Goal: Task Accomplishment & Management: Manage account settings

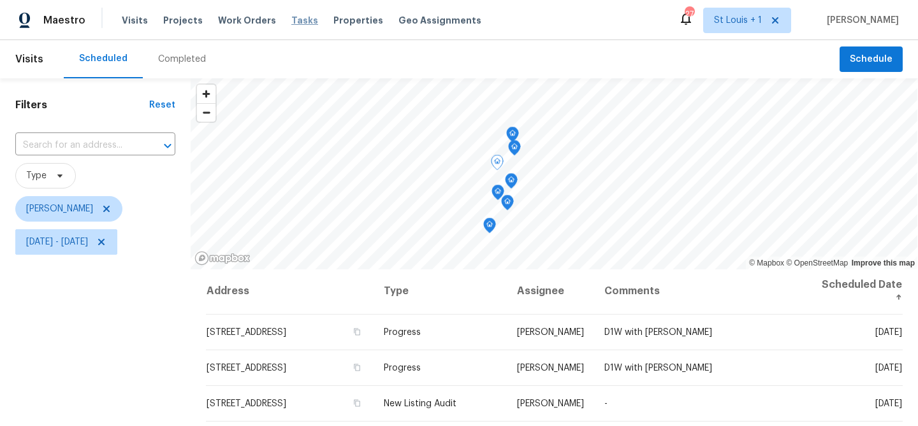
click at [294, 24] on span "Tasks" at bounding box center [304, 20] width 27 height 9
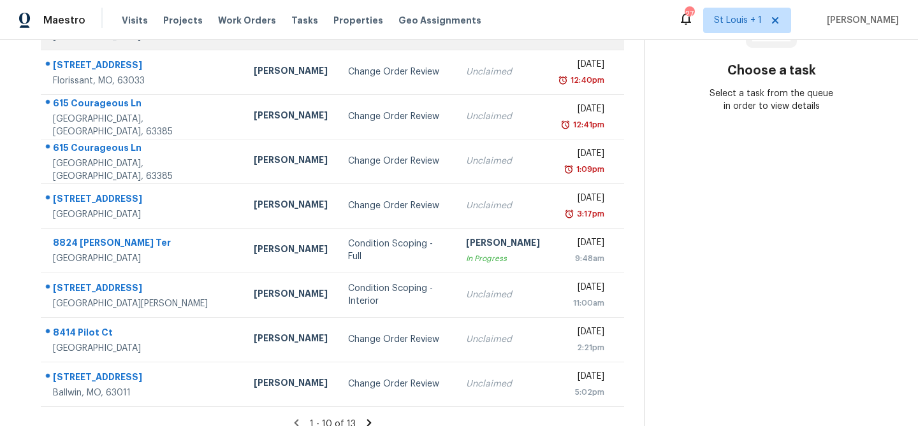
scroll to position [237, 0]
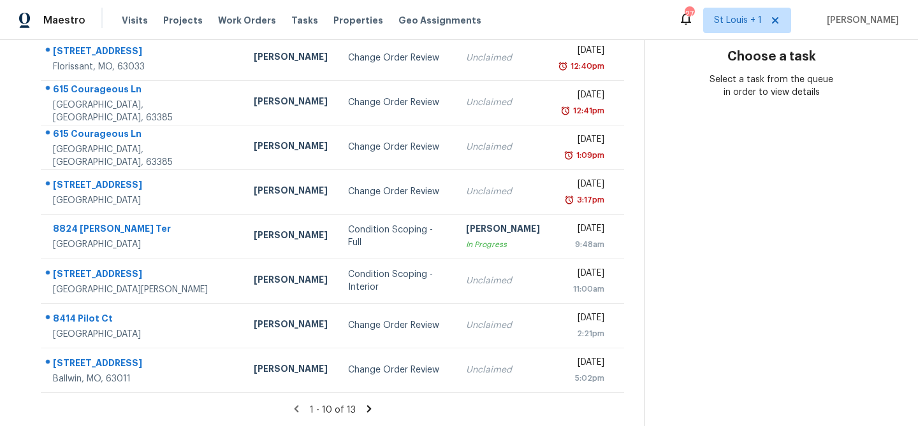
click at [363, 403] on icon at bounding box center [368, 408] width 11 height 11
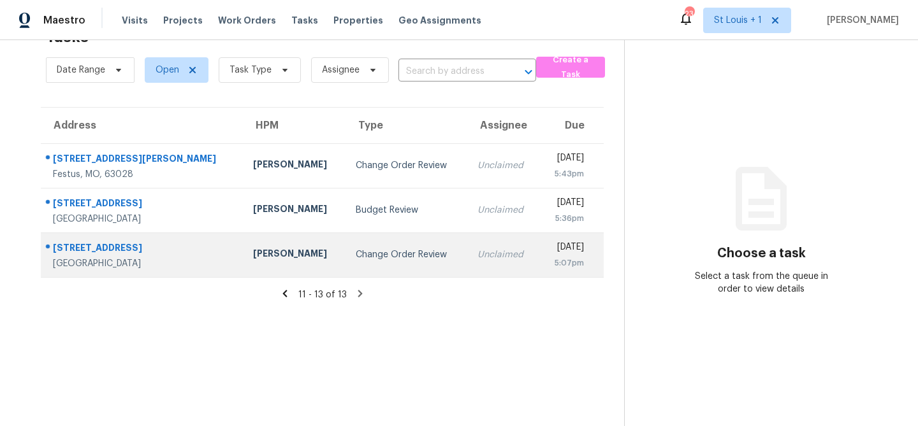
scroll to position [0, 0]
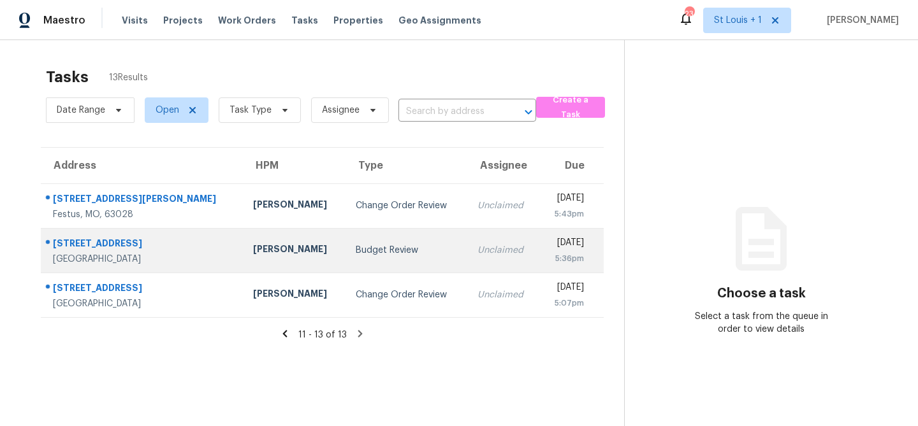
click at [253, 252] on div "Matt Kohler" at bounding box center [294, 251] width 82 height 16
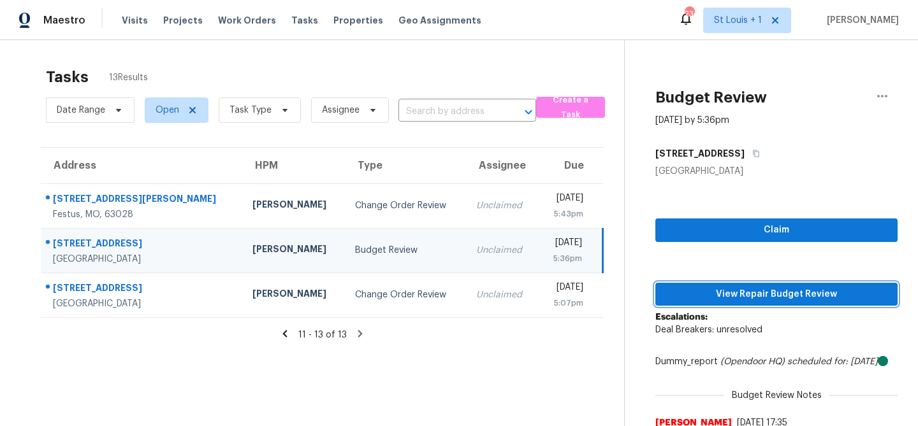
click at [763, 297] on span "View Repair Budget Review" at bounding box center [776, 295] width 222 height 16
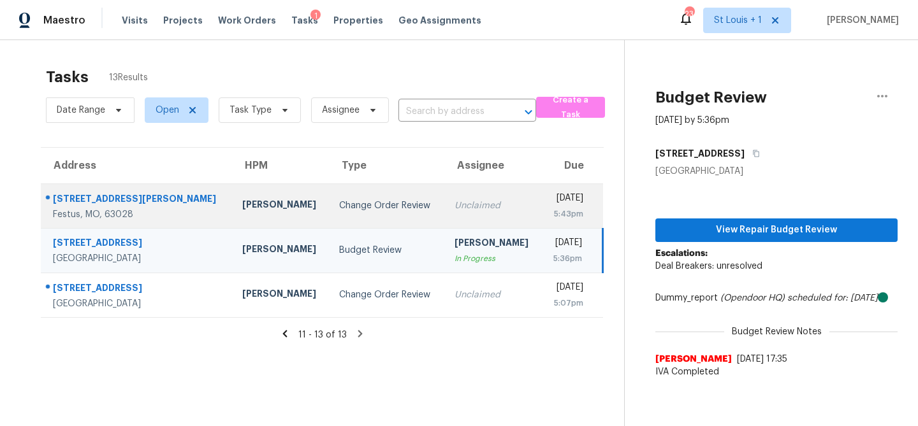
click at [339, 201] on div "Change Order Review" at bounding box center [386, 205] width 94 height 13
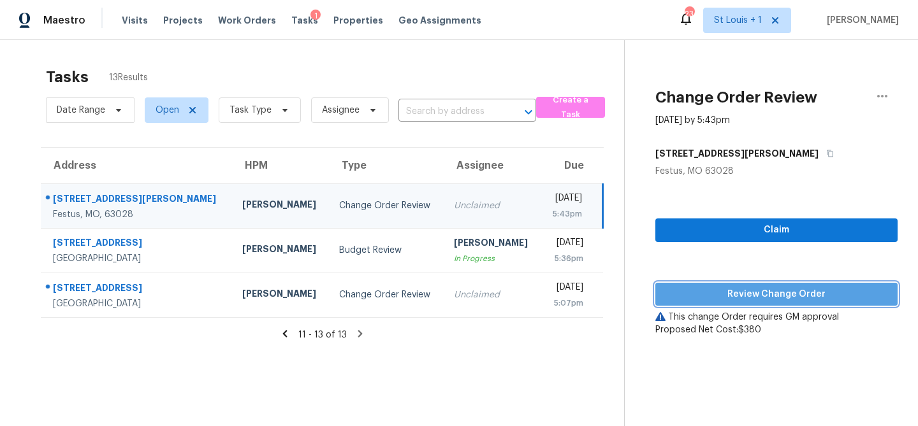
click at [713, 299] on span "Review Change Order" at bounding box center [776, 295] width 222 height 16
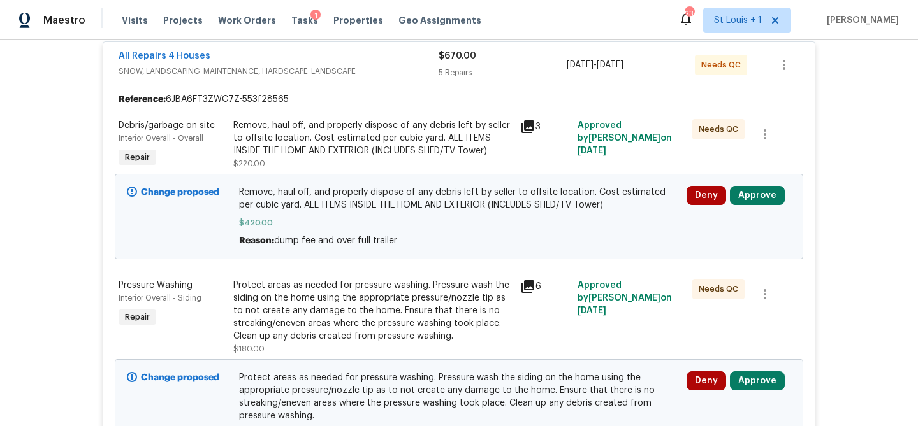
scroll to position [273, 0]
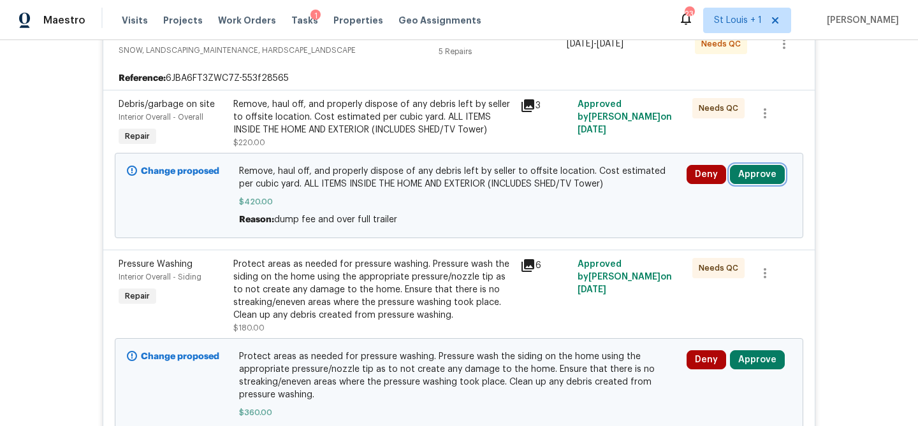
click at [777, 175] on button "Approve" at bounding box center [757, 174] width 55 height 19
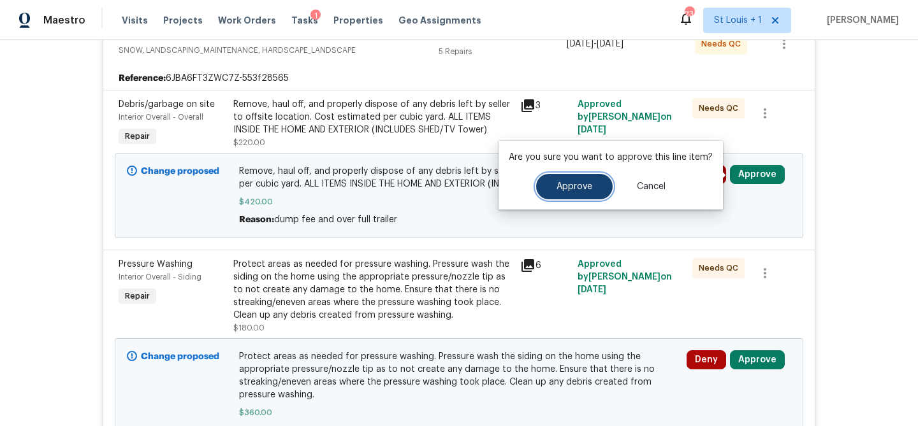
click at [595, 180] on button "Approve" at bounding box center [574, 186] width 76 height 25
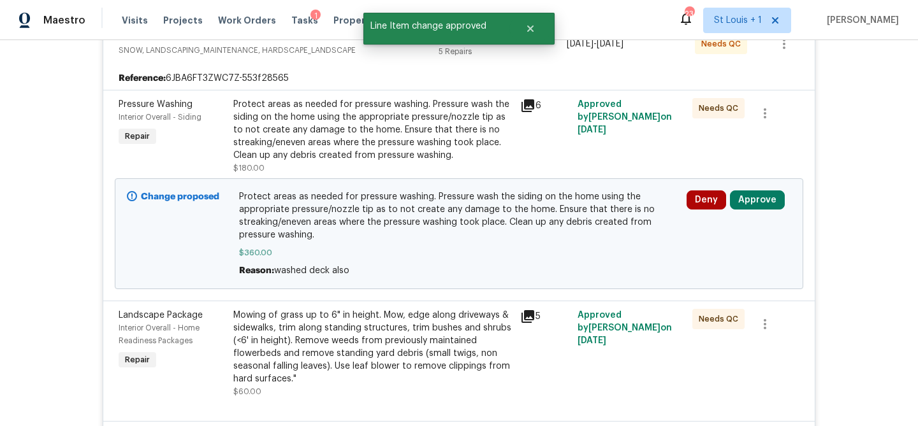
click at [771, 210] on div "Deny Approve" at bounding box center [738, 234] width 112 height 94
click at [767, 202] on button "Approve" at bounding box center [757, 200] width 55 height 19
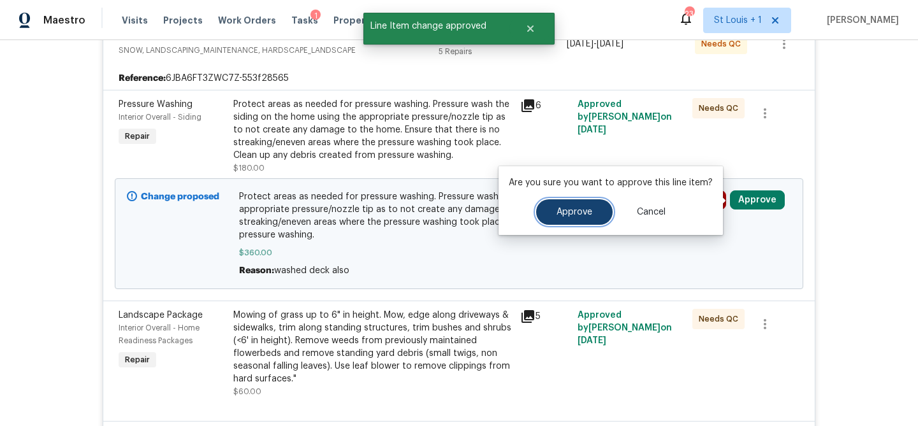
click at [583, 210] on span "Approve" at bounding box center [574, 213] width 36 height 10
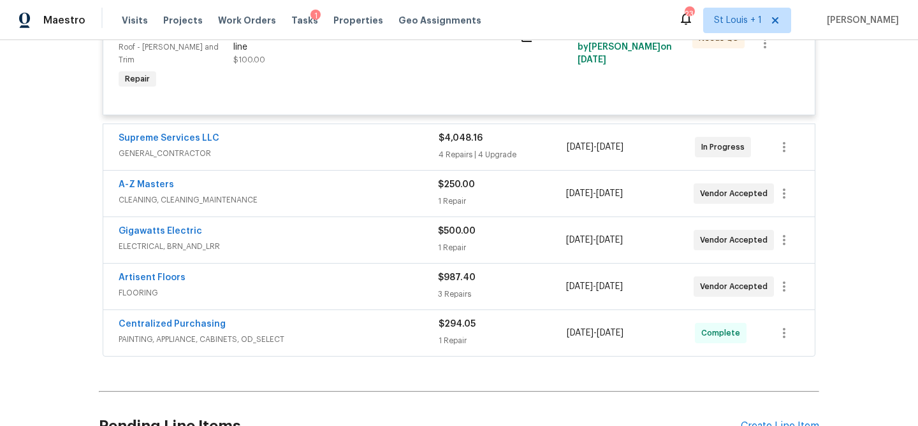
scroll to position [927, 0]
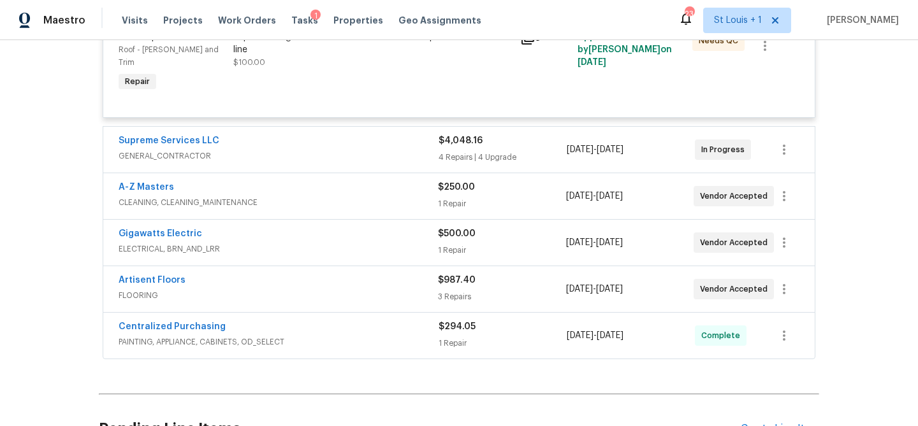
click at [400, 134] on div "Supreme Services LLC" at bounding box center [279, 141] width 320 height 15
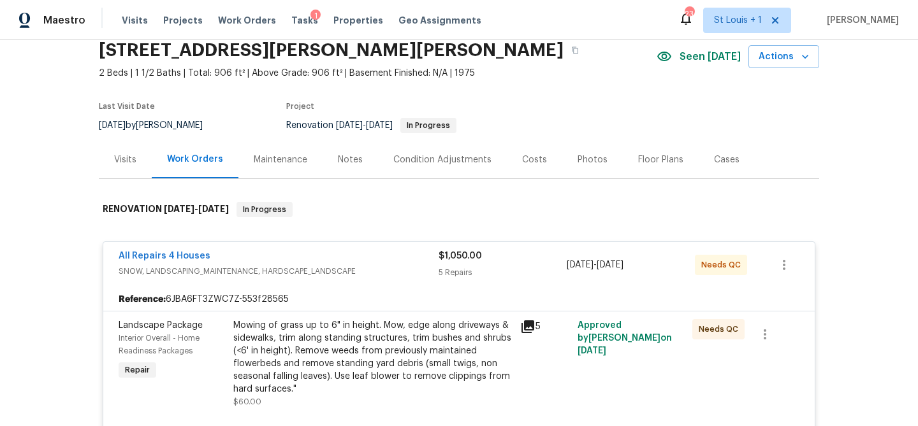
scroll to position [0, 0]
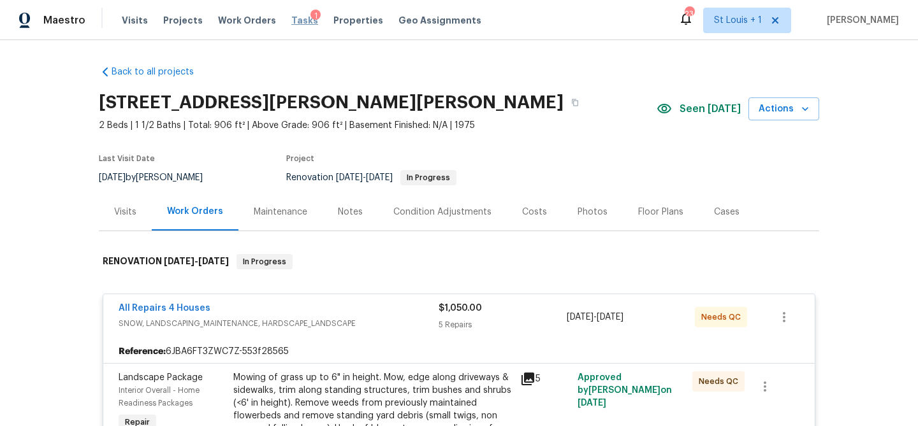
click at [291, 21] on span "Tasks" at bounding box center [304, 20] width 27 height 9
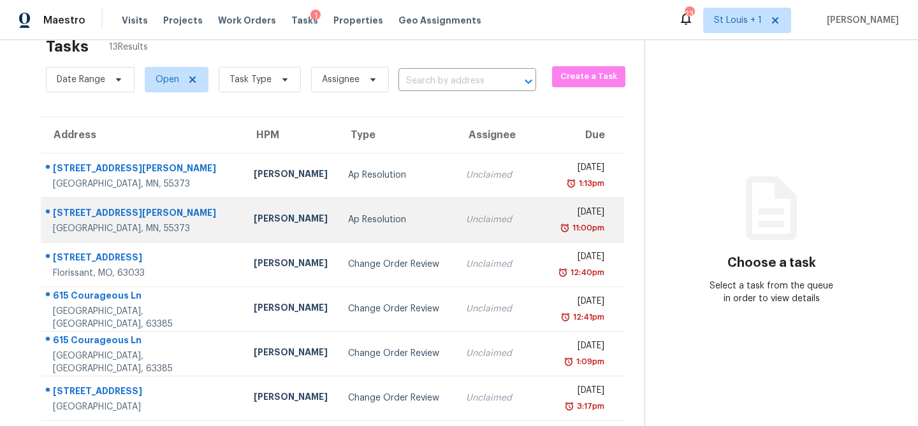
scroll to position [32, 0]
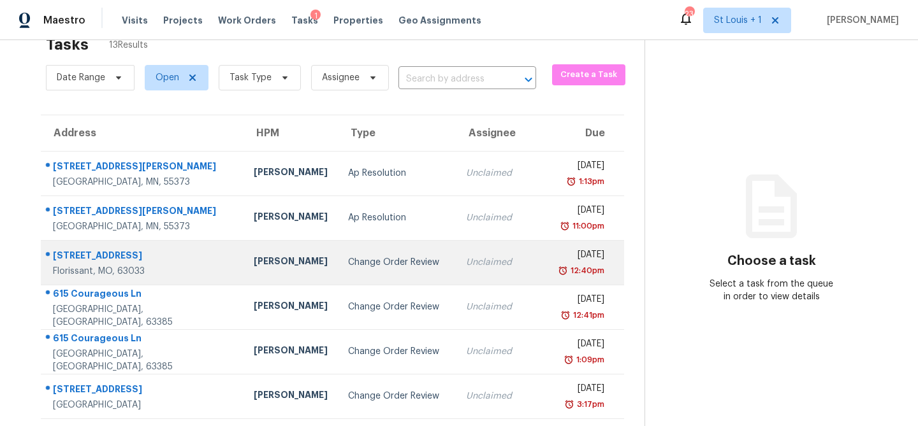
click at [254, 264] on div "Michael Gruener" at bounding box center [291, 263] width 74 height 16
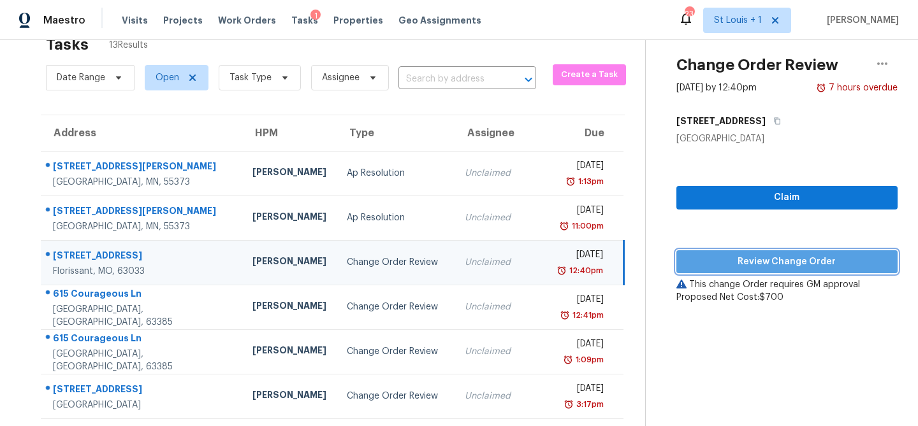
click at [784, 268] on span "Review Change Order" at bounding box center [786, 262] width 201 height 16
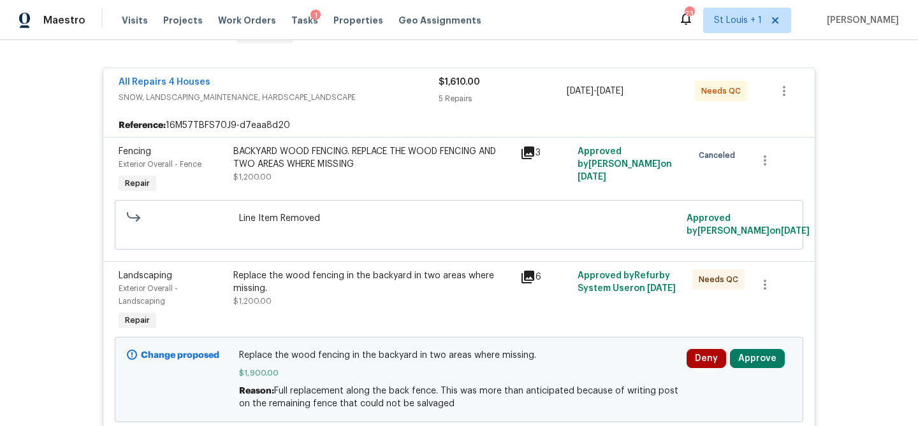
scroll to position [246, 0]
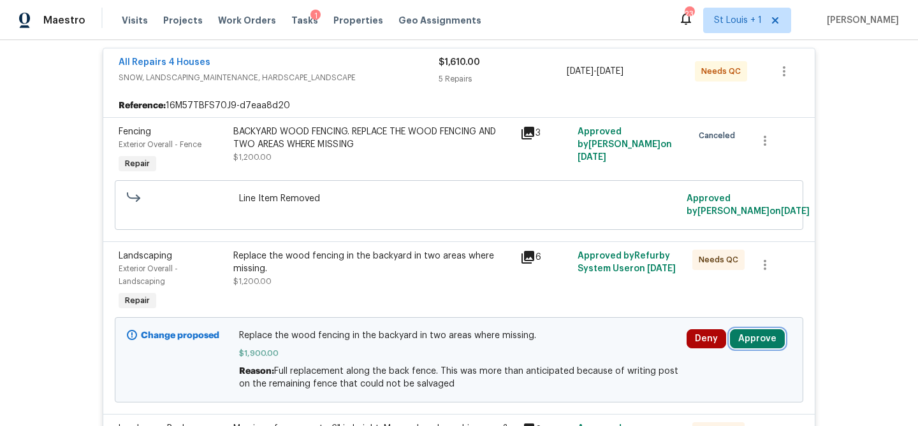
click at [756, 345] on button "Approve" at bounding box center [757, 338] width 55 height 19
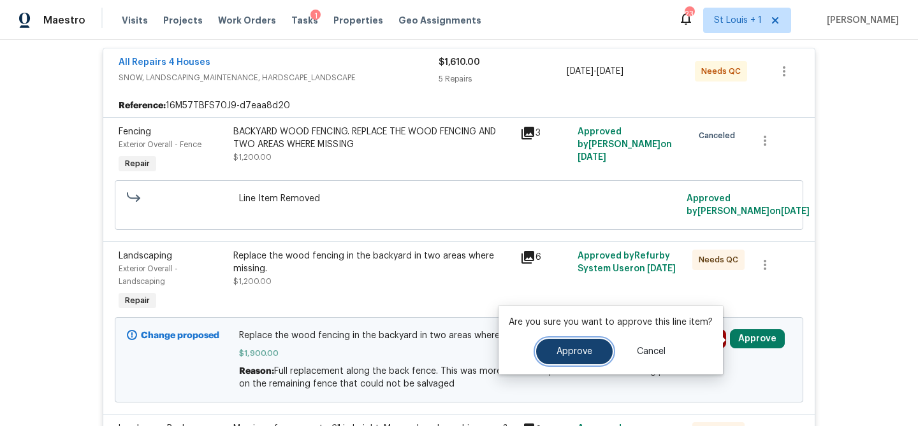
click at [553, 350] on button "Approve" at bounding box center [574, 351] width 76 height 25
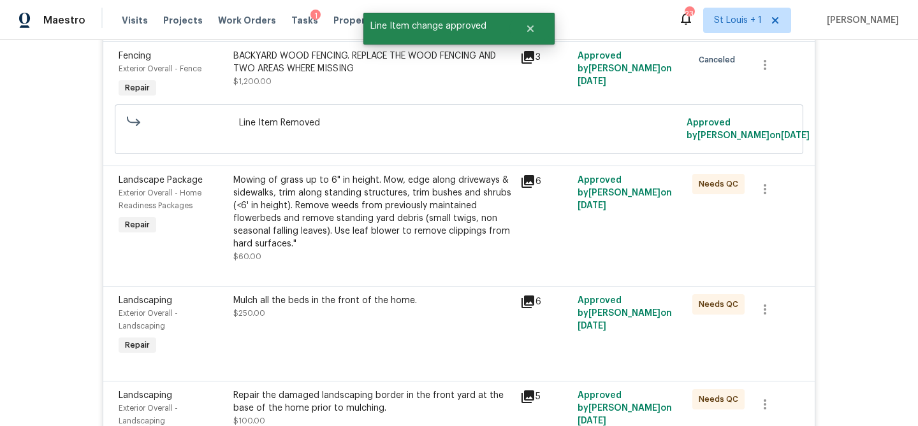
scroll to position [0, 0]
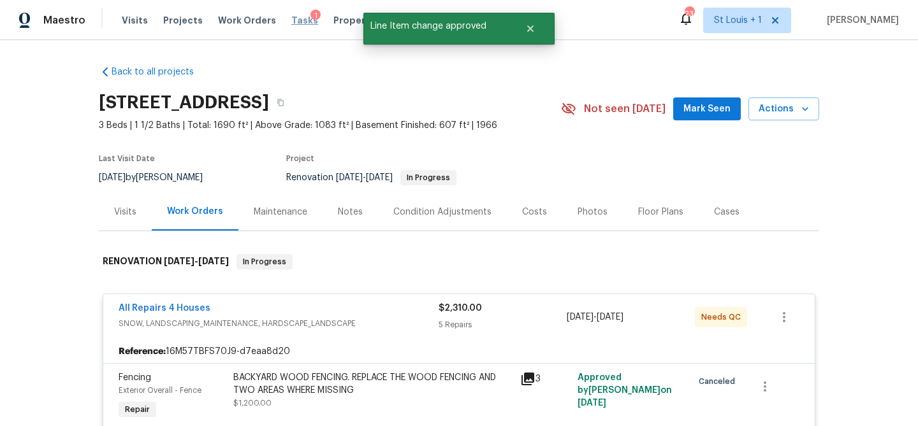
click at [293, 23] on span "Tasks" at bounding box center [304, 20] width 27 height 9
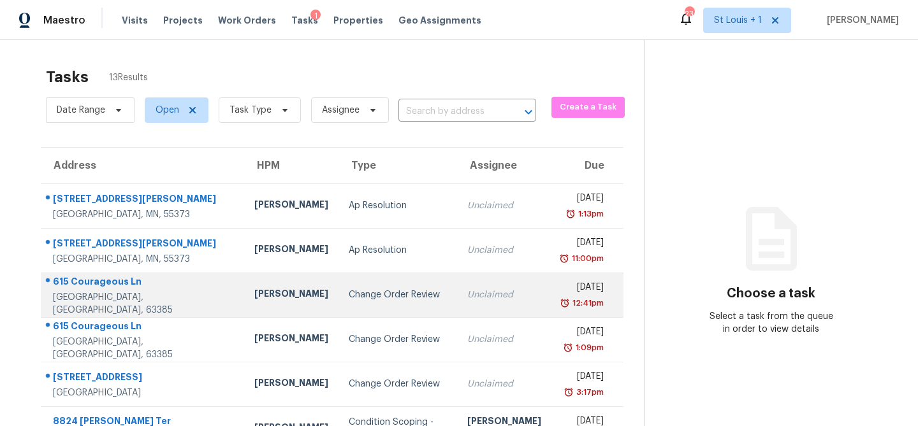
click at [364, 295] on div "Change Order Review" at bounding box center [398, 295] width 99 height 13
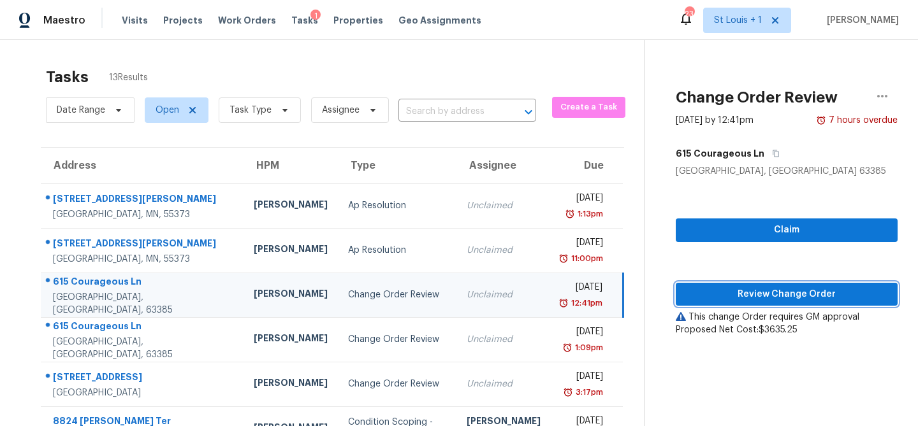
click at [698, 295] on span "Review Change Order" at bounding box center [786, 295] width 201 height 16
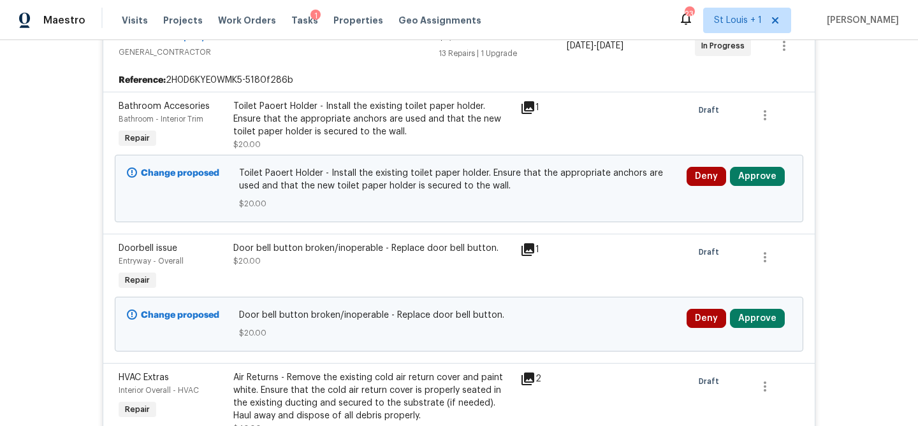
scroll to position [315, 0]
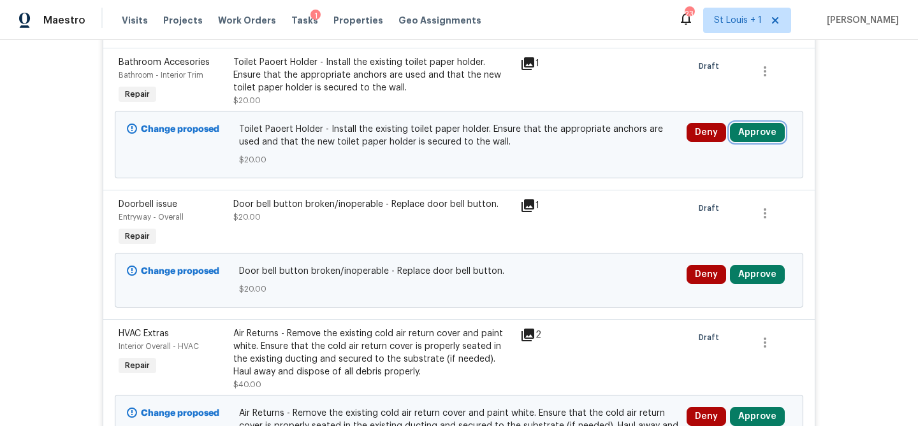
click at [747, 132] on button "Approve" at bounding box center [757, 132] width 55 height 19
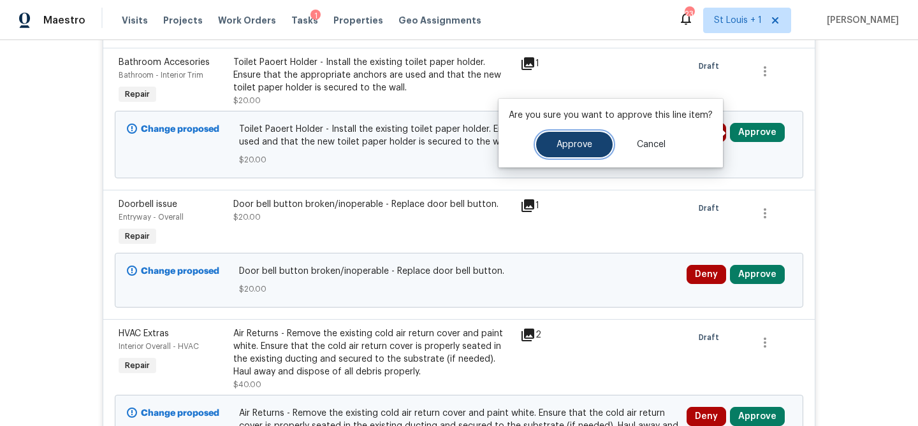
click at [587, 145] on span "Approve" at bounding box center [574, 145] width 36 height 10
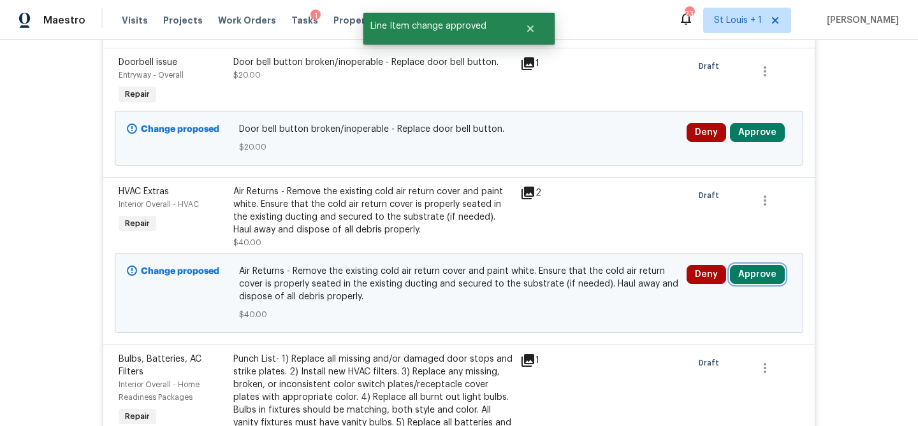
click at [743, 270] on button "Approve" at bounding box center [757, 274] width 55 height 19
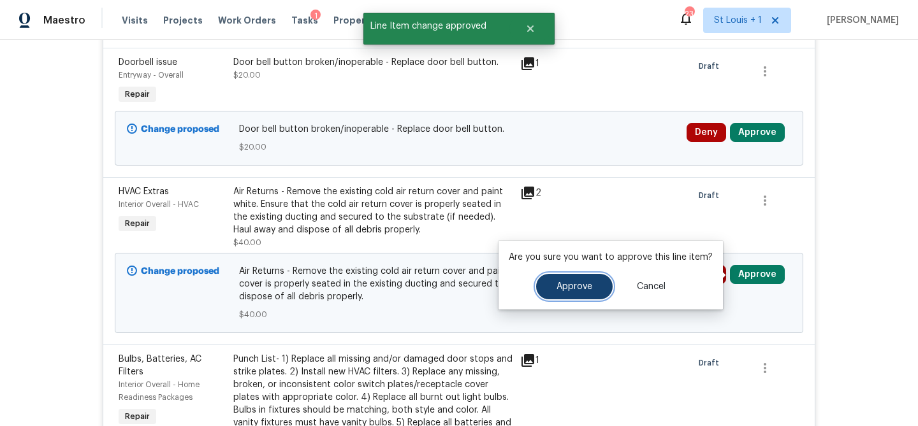
click at [580, 296] on button "Approve" at bounding box center [574, 286] width 76 height 25
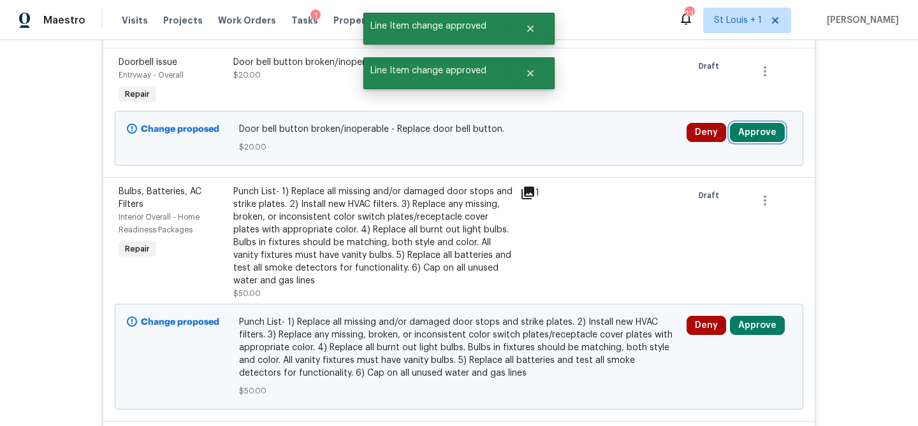
click at [757, 131] on button "Approve" at bounding box center [757, 132] width 55 height 19
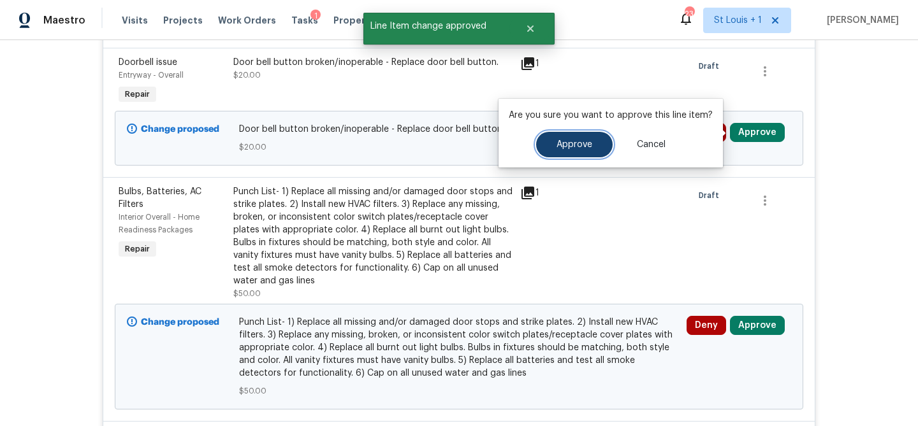
click at [572, 145] on span "Approve" at bounding box center [574, 145] width 36 height 10
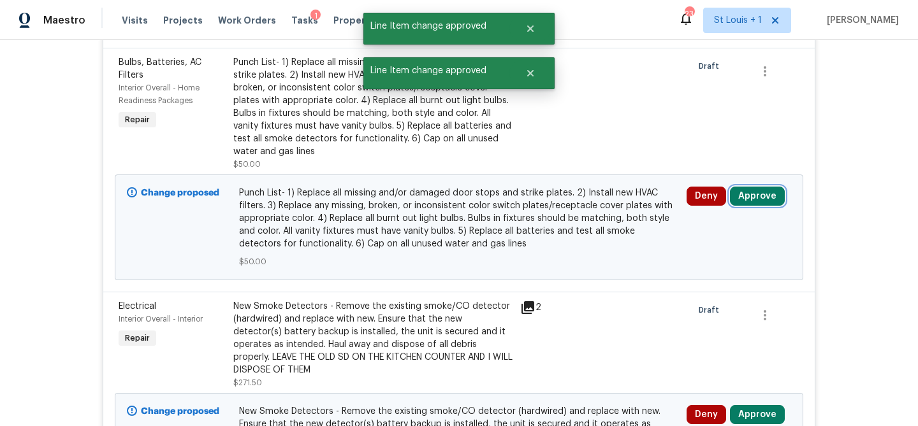
click at [738, 192] on button "Approve" at bounding box center [757, 196] width 55 height 19
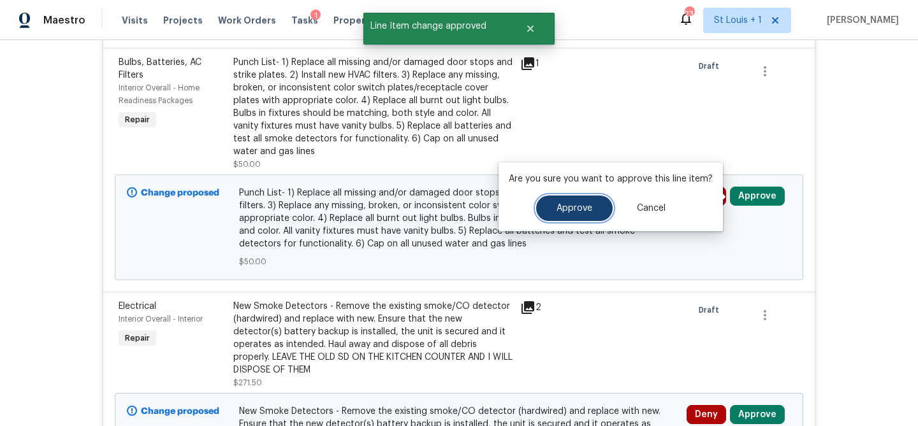
click at [588, 209] on span "Approve" at bounding box center [574, 209] width 36 height 10
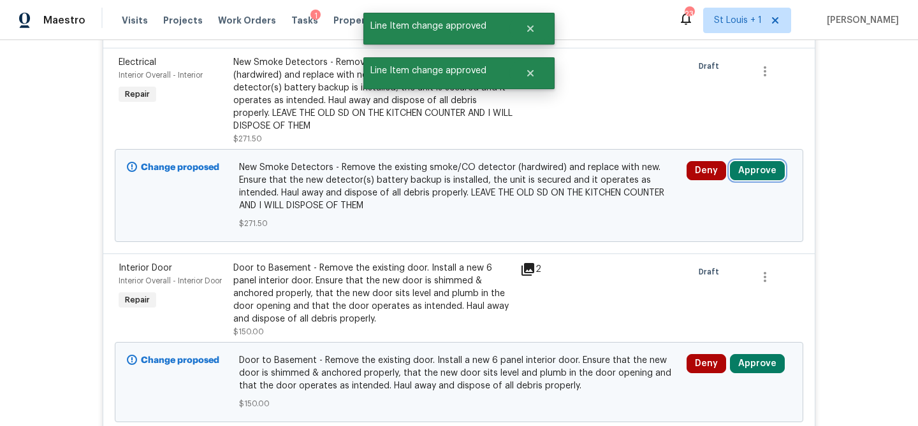
click at [743, 180] on button "Approve" at bounding box center [757, 170] width 55 height 19
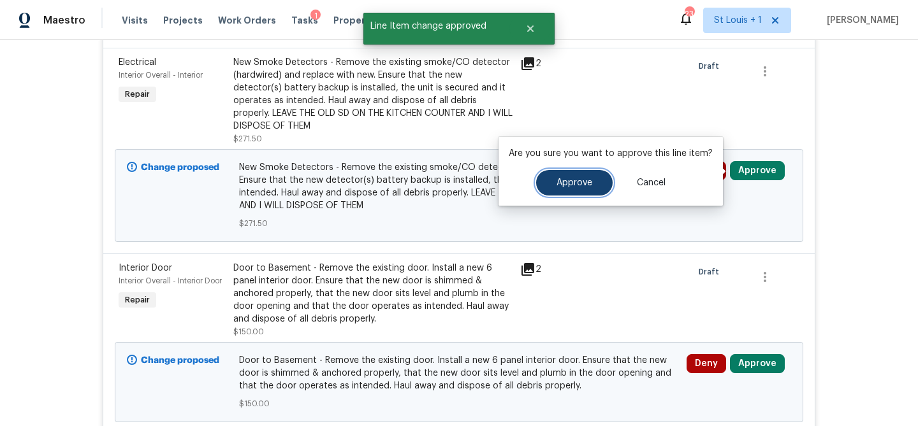
click at [551, 184] on button "Approve" at bounding box center [574, 182] width 76 height 25
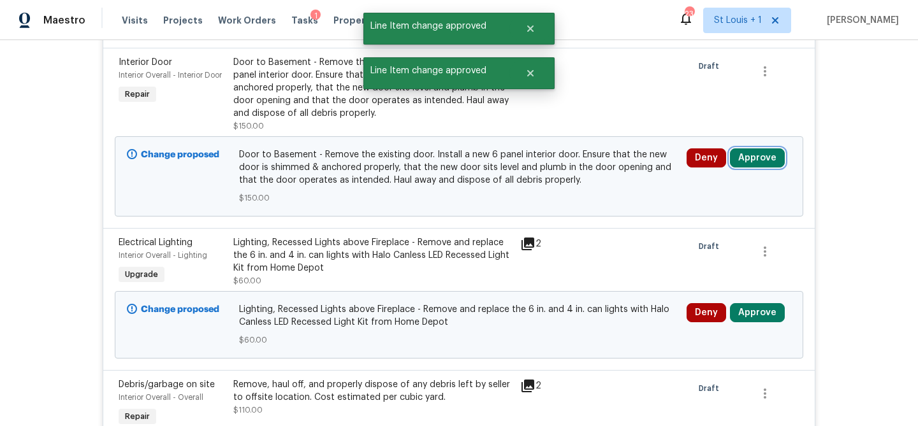
click at [769, 155] on button "Approve" at bounding box center [757, 157] width 55 height 19
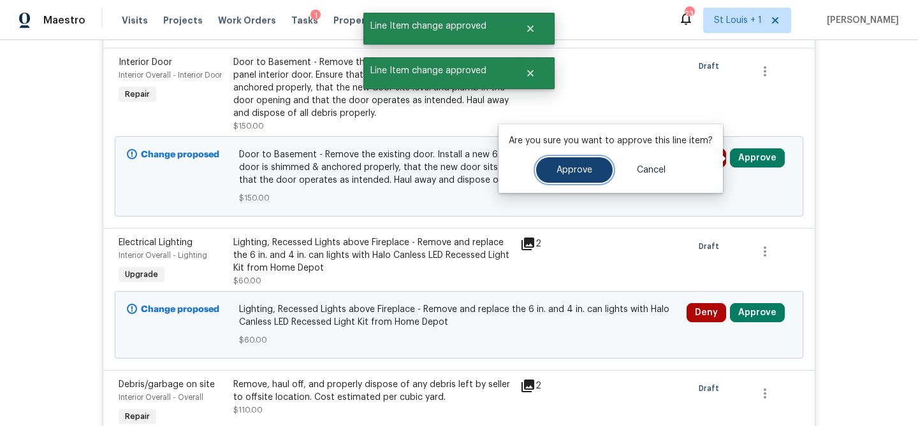
click at [587, 166] on span "Approve" at bounding box center [574, 171] width 36 height 10
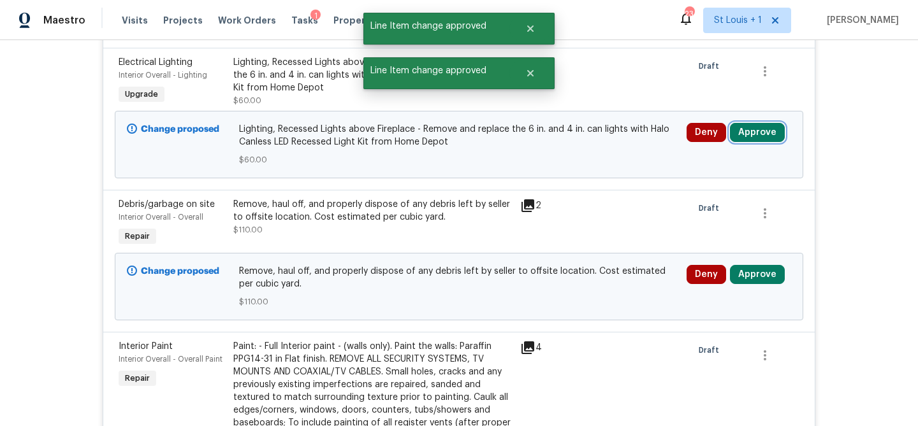
click at [761, 141] on button "Approve" at bounding box center [757, 132] width 55 height 19
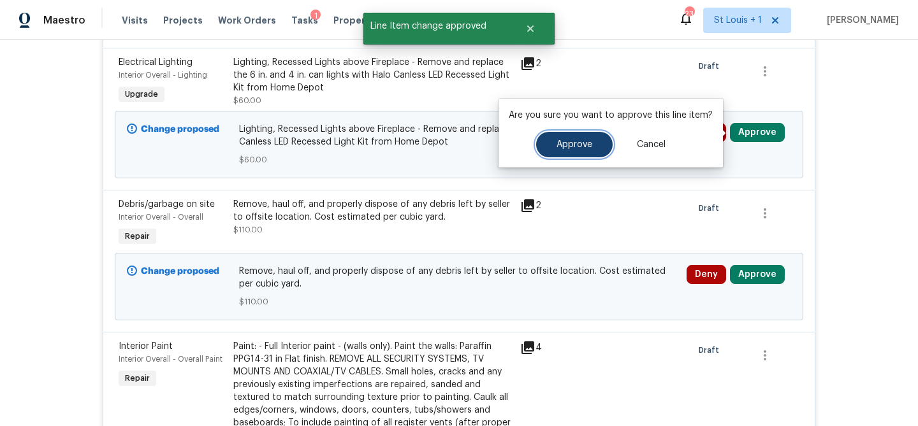
click at [576, 140] on span "Approve" at bounding box center [574, 145] width 36 height 10
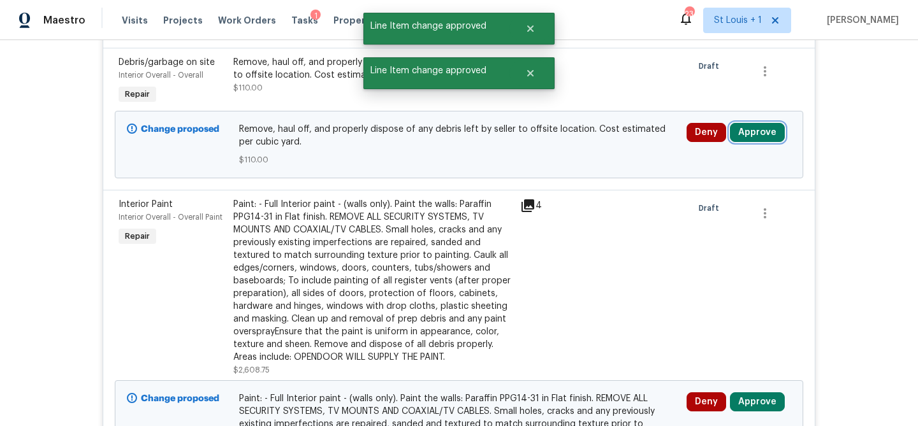
click at [739, 136] on button "Approve" at bounding box center [757, 132] width 55 height 19
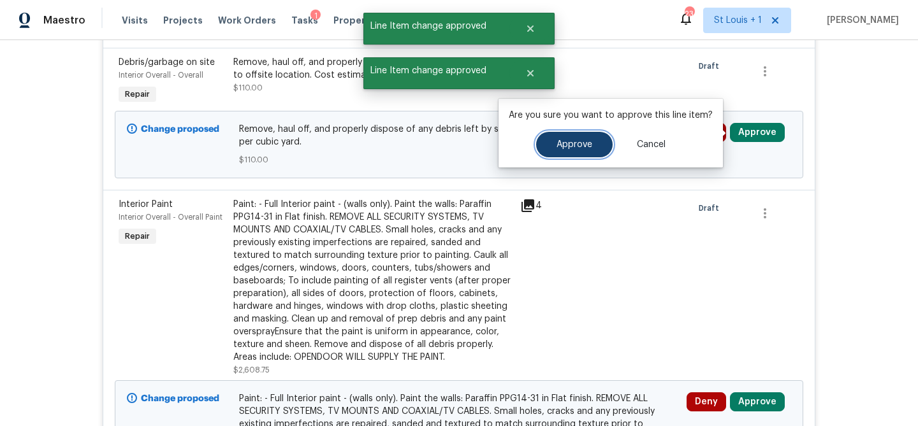
click at [563, 156] on button "Approve" at bounding box center [574, 144] width 76 height 25
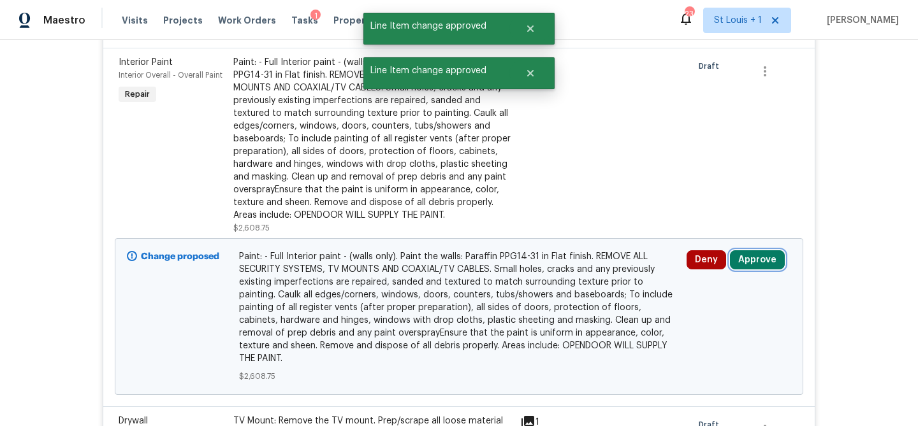
click at [748, 260] on button "Approve" at bounding box center [757, 259] width 55 height 19
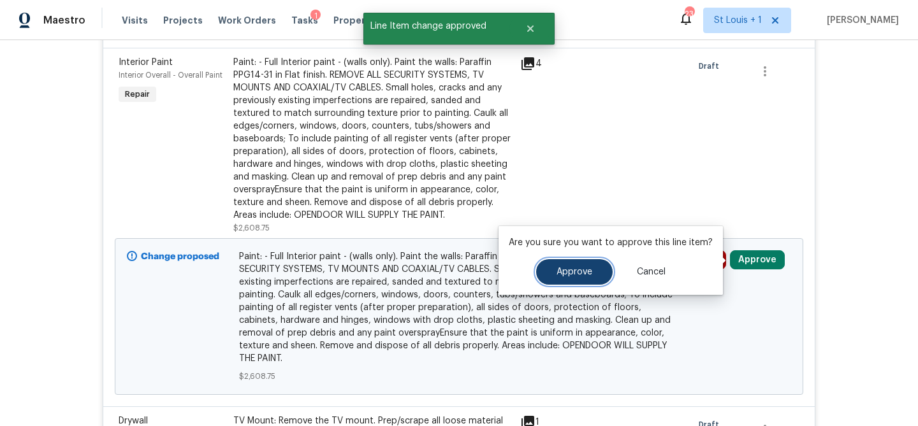
click at [578, 266] on button "Approve" at bounding box center [574, 271] width 76 height 25
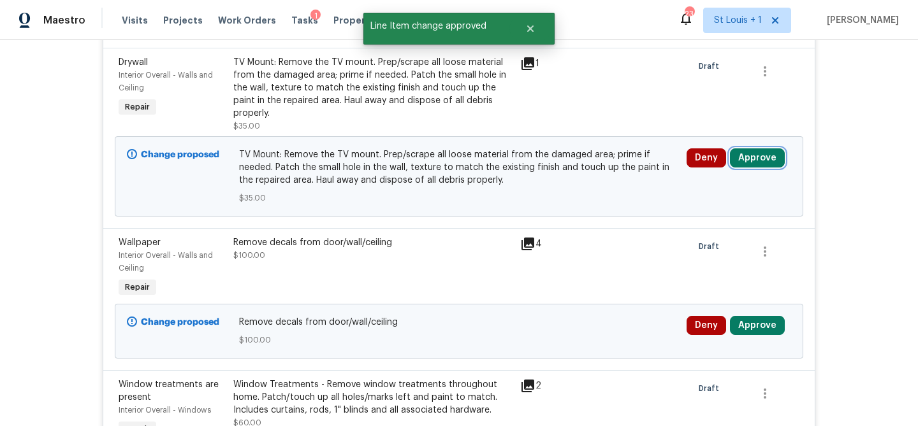
click at [749, 156] on button "Approve" at bounding box center [757, 157] width 55 height 19
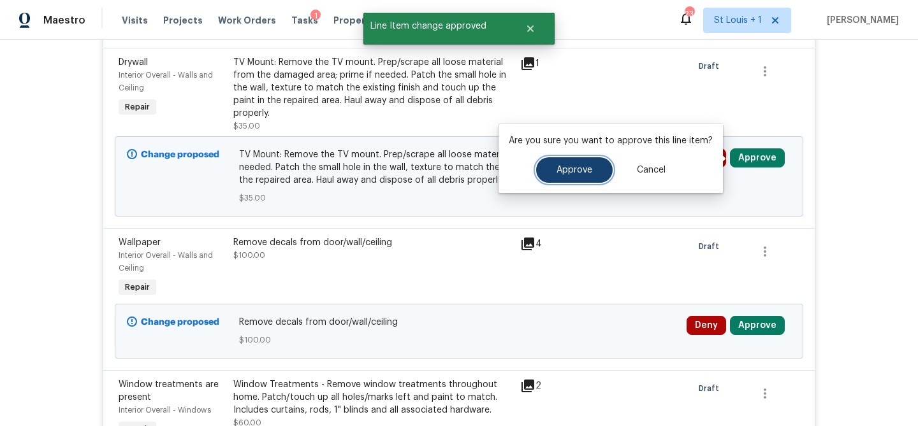
click at [589, 170] on button "Approve" at bounding box center [574, 169] width 76 height 25
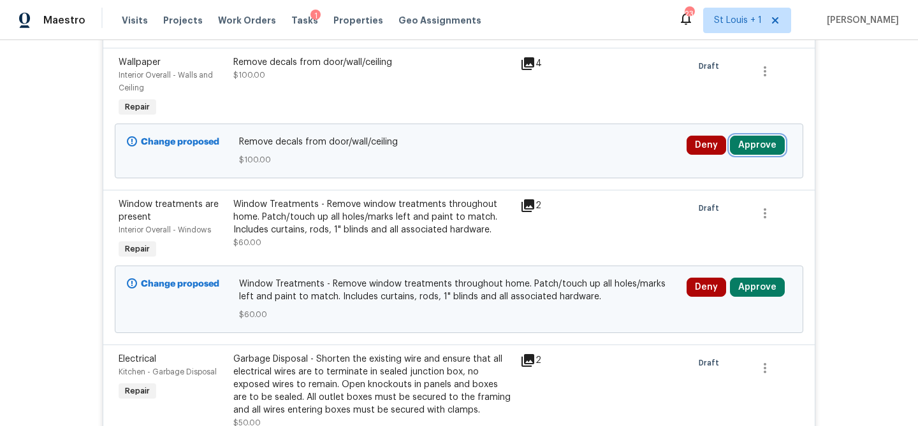
click at [743, 150] on button "Approve" at bounding box center [757, 145] width 55 height 19
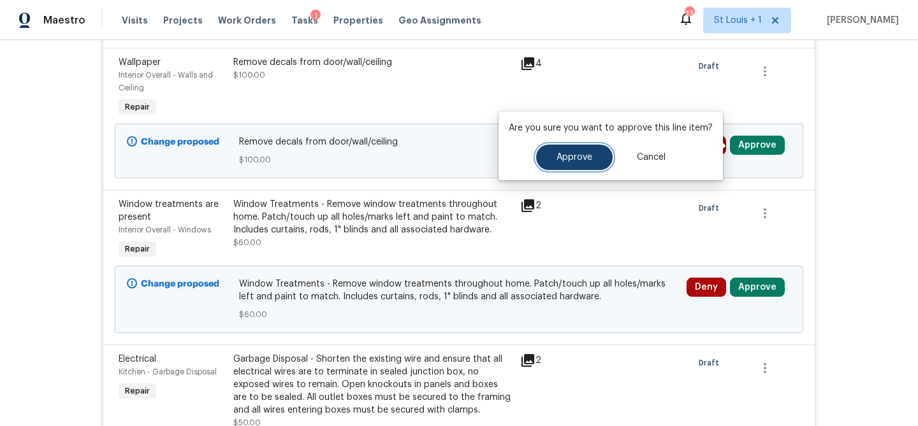
click at [562, 154] on span "Approve" at bounding box center [574, 158] width 36 height 10
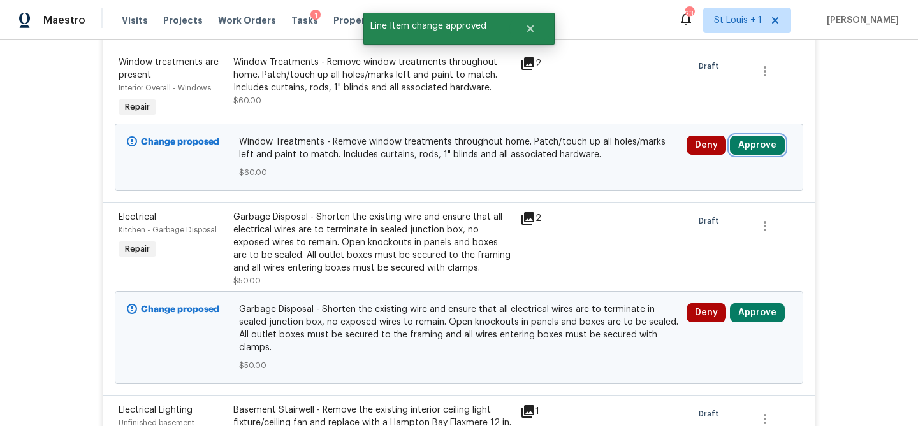
click at [742, 145] on button "Approve" at bounding box center [757, 145] width 55 height 19
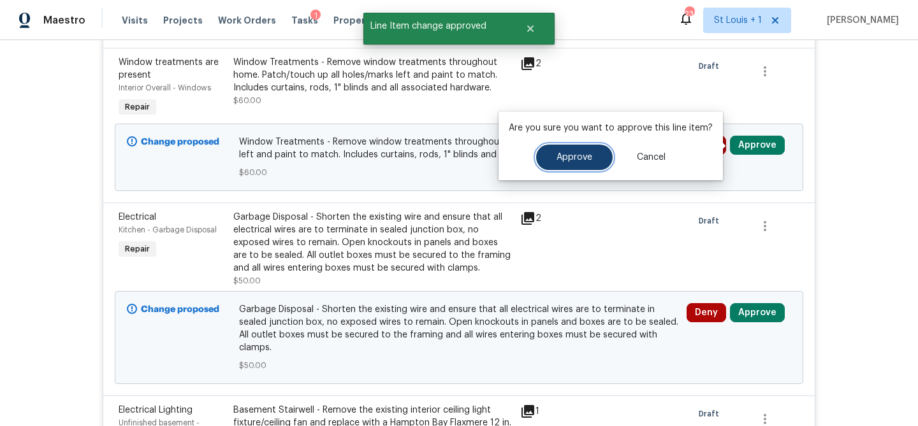
click at [589, 157] on span "Approve" at bounding box center [574, 158] width 36 height 10
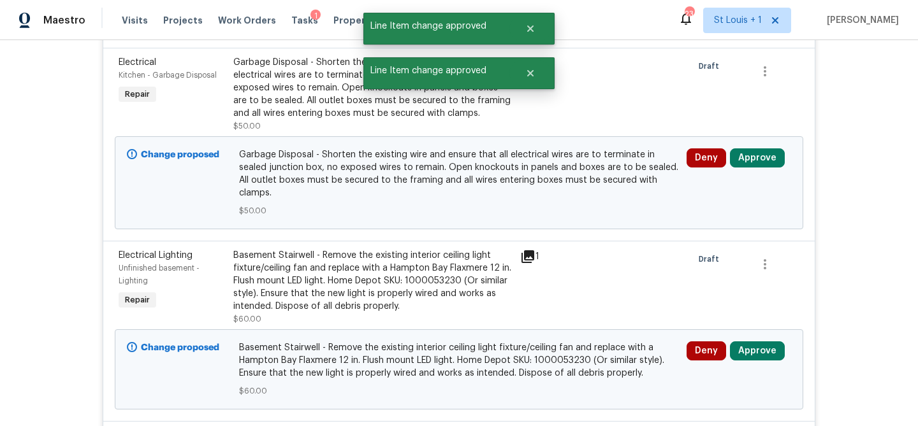
click at [767, 169] on div "Deny Approve" at bounding box center [738, 183] width 112 height 76
click at [763, 152] on button "Approve" at bounding box center [757, 157] width 55 height 19
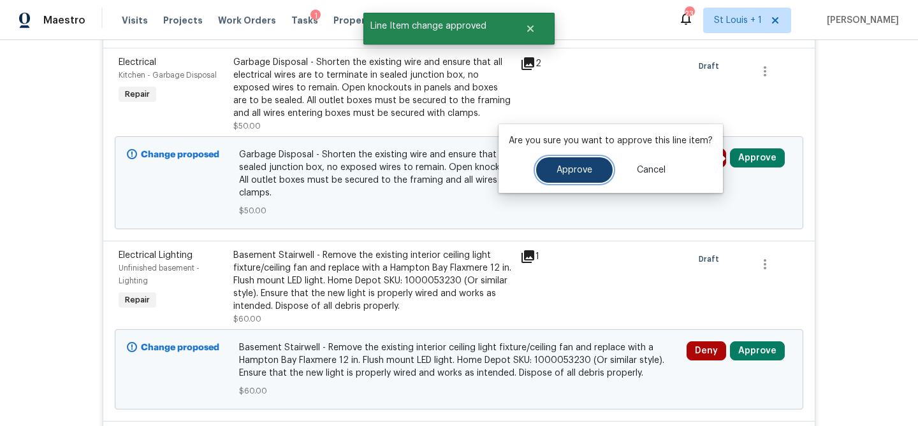
click at [560, 164] on button "Approve" at bounding box center [574, 169] width 76 height 25
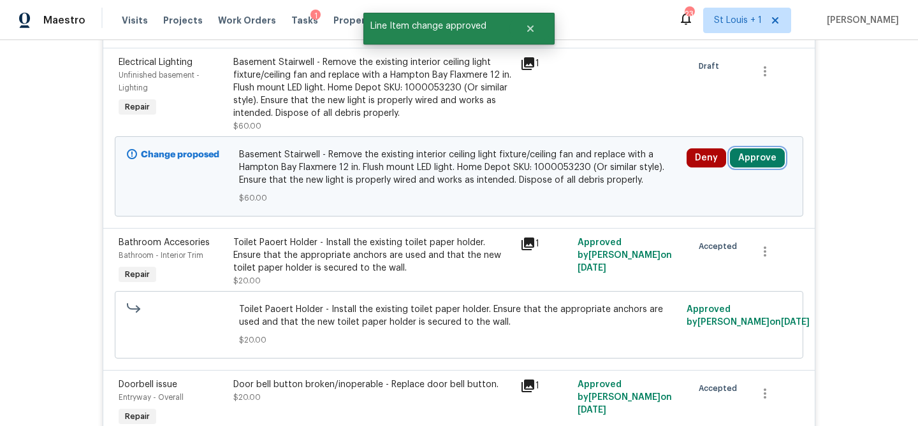
click at [750, 150] on button "Approve" at bounding box center [757, 157] width 55 height 19
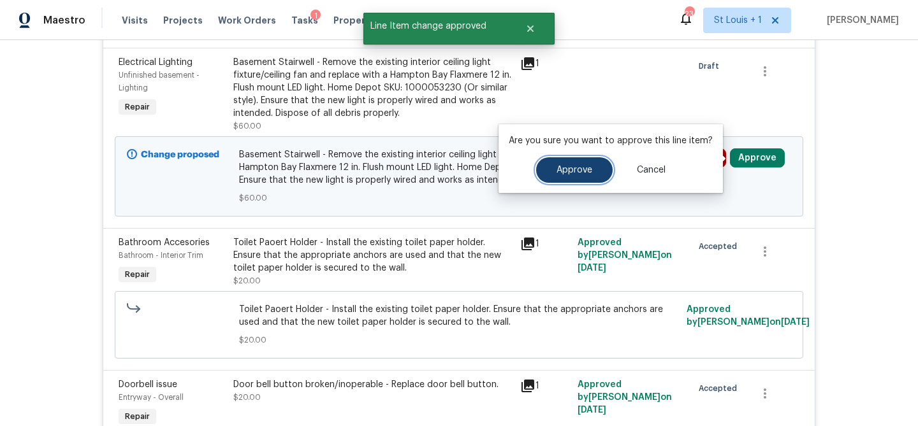
click at [588, 162] on button "Approve" at bounding box center [574, 169] width 76 height 25
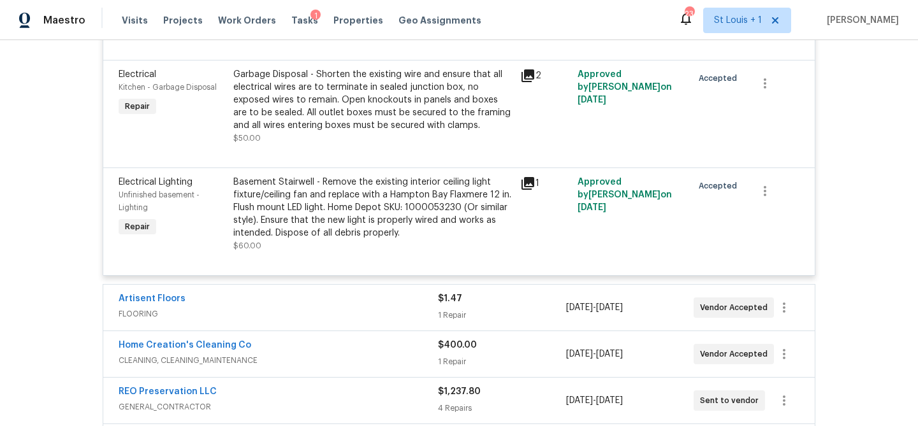
scroll to position [1856, 0]
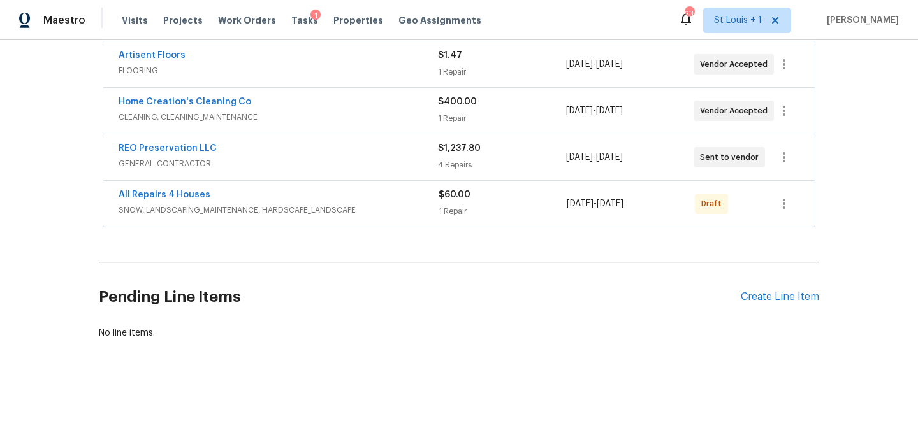
click at [508, 155] on div "$1,237.80 4 Repairs" at bounding box center [501, 157] width 127 height 31
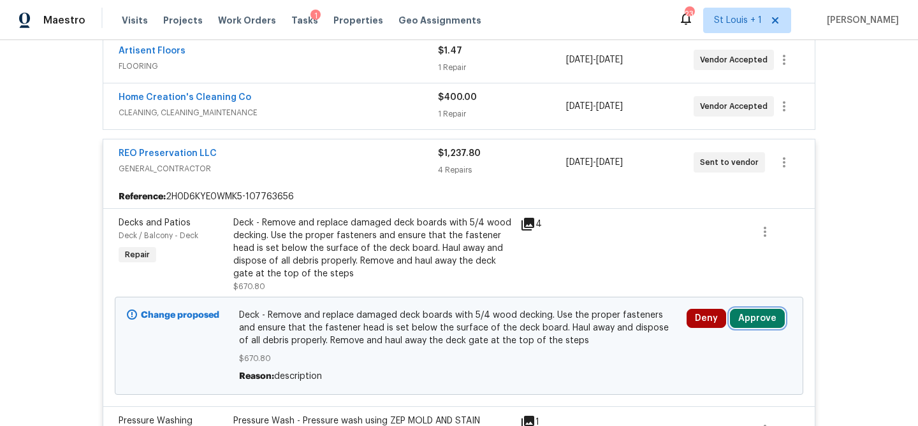
click at [746, 321] on button "Approve" at bounding box center [757, 318] width 55 height 19
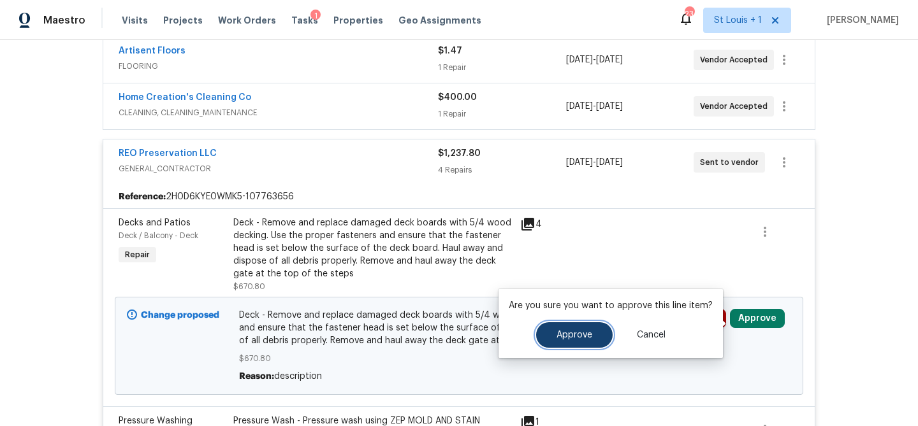
click at [589, 333] on span "Approve" at bounding box center [574, 336] width 36 height 10
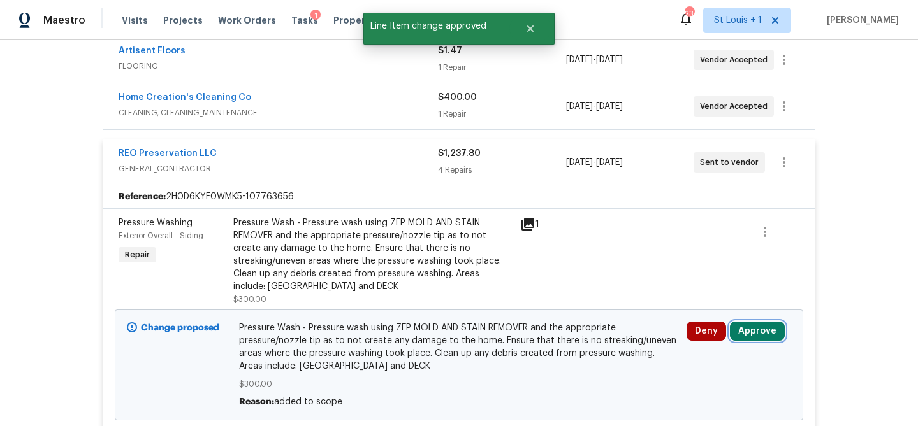
click at [754, 326] on button "Approve" at bounding box center [757, 331] width 55 height 19
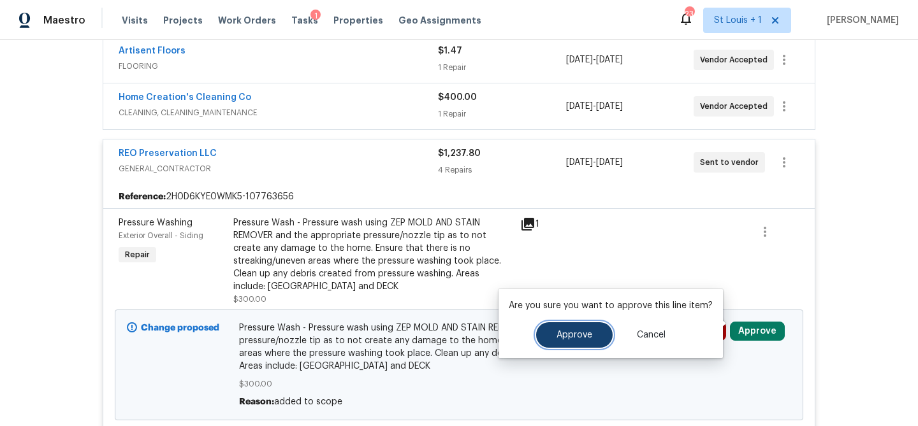
click at [559, 335] on span "Approve" at bounding box center [574, 336] width 36 height 10
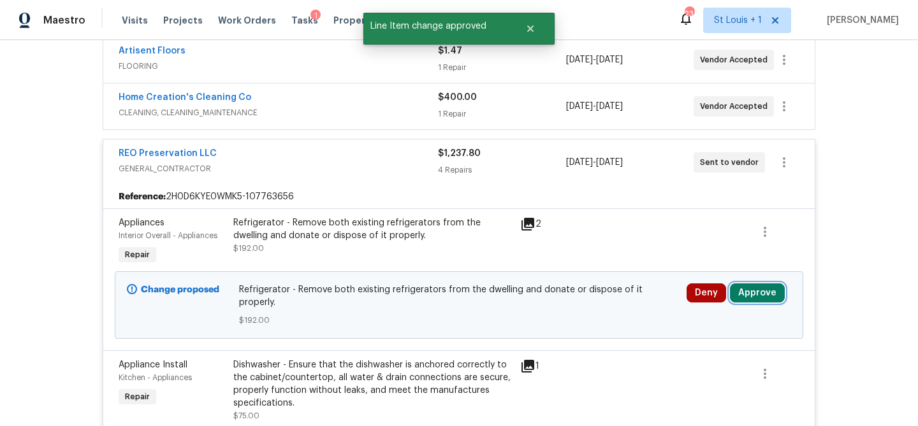
click at [742, 300] on button "Approve" at bounding box center [757, 293] width 55 height 19
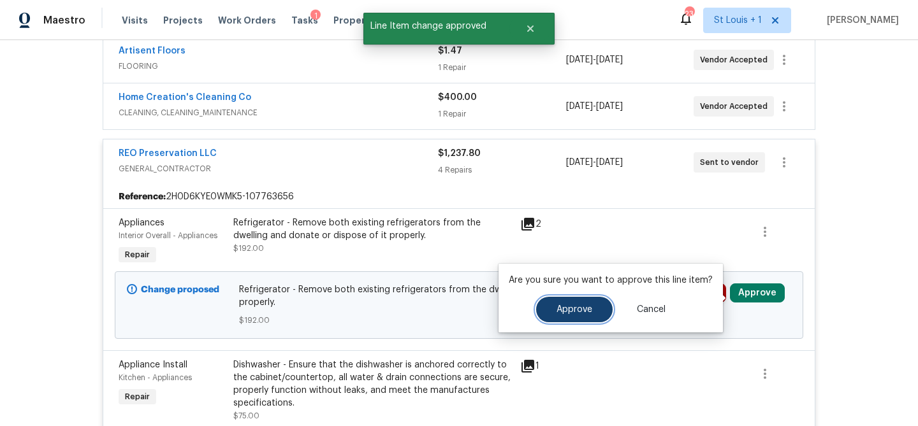
click at [581, 309] on span "Approve" at bounding box center [574, 310] width 36 height 10
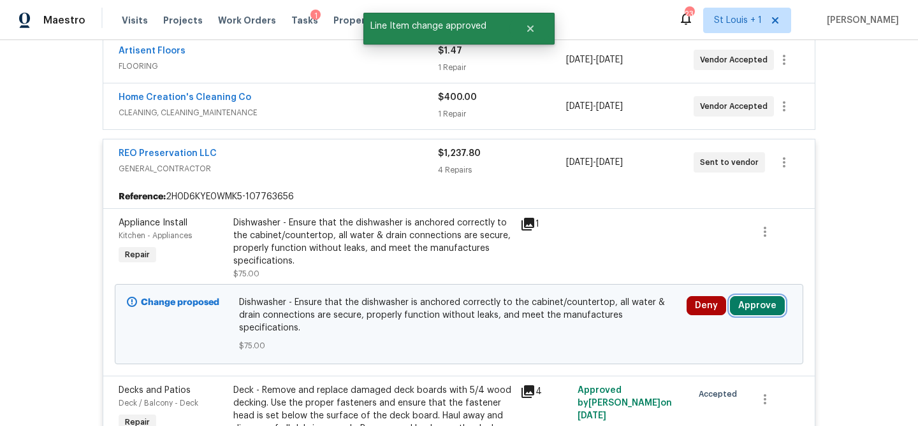
click at [754, 315] on button "Approve" at bounding box center [757, 305] width 55 height 19
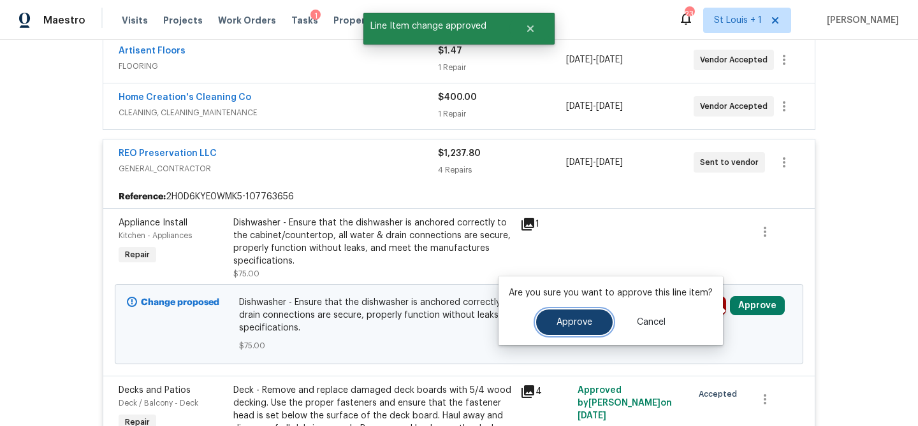
click at [585, 317] on button "Approve" at bounding box center [574, 322] width 76 height 25
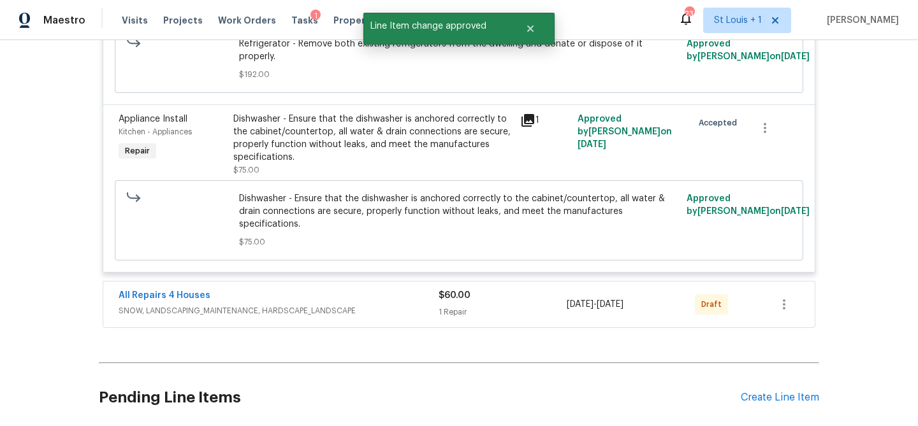
scroll to position [2593, 0]
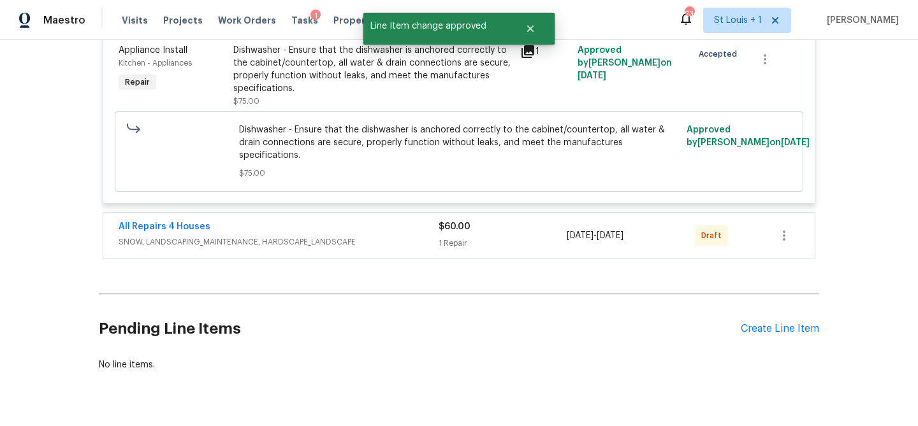
click at [507, 220] on div "$60.00" at bounding box center [502, 226] width 128 height 13
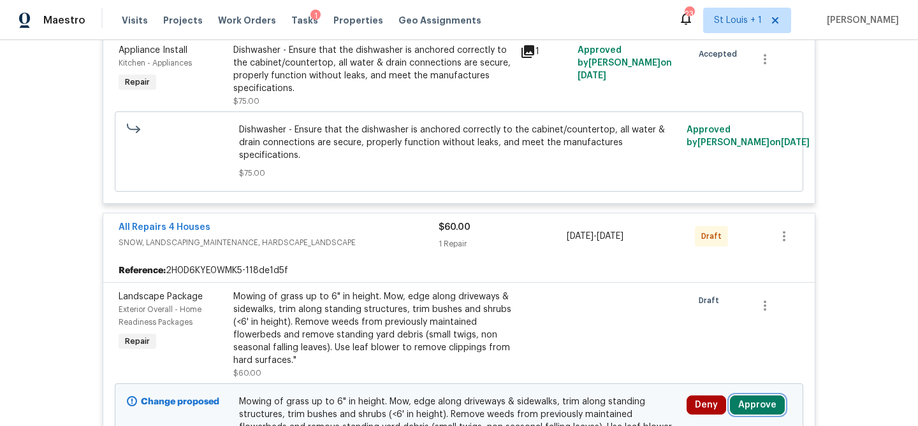
click at [765, 396] on button "Approve" at bounding box center [757, 405] width 55 height 19
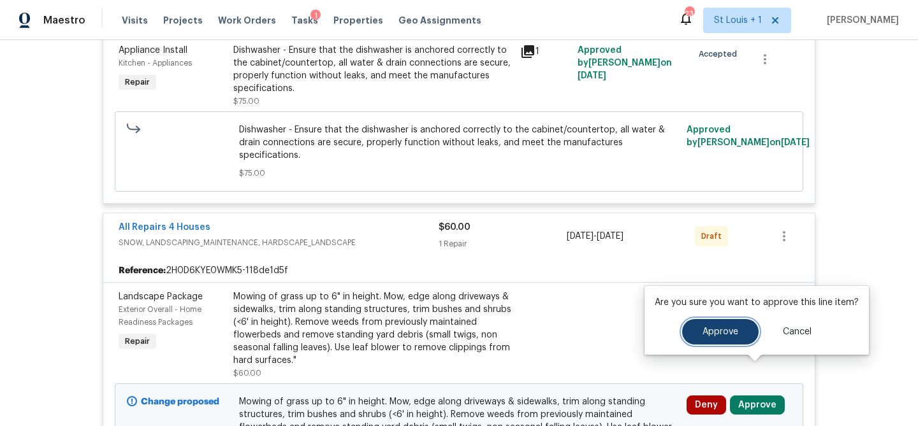
click at [700, 337] on button "Approve" at bounding box center [720, 331] width 76 height 25
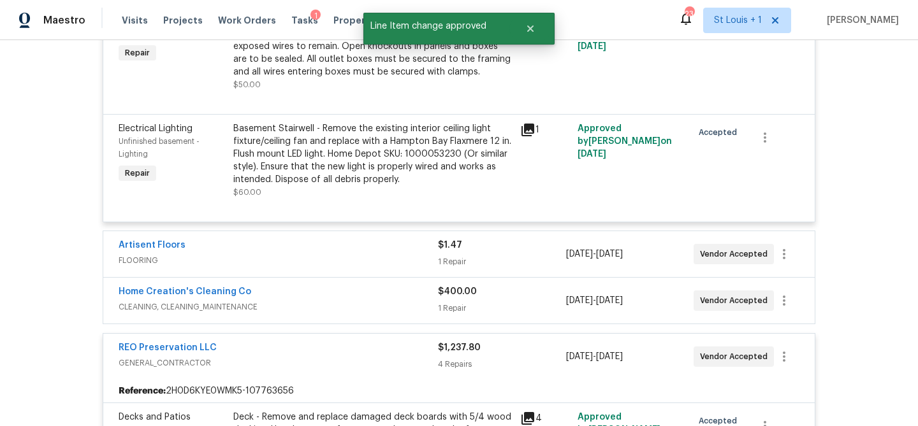
scroll to position [1673, 0]
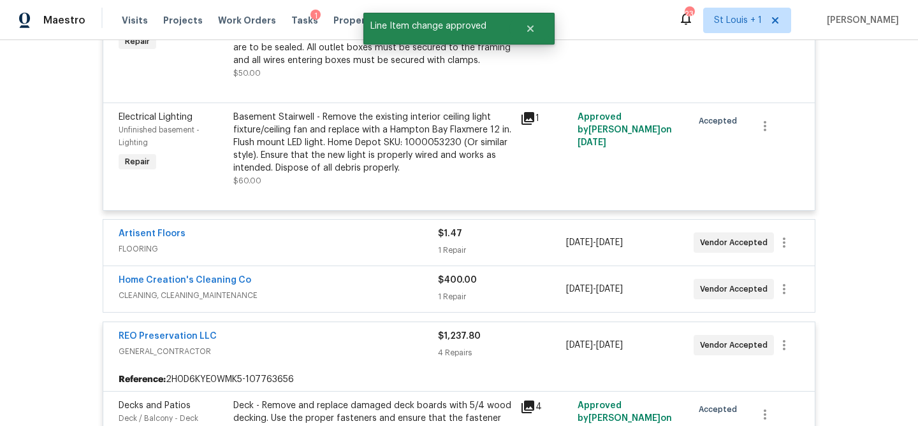
click at [495, 240] on div "$1.47" at bounding box center [501, 233] width 127 height 13
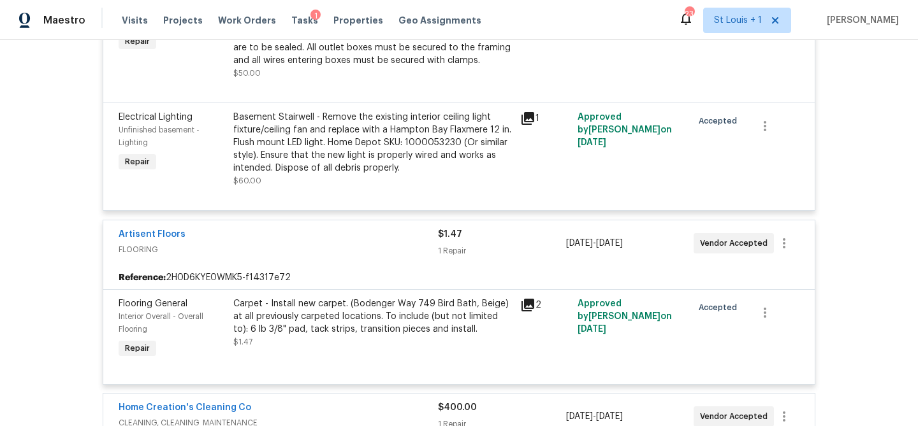
scroll to position [1877, 0]
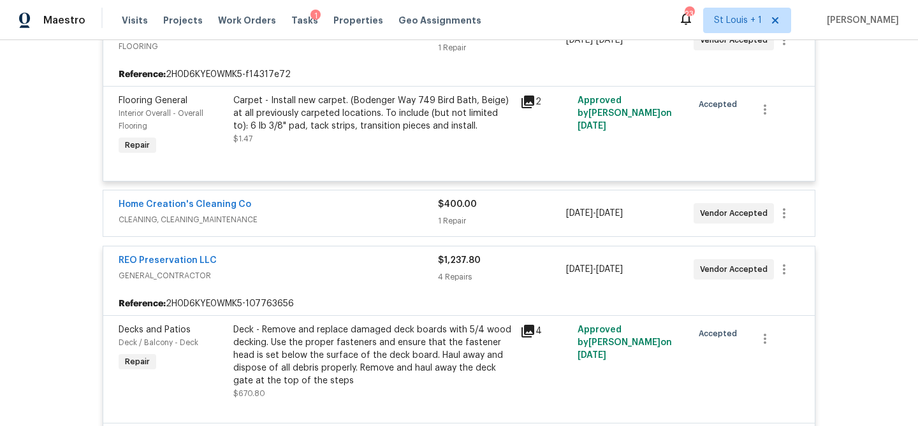
click at [514, 235] on div "Home Creation's Cleaning Co CLEANING, CLEANING_MAINTENANCE $400.00 1 Repair 10/…" at bounding box center [458, 214] width 711 height 46
click at [516, 217] on div "$400.00 1 Repair" at bounding box center [501, 213] width 127 height 31
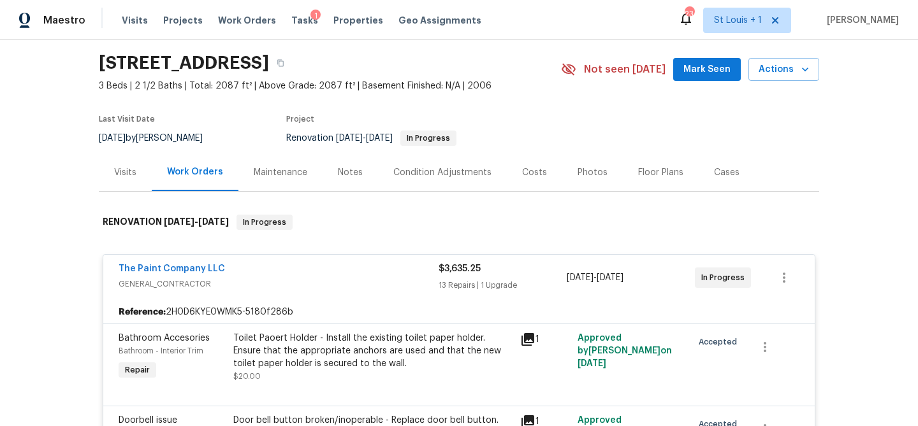
scroll to position [0, 0]
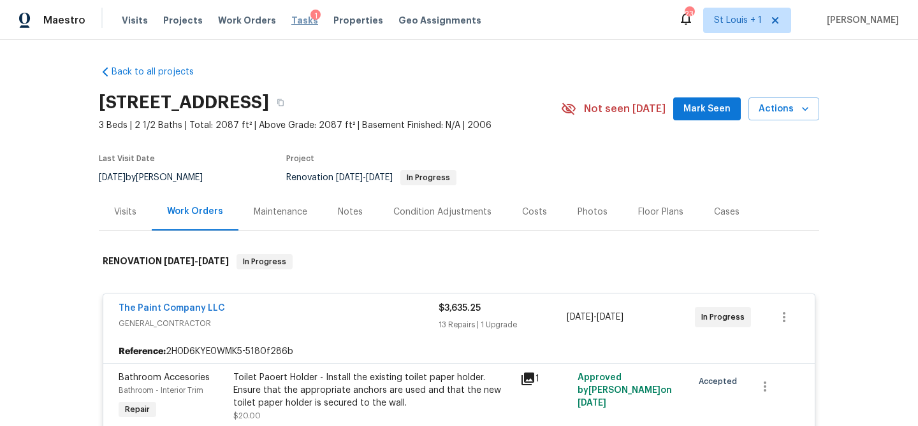
click at [293, 21] on span "Tasks" at bounding box center [304, 20] width 27 height 9
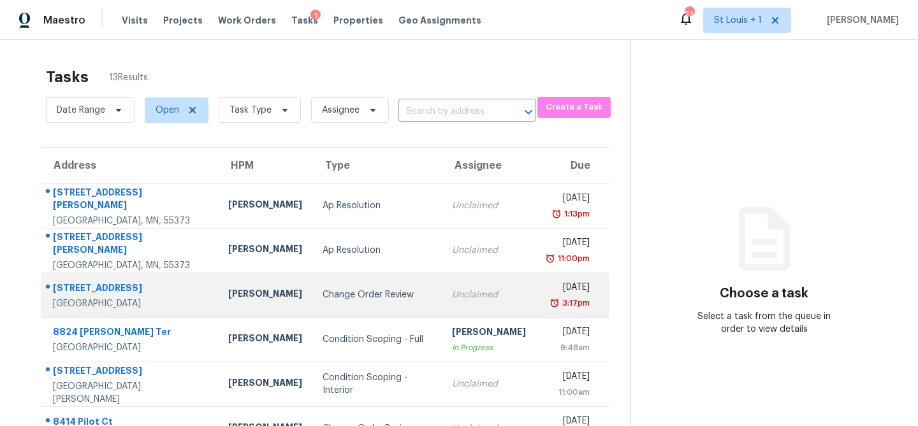
click at [312, 305] on td "Change Order Review" at bounding box center [377, 295] width 130 height 45
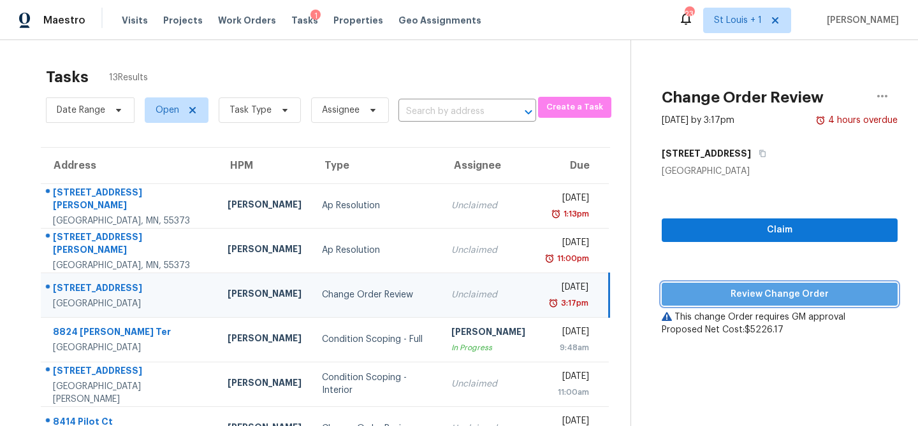
click at [708, 299] on span "Review Change Order" at bounding box center [779, 295] width 215 height 16
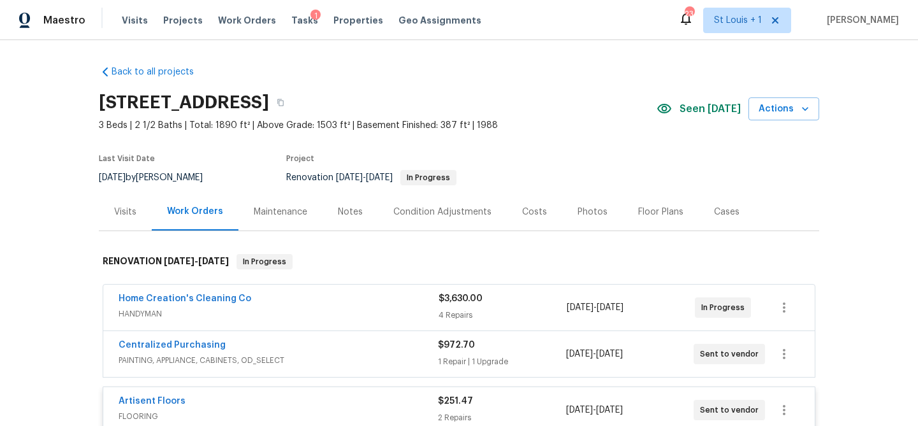
click at [526, 323] on div "Home Creation's Cleaning Co HANDYMAN $3,630.00 4 Repairs 10/7/2025 - 10/13/2025…" at bounding box center [458, 308] width 711 height 46
click at [515, 304] on div "$3,630.00" at bounding box center [502, 298] width 128 height 13
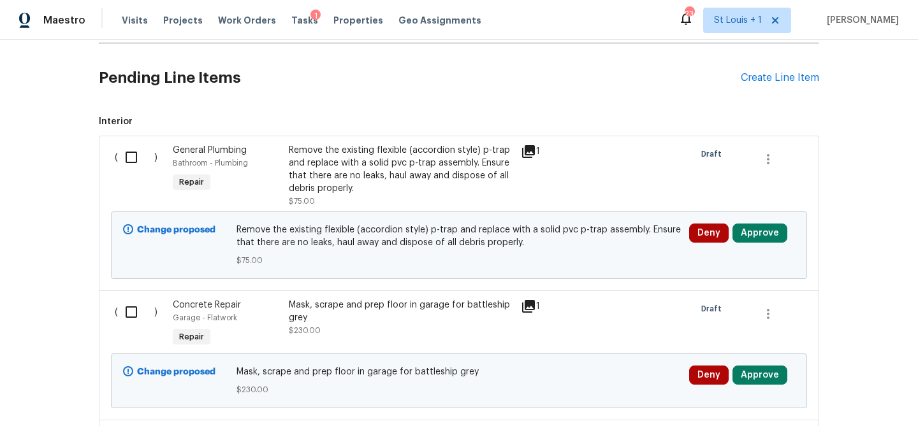
scroll to position [1193, 0]
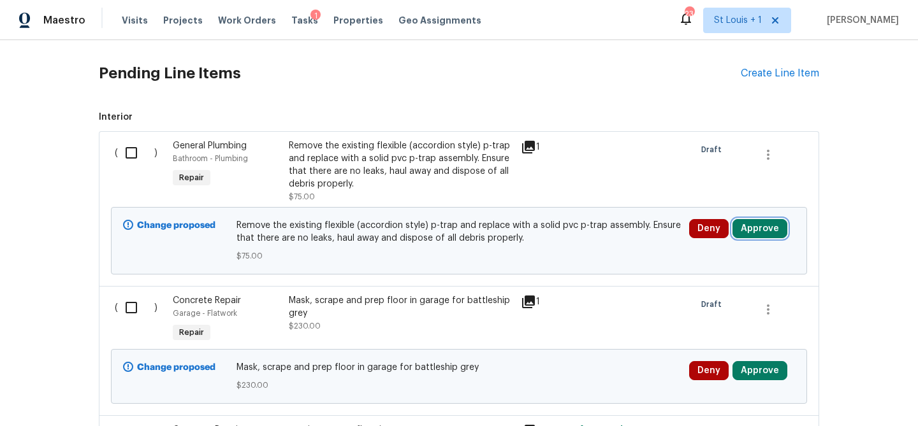
click at [753, 238] on button "Approve" at bounding box center [759, 228] width 55 height 19
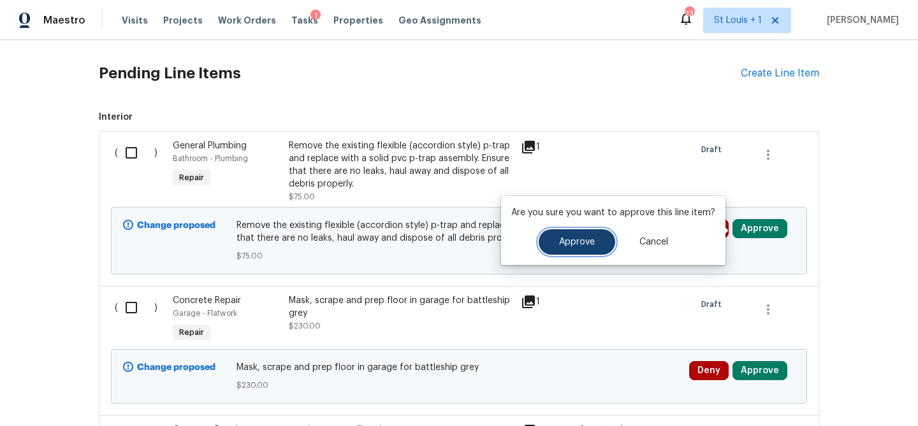
click at [572, 243] on span "Approve" at bounding box center [577, 243] width 36 height 10
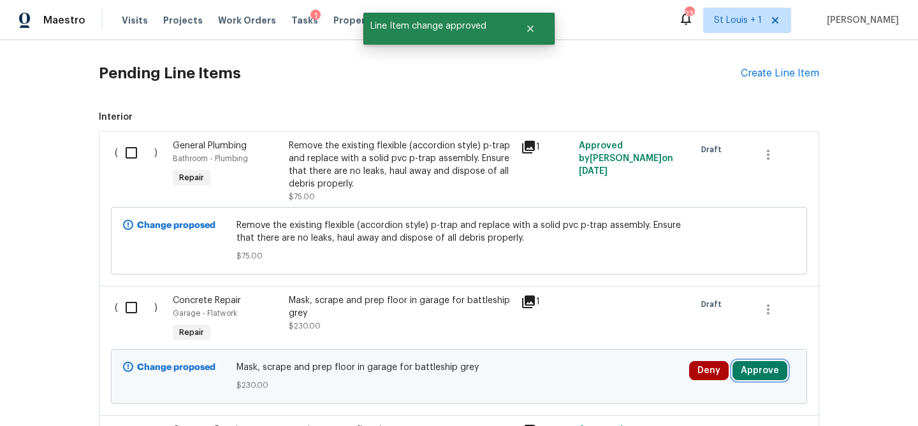
click at [746, 369] on button "Approve" at bounding box center [759, 370] width 55 height 19
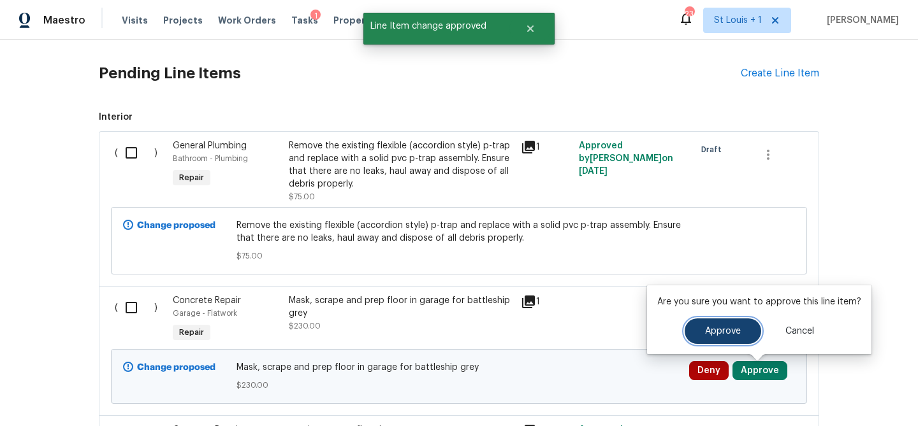
click at [692, 335] on button "Approve" at bounding box center [722, 331] width 76 height 25
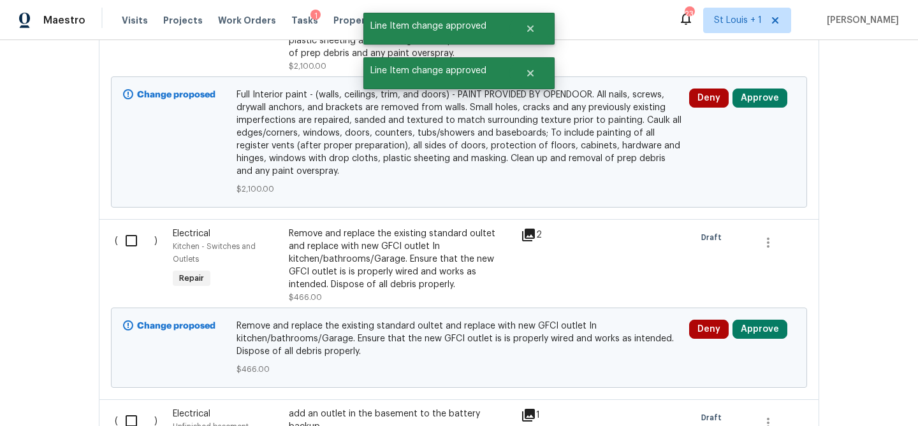
scroll to position [2510, 0]
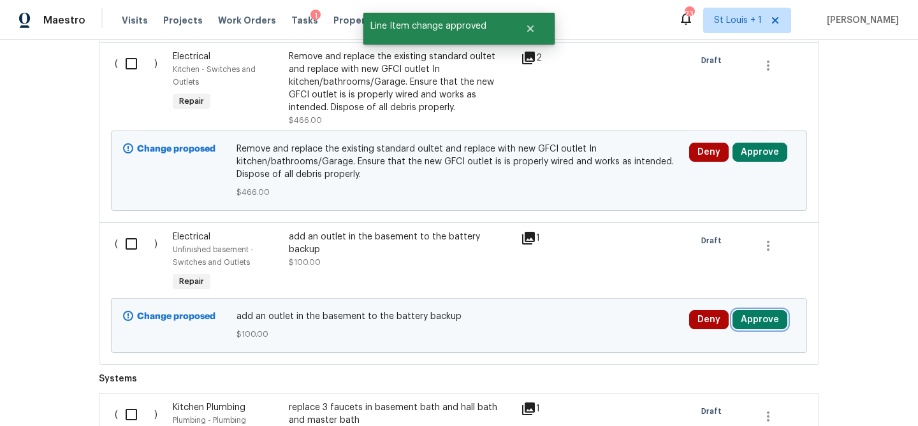
click at [745, 324] on button "Approve" at bounding box center [759, 319] width 55 height 19
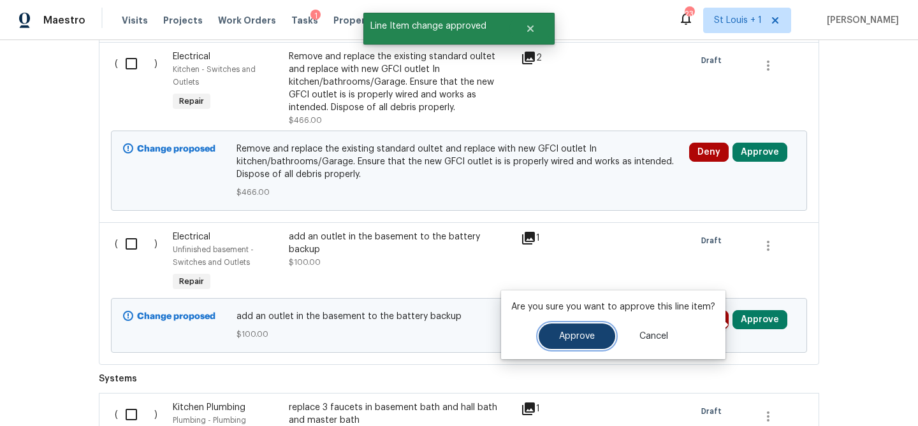
click at [576, 338] on span "Approve" at bounding box center [577, 337] width 36 height 10
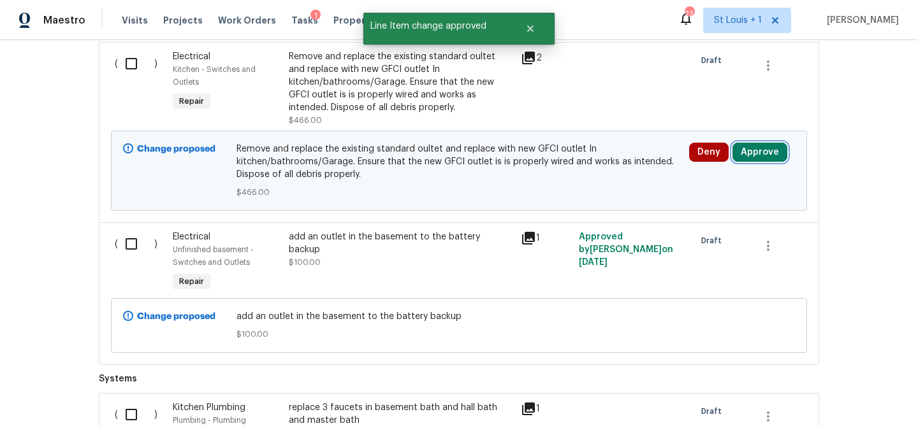
click at [762, 162] on button "Approve" at bounding box center [759, 152] width 55 height 19
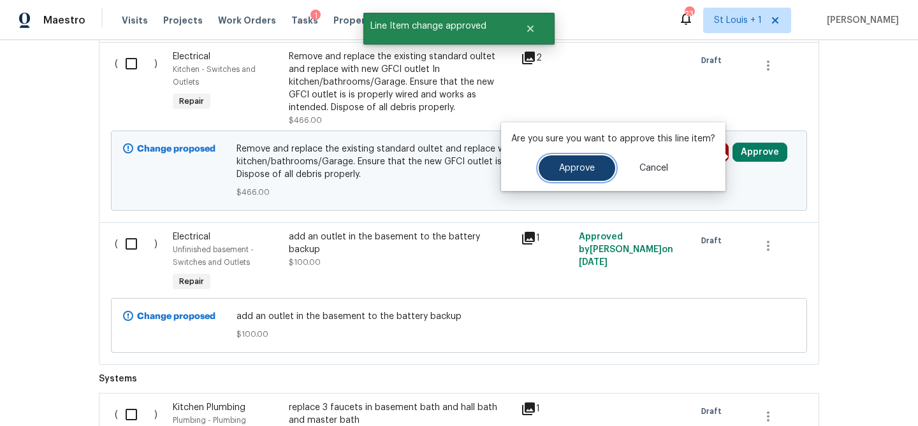
click at [579, 175] on button "Approve" at bounding box center [576, 167] width 76 height 25
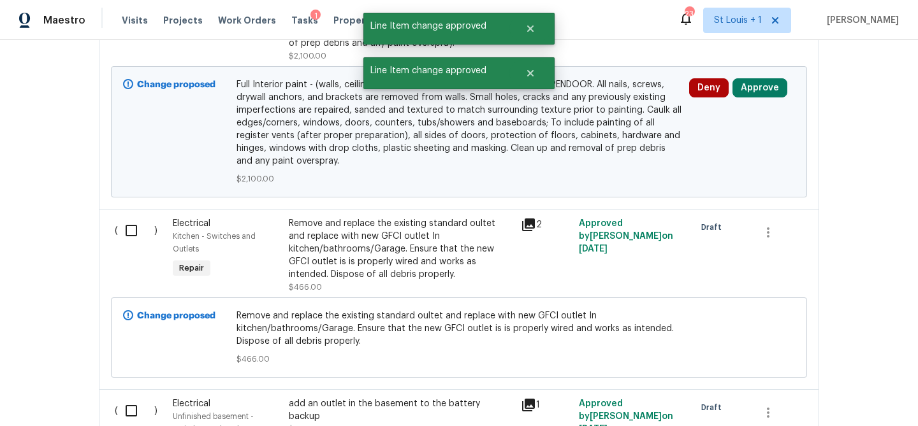
scroll to position [2319, 0]
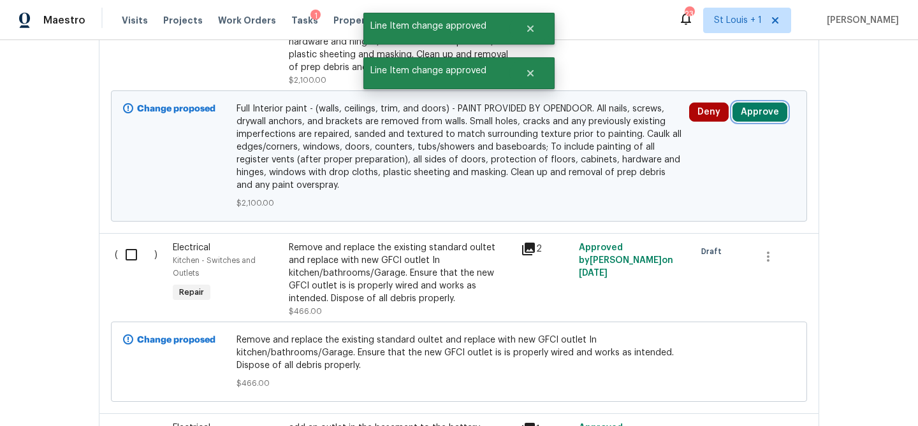
click at [746, 122] on button "Approve" at bounding box center [759, 112] width 55 height 19
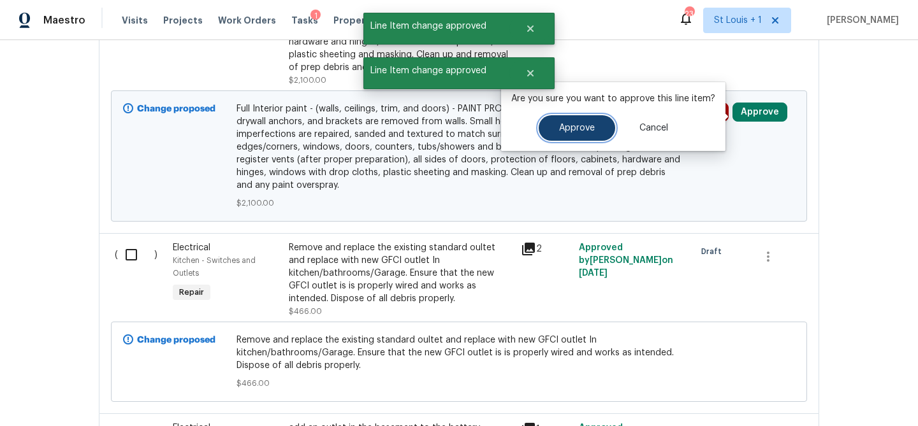
click at [582, 132] on span "Approve" at bounding box center [577, 129] width 36 height 10
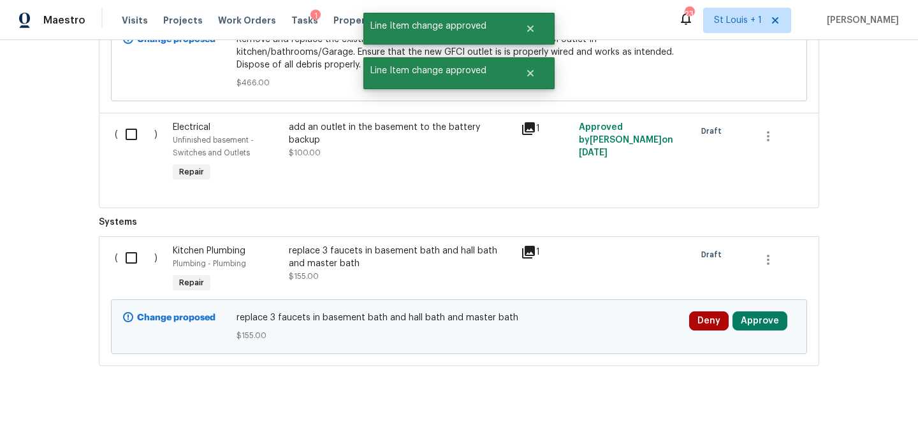
scroll to position [2276, 0]
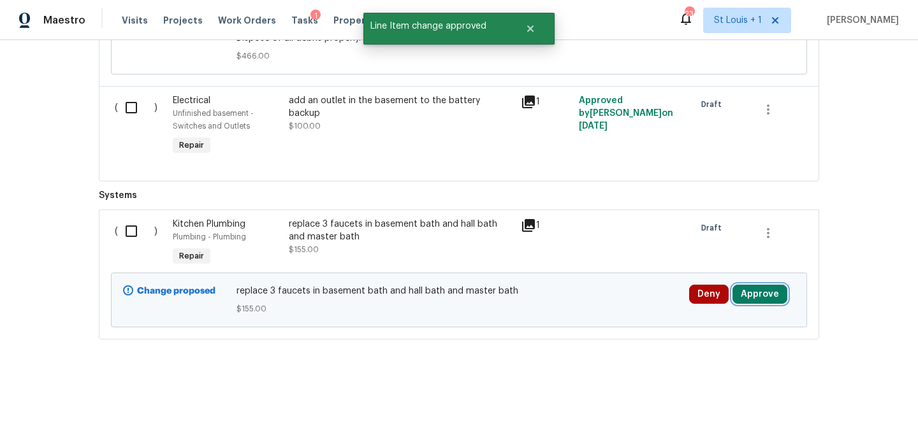
click at [745, 296] on button "Approve" at bounding box center [759, 294] width 55 height 19
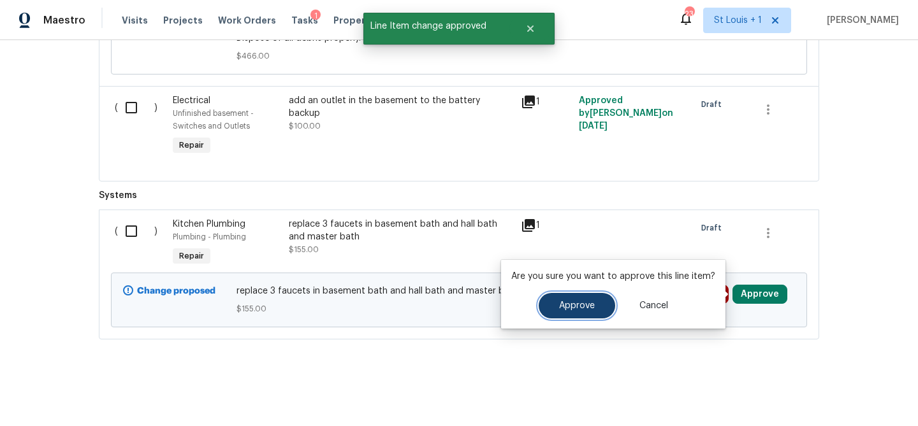
click at [580, 310] on button "Approve" at bounding box center [576, 305] width 76 height 25
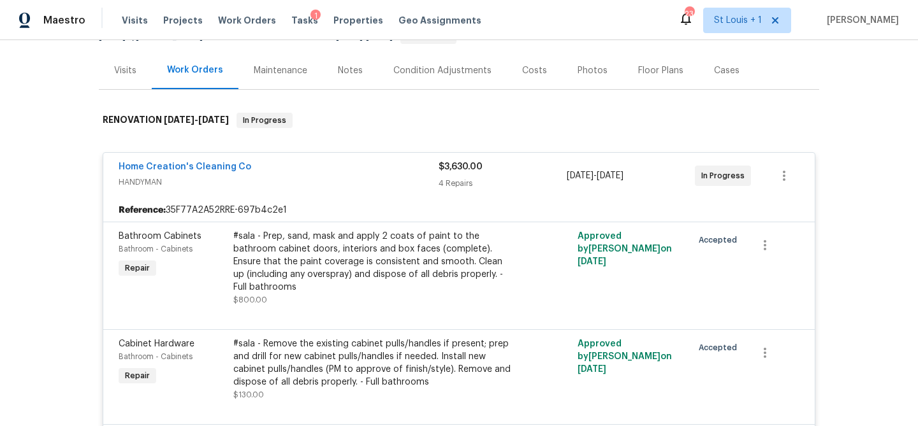
scroll to position [0, 0]
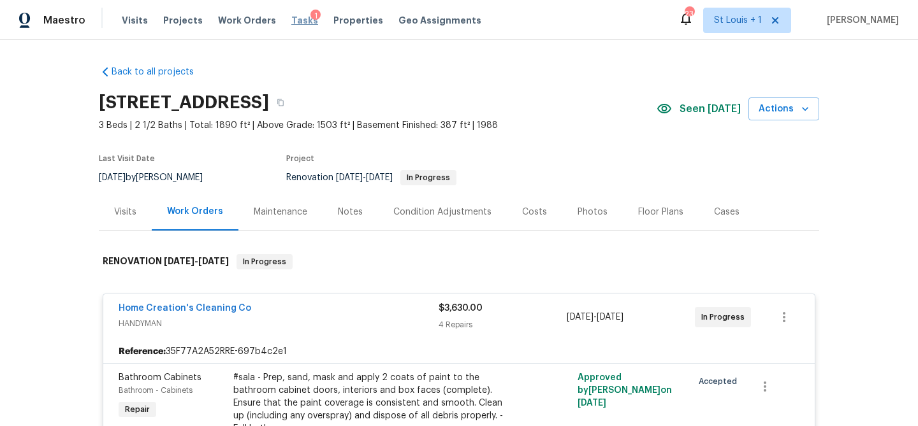
click at [292, 18] on span "Tasks" at bounding box center [304, 20] width 27 height 9
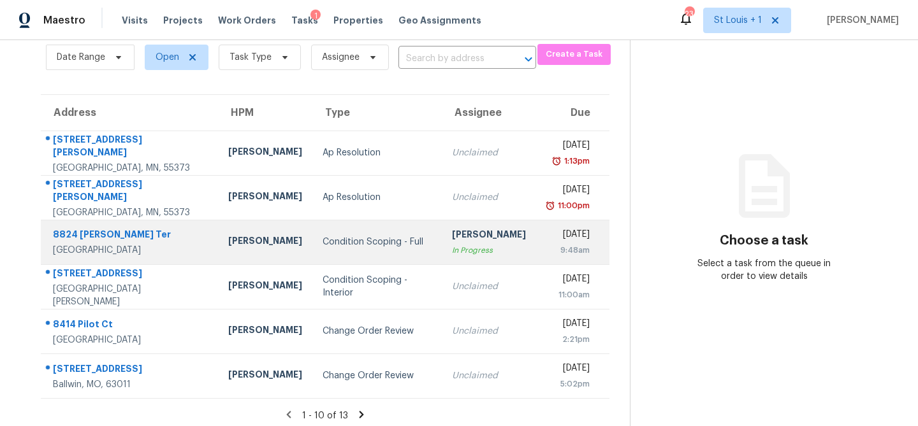
scroll to position [59, 0]
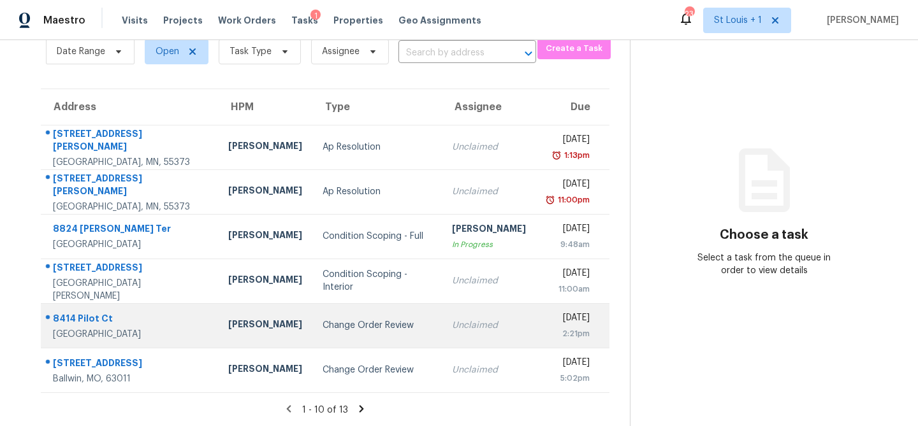
click at [322, 321] on div "Change Order Review" at bounding box center [377, 325] width 110 height 13
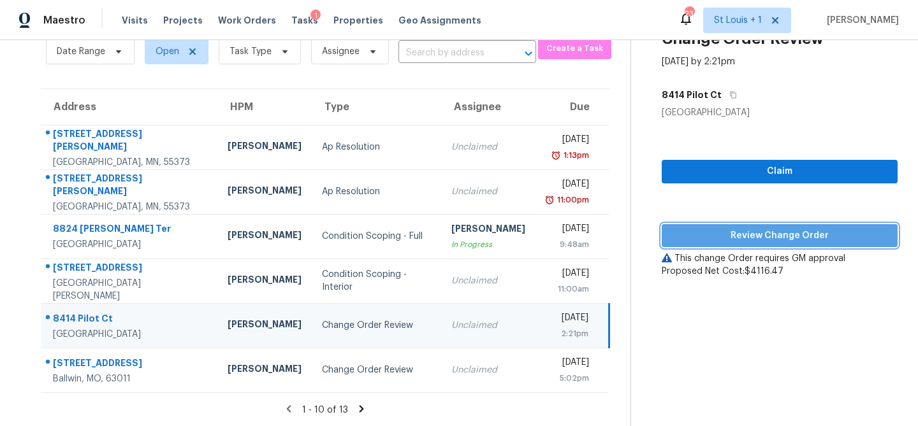
click at [767, 229] on span "Review Change Order" at bounding box center [779, 236] width 215 height 16
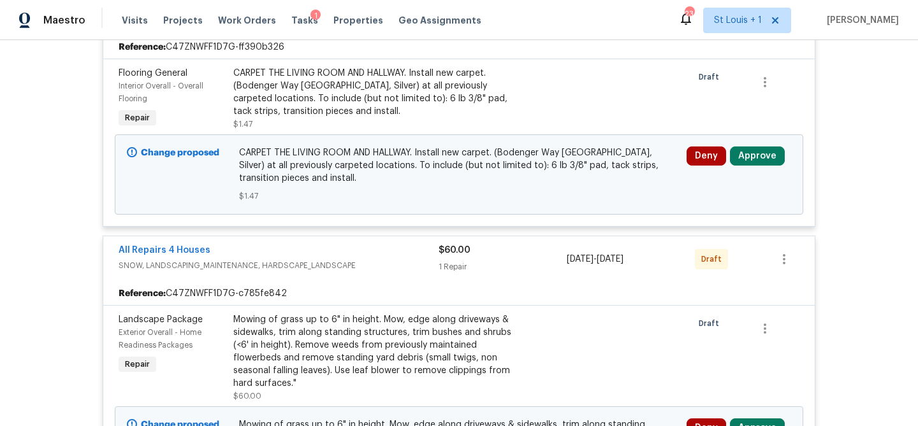
scroll to position [3763, 0]
click at [762, 147] on button "Approve" at bounding box center [757, 156] width 55 height 19
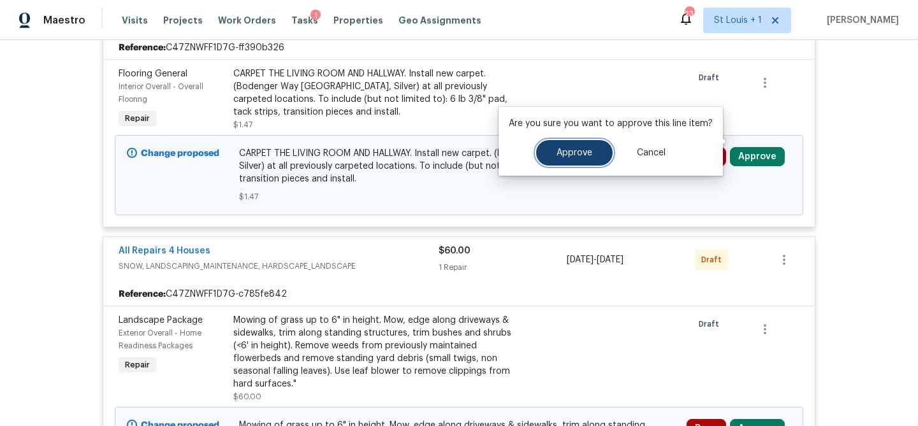
click at [594, 145] on button "Approve" at bounding box center [574, 152] width 76 height 25
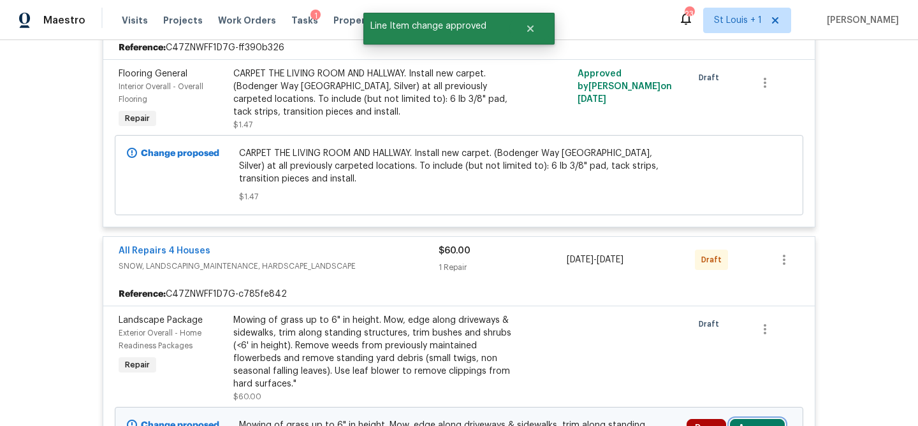
click at [747, 419] on button "Approve" at bounding box center [757, 428] width 55 height 19
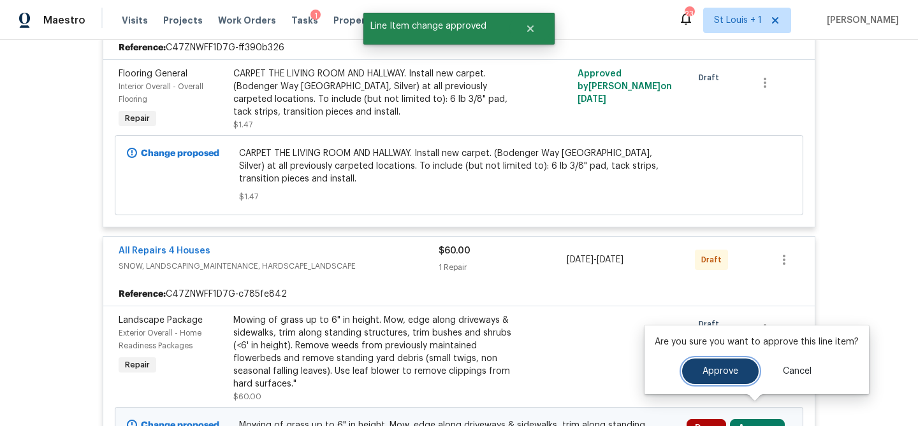
click at [698, 379] on button "Approve" at bounding box center [720, 371] width 76 height 25
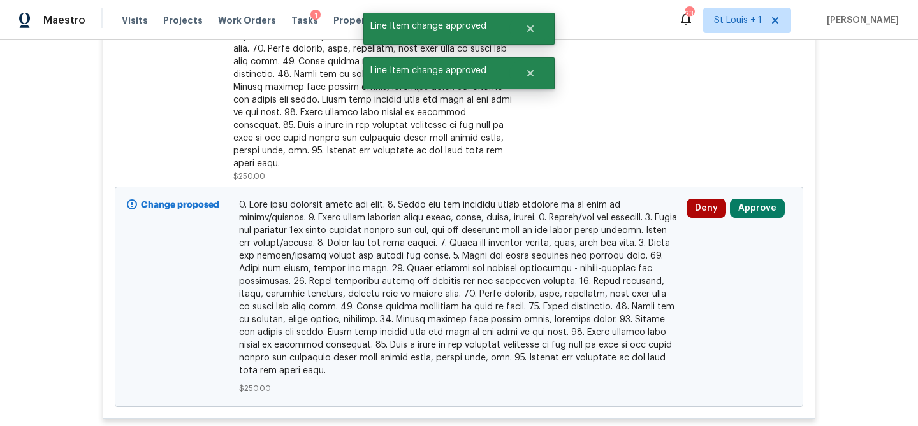
scroll to position [3321, 0]
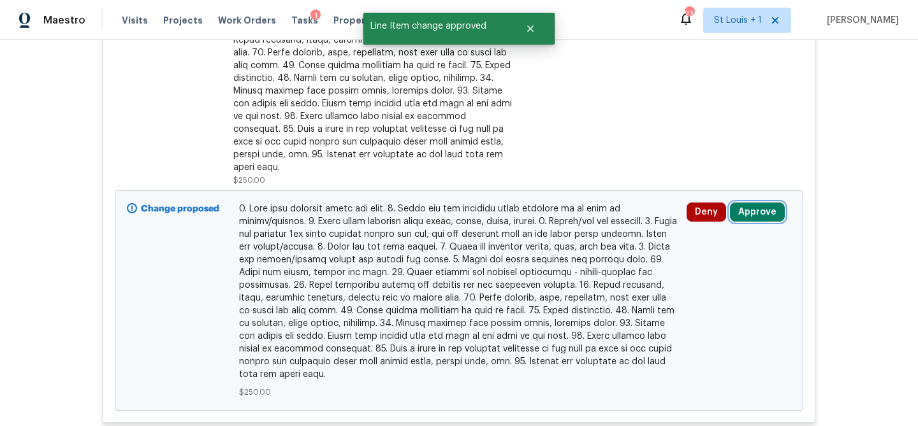
click at [742, 203] on button "Approve" at bounding box center [757, 212] width 55 height 19
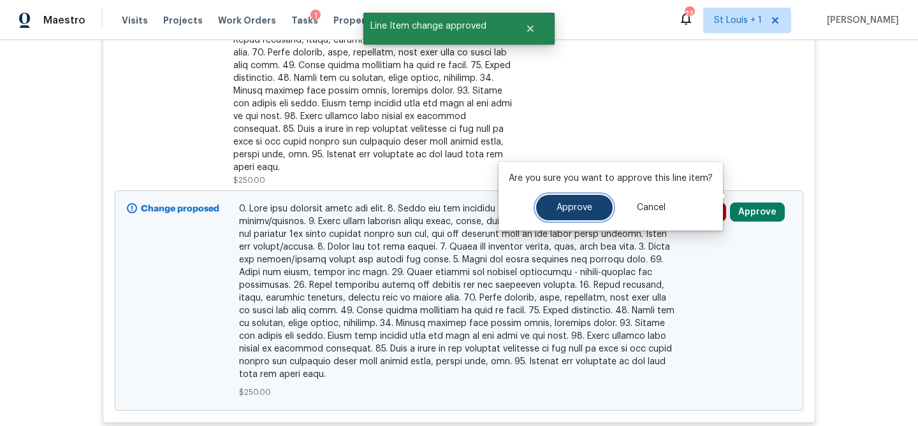
click at [579, 217] on button "Approve" at bounding box center [574, 207] width 76 height 25
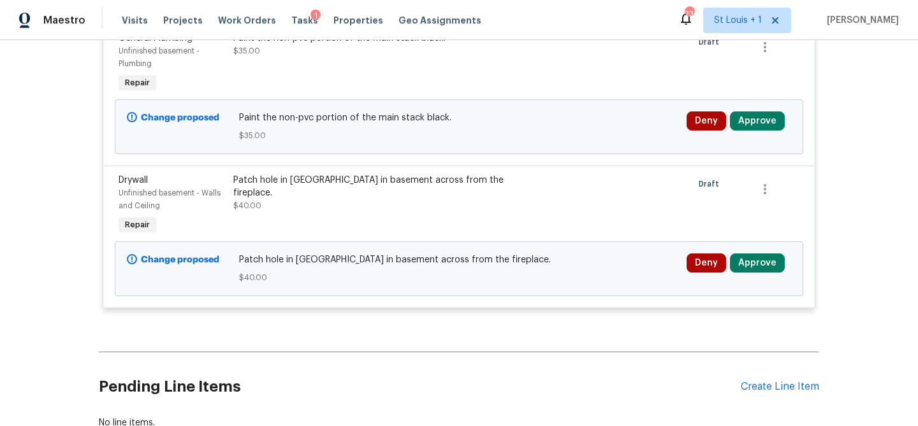
scroll to position [5658, 0]
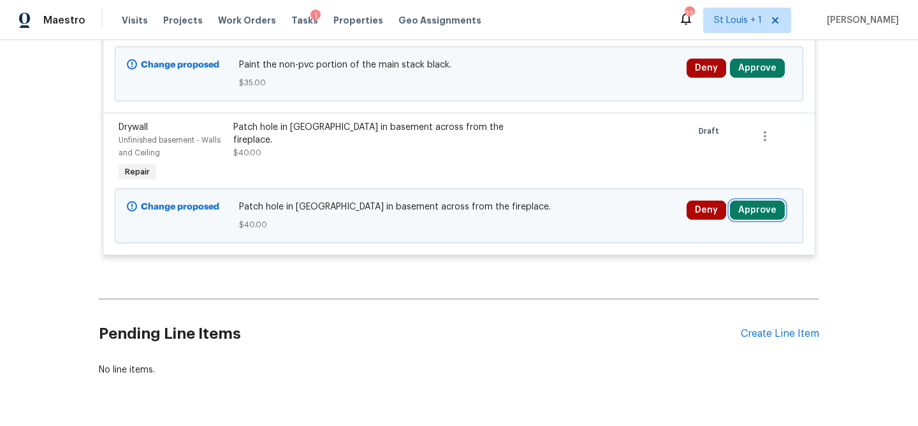
click at [757, 201] on button "Approve" at bounding box center [757, 210] width 55 height 19
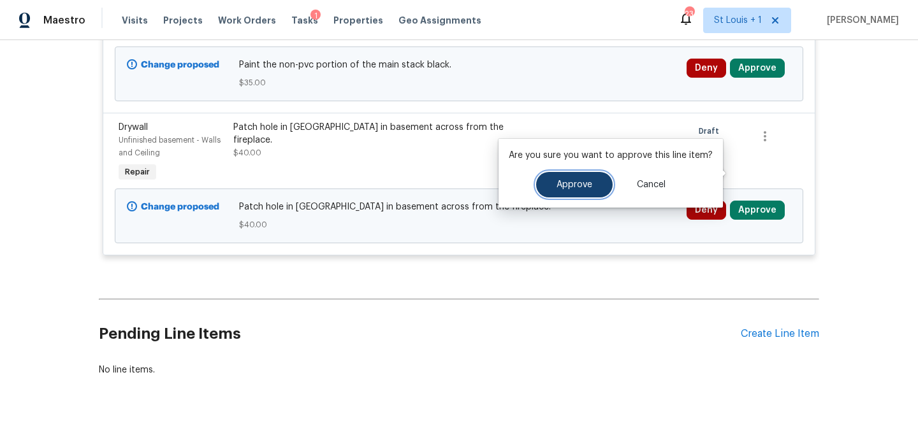
click at [582, 178] on button "Approve" at bounding box center [574, 184] width 76 height 25
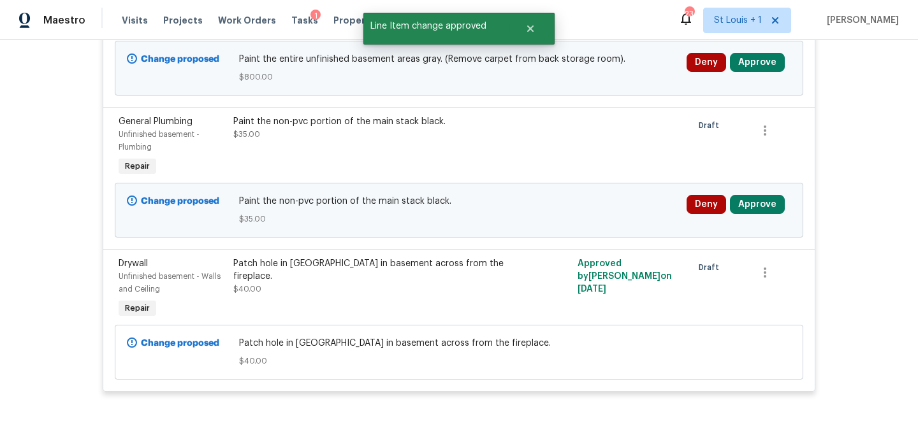
scroll to position [5508, 0]
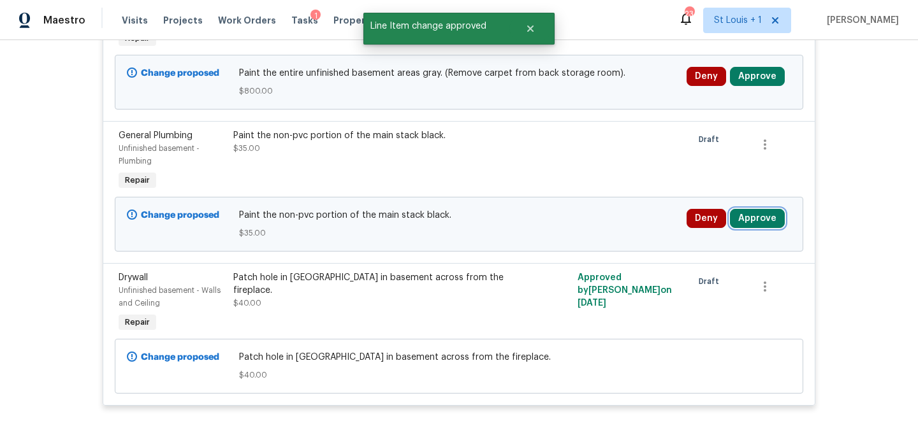
click at [741, 209] on button "Approve" at bounding box center [757, 218] width 55 height 19
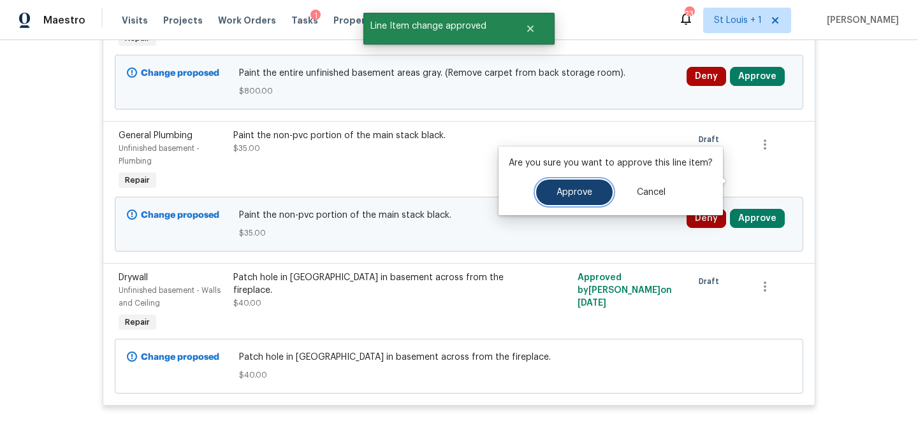
click at [574, 188] on span "Approve" at bounding box center [574, 193] width 36 height 10
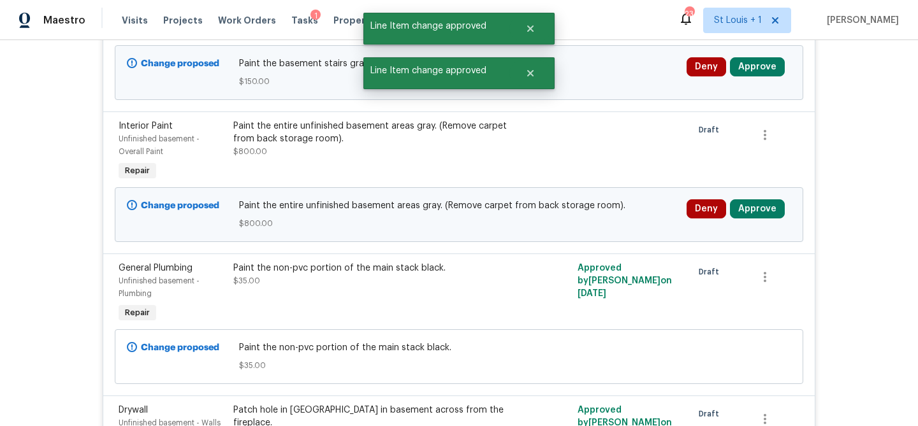
scroll to position [5298, 0]
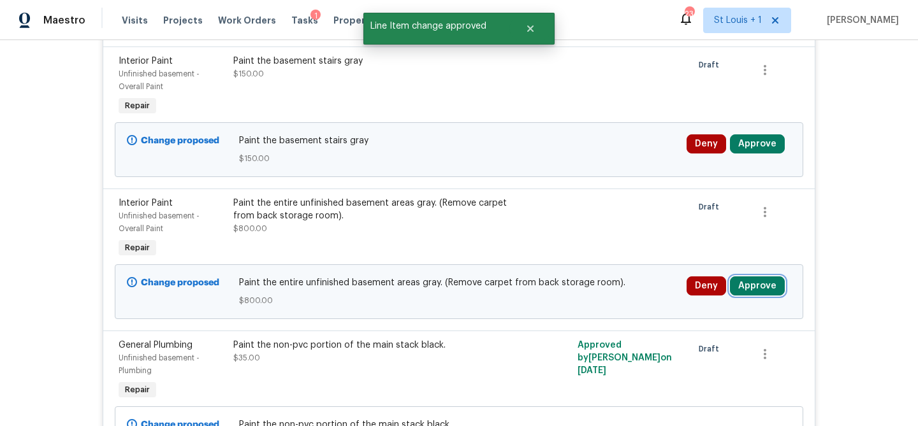
click at [756, 277] on button "Approve" at bounding box center [757, 286] width 55 height 19
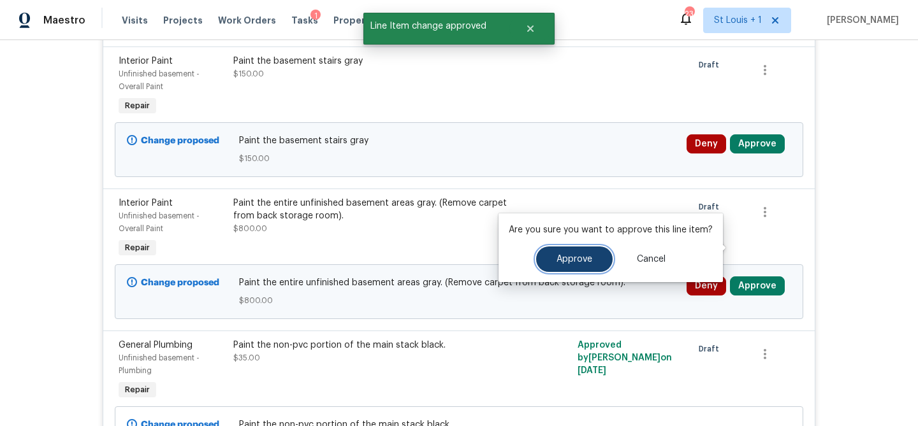
click at [580, 264] on button "Approve" at bounding box center [574, 259] width 76 height 25
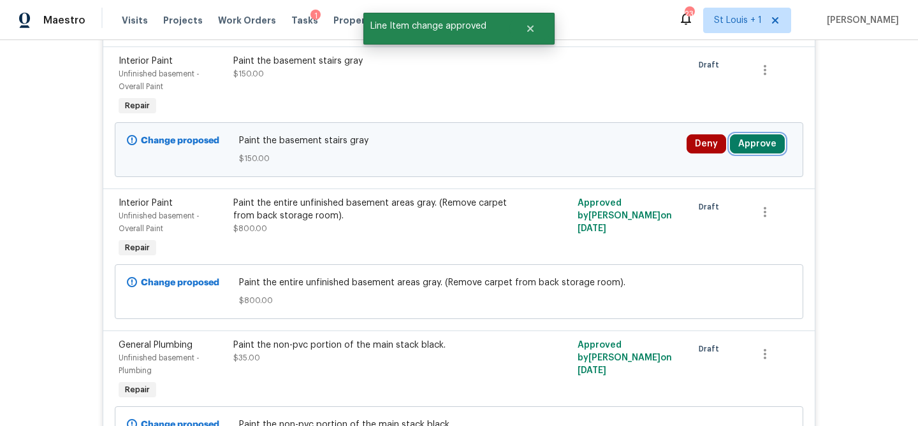
click at [751, 134] on button "Approve" at bounding box center [757, 143] width 55 height 19
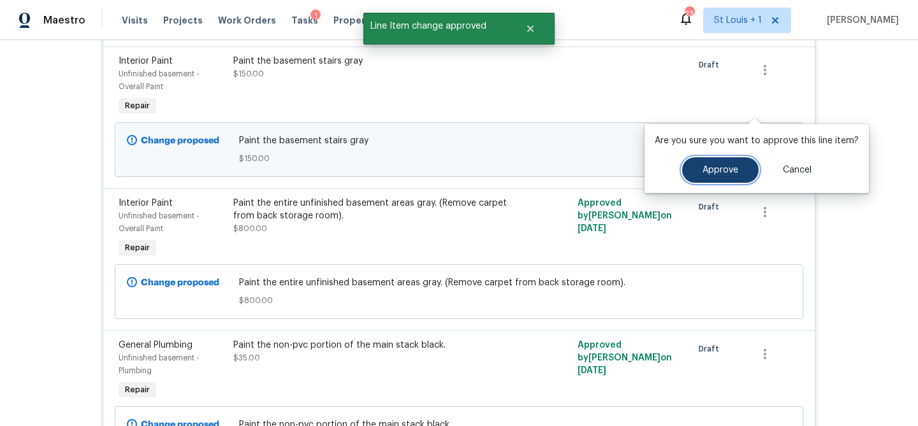
click at [693, 171] on button "Approve" at bounding box center [720, 169] width 76 height 25
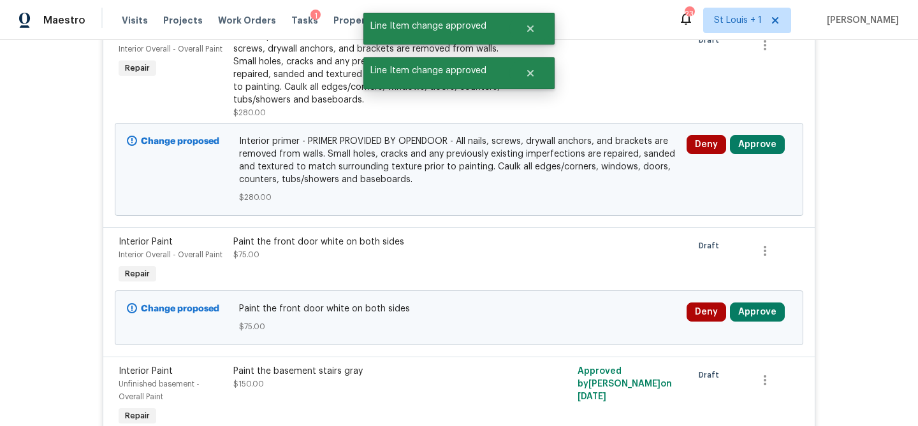
scroll to position [4945, 0]
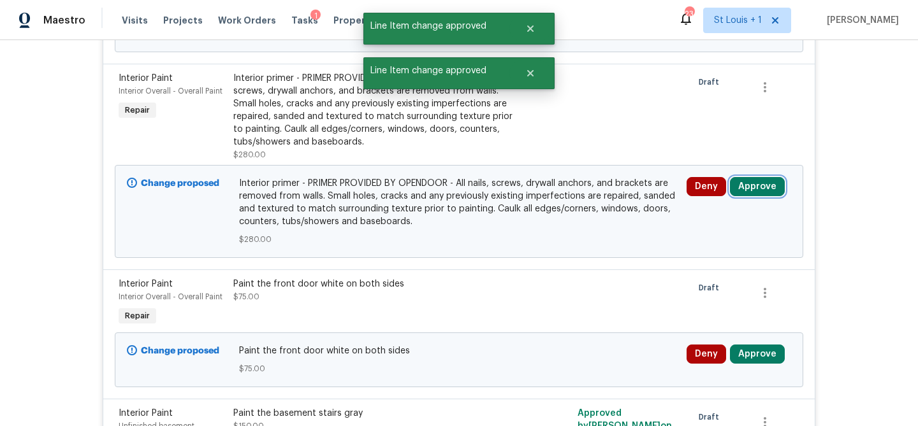
click at [739, 177] on button "Approve" at bounding box center [757, 186] width 55 height 19
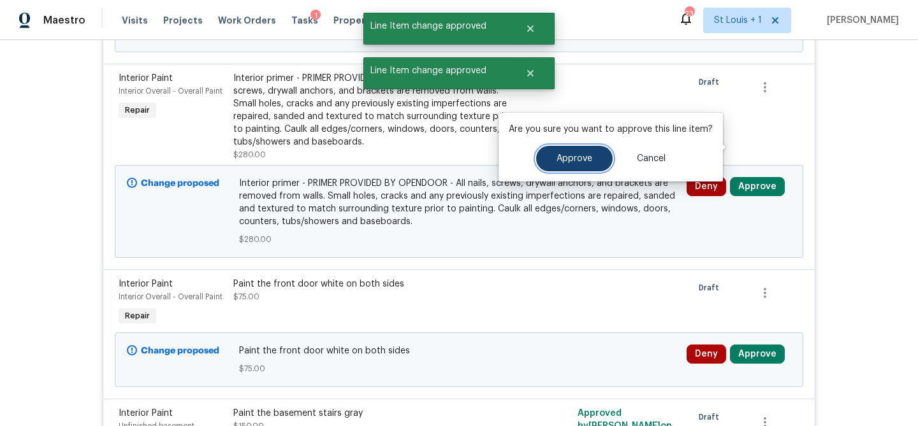
click at [602, 148] on button "Approve" at bounding box center [574, 158] width 76 height 25
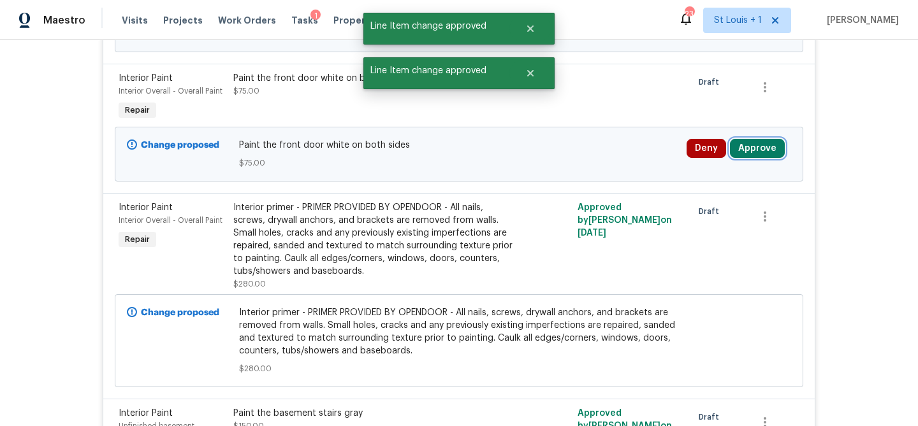
click at [761, 139] on button "Approve" at bounding box center [757, 148] width 55 height 19
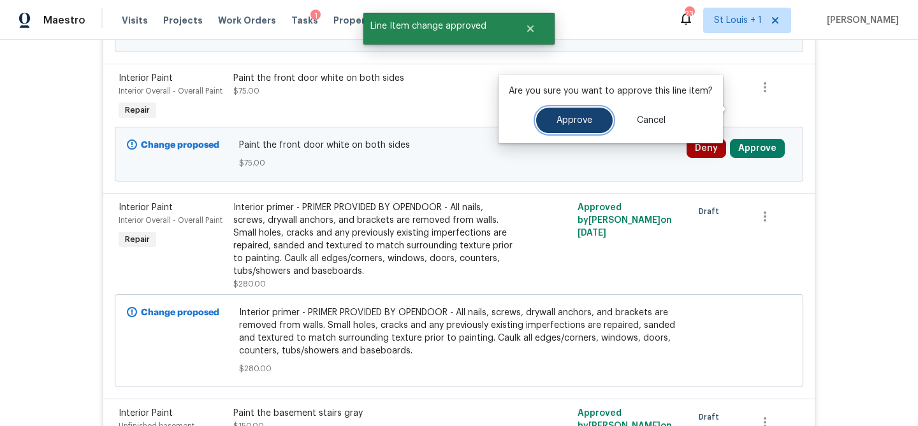
click at [571, 130] on button "Approve" at bounding box center [574, 120] width 76 height 25
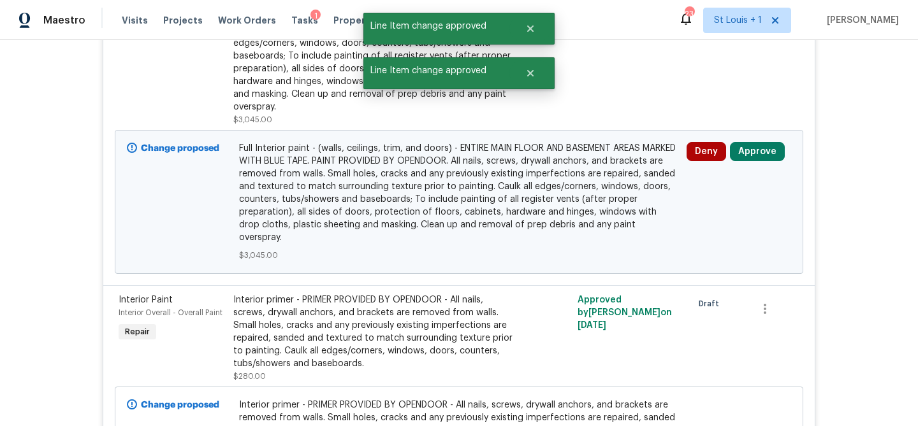
scroll to position [4664, 0]
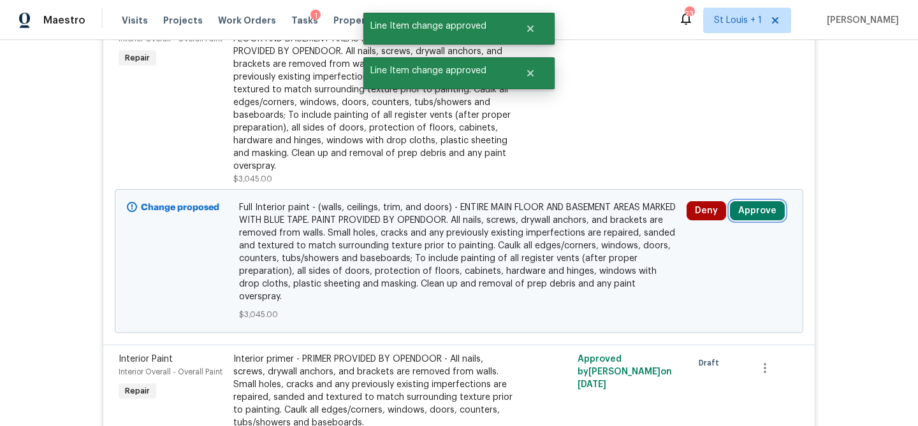
click at [744, 201] on button "Approve" at bounding box center [757, 210] width 55 height 19
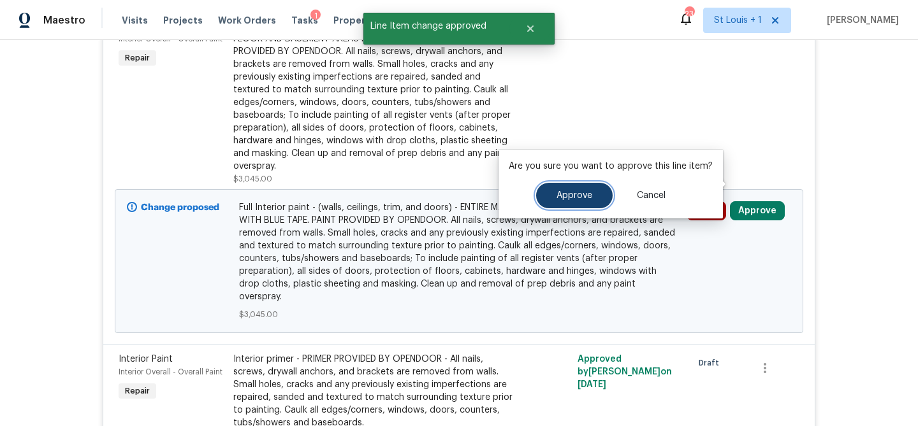
click at [593, 200] on button "Approve" at bounding box center [574, 195] width 76 height 25
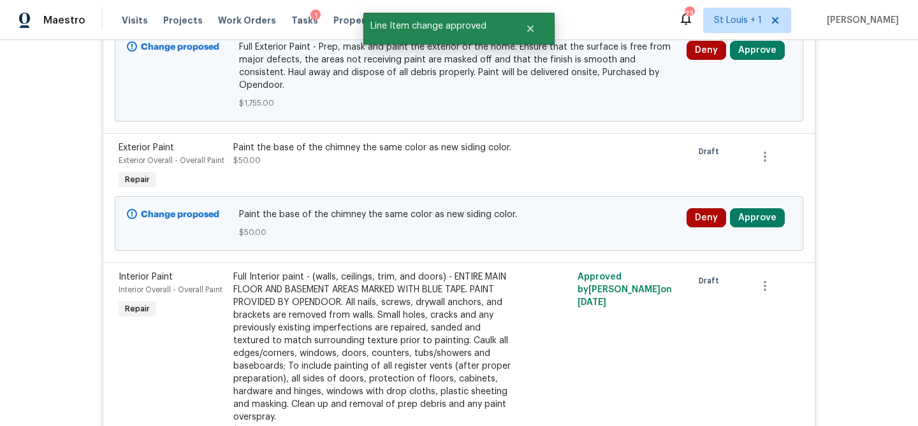
scroll to position [4037, 0]
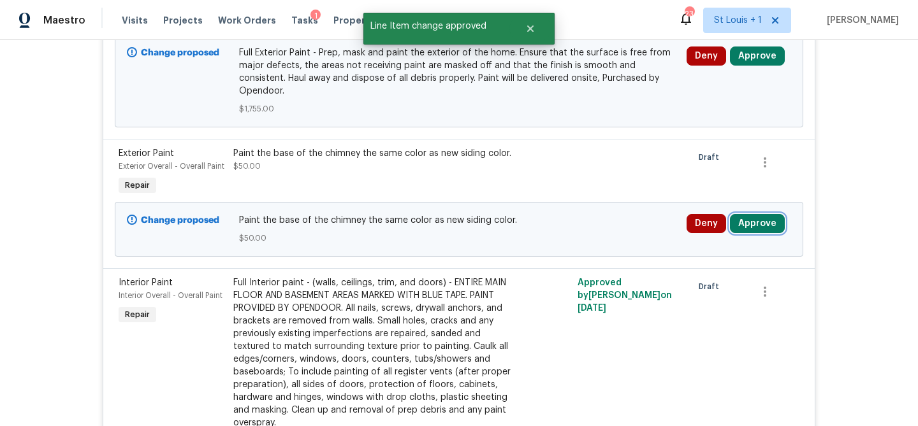
click at [743, 214] on button "Approve" at bounding box center [757, 223] width 55 height 19
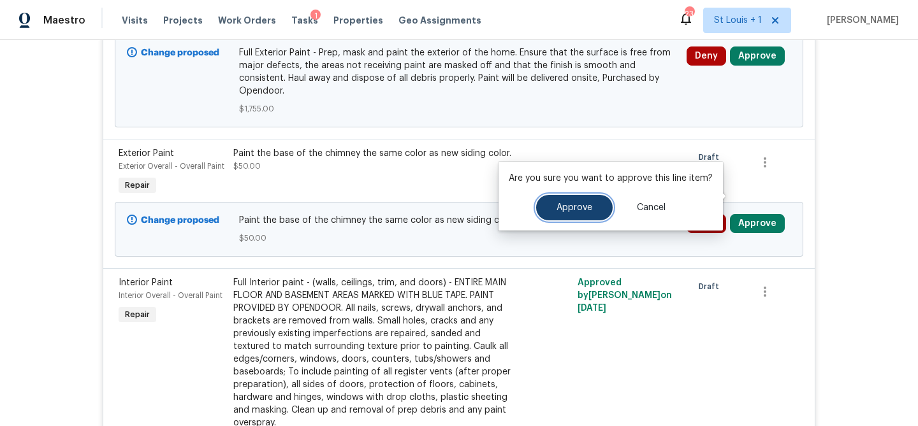
click at [581, 211] on span "Approve" at bounding box center [574, 208] width 36 height 10
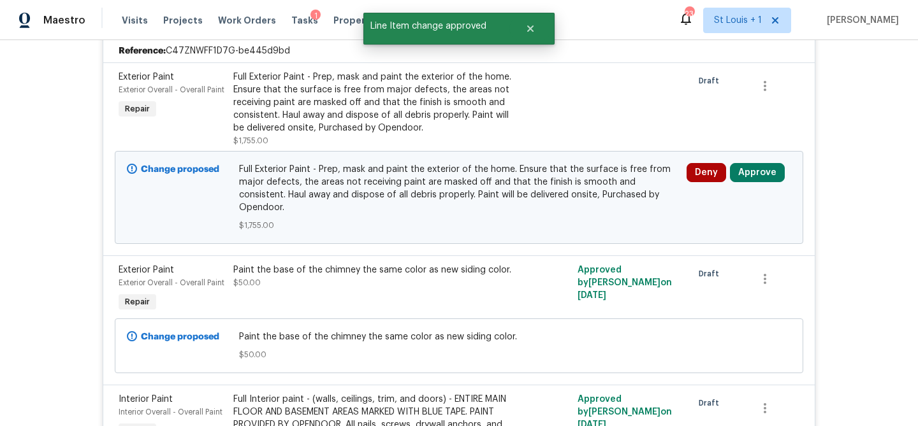
scroll to position [3890, 0]
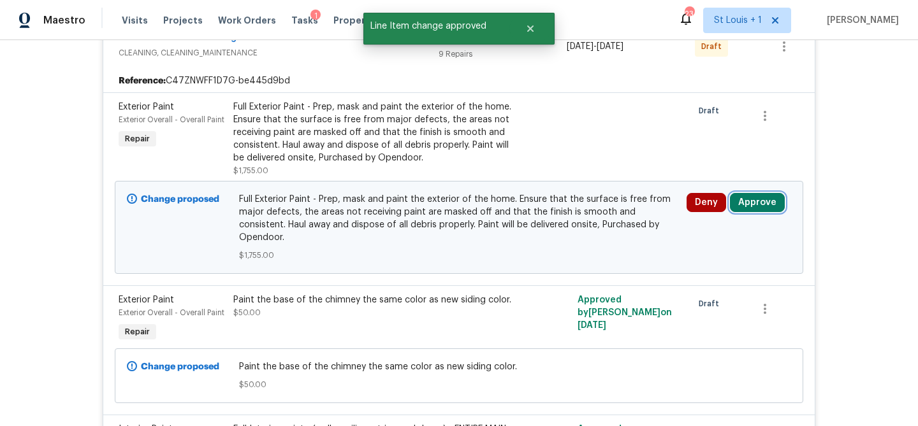
click at [740, 193] on button "Approve" at bounding box center [757, 202] width 55 height 19
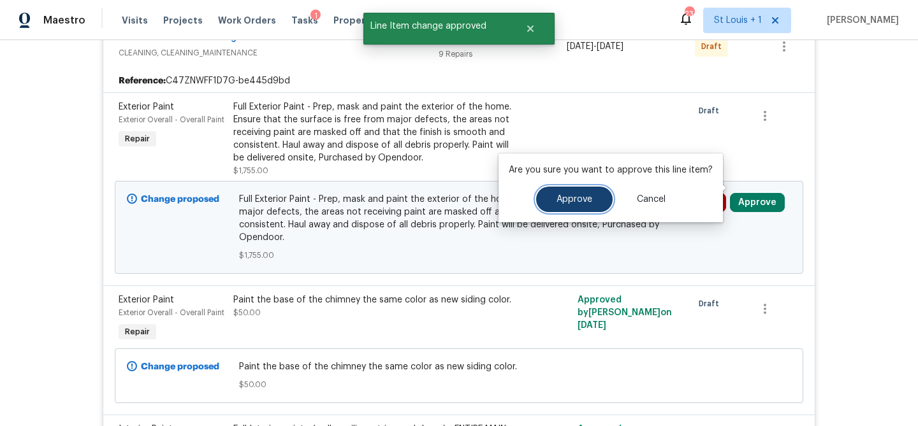
click at [600, 191] on button "Approve" at bounding box center [574, 199] width 76 height 25
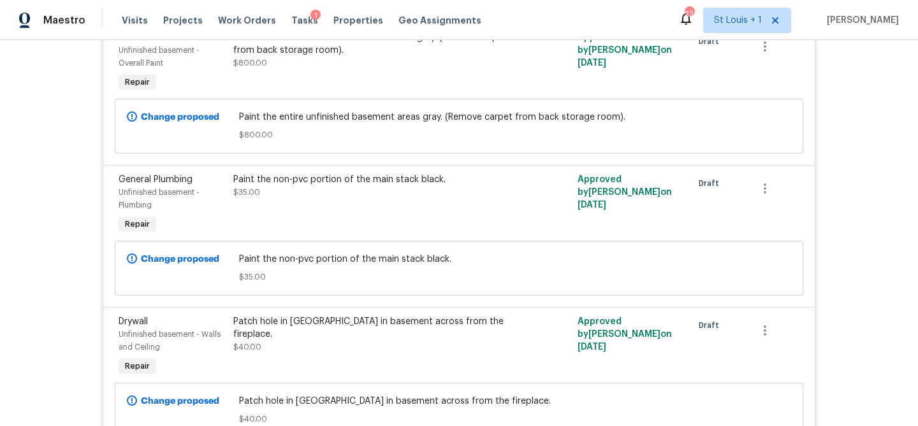
scroll to position [5078, 0]
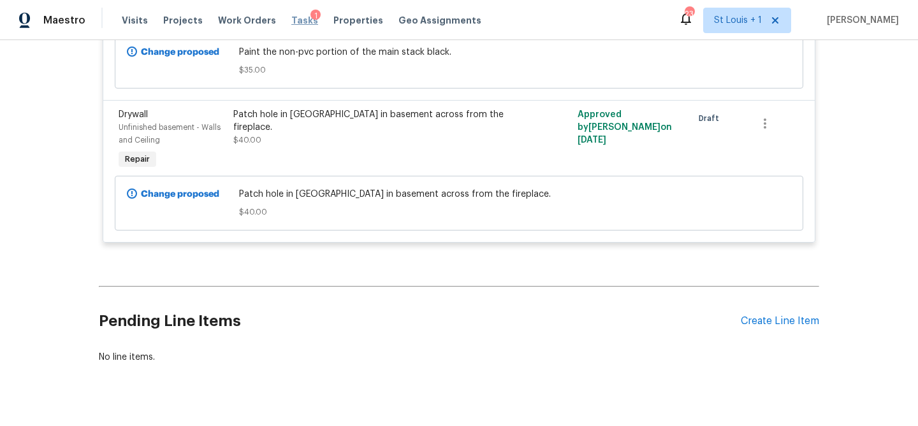
click at [292, 20] on span "Tasks" at bounding box center [304, 20] width 27 height 9
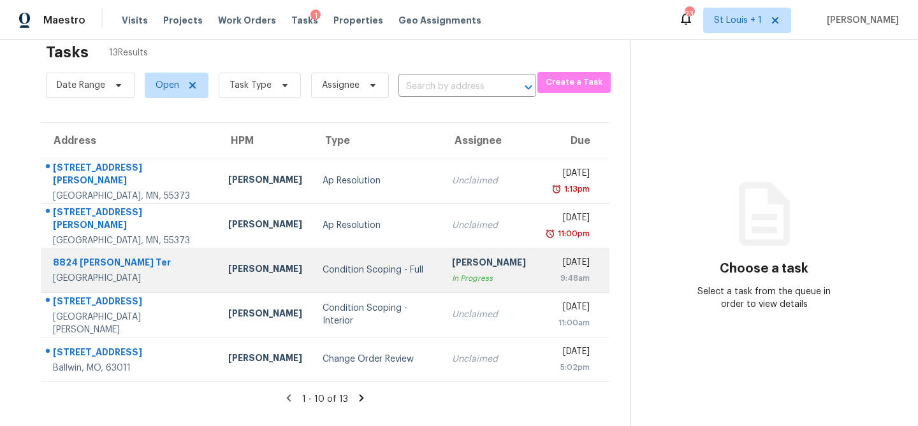
scroll to position [40, 0]
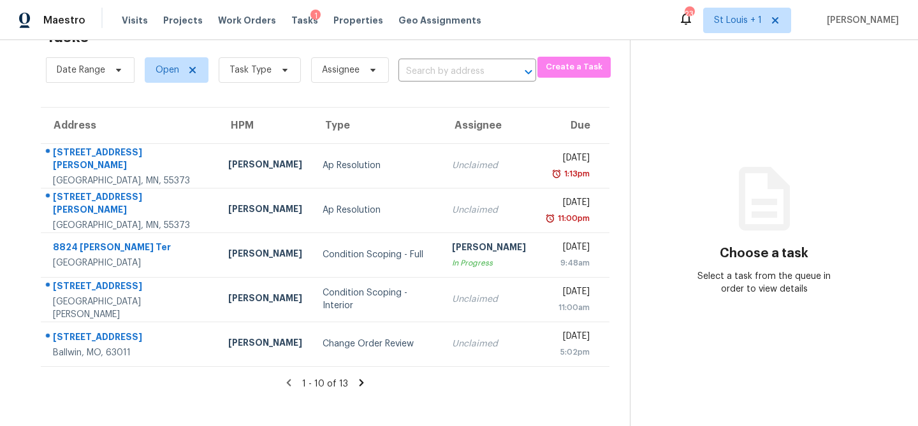
click at [358, 387] on icon at bounding box center [361, 382] width 11 height 11
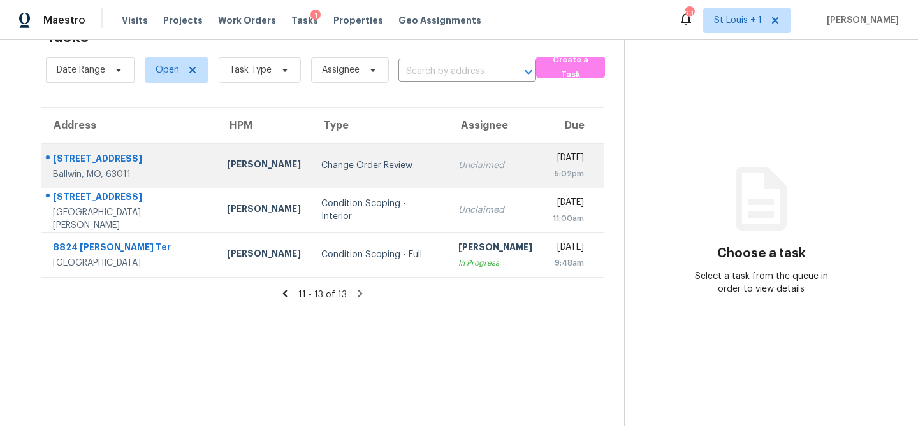
click at [321, 161] on div "Change Order Review" at bounding box center [379, 165] width 117 height 13
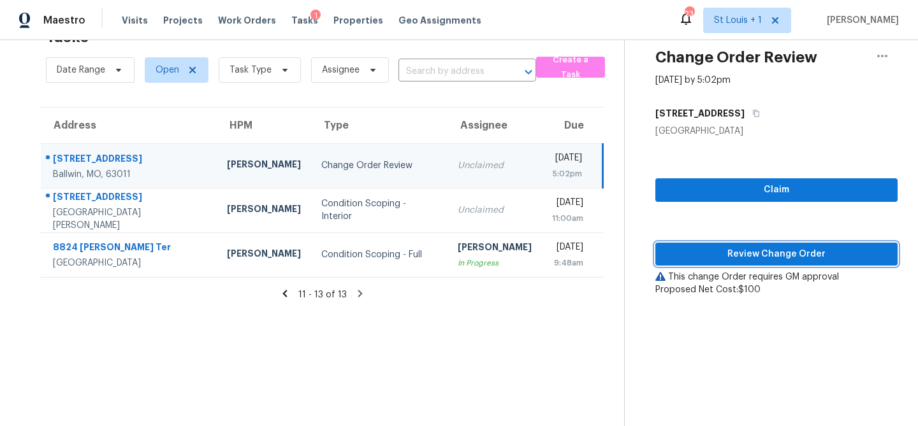
click at [737, 262] on button "Review Change Order" at bounding box center [776, 255] width 242 height 24
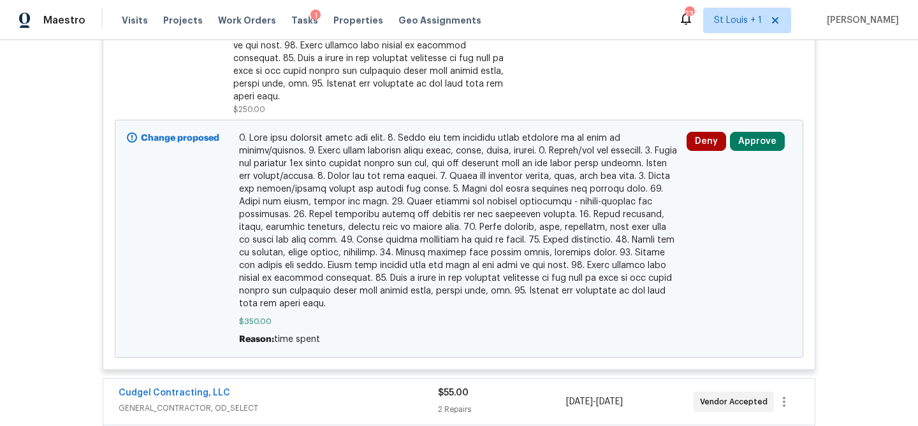
scroll to position [528, 0]
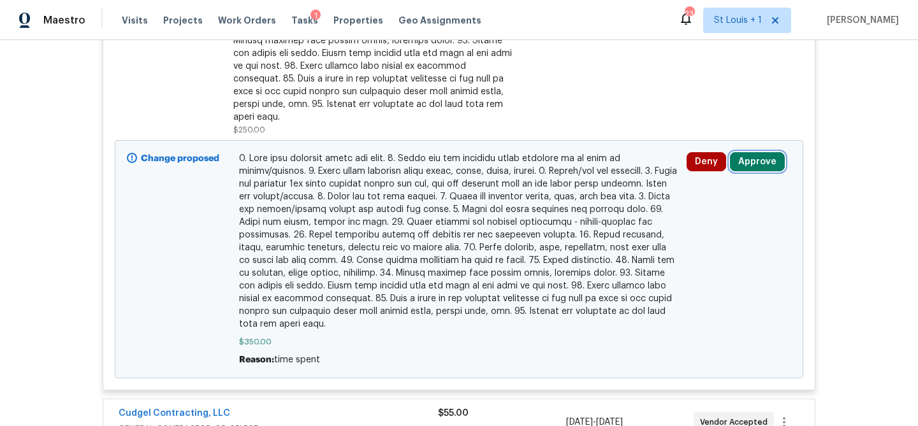
click at [761, 158] on button "Approve" at bounding box center [757, 161] width 55 height 19
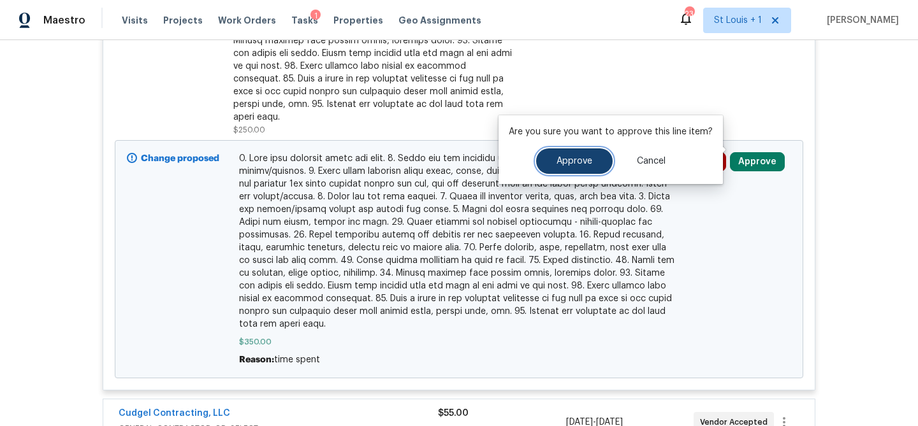
click at [576, 162] on span "Approve" at bounding box center [574, 162] width 36 height 10
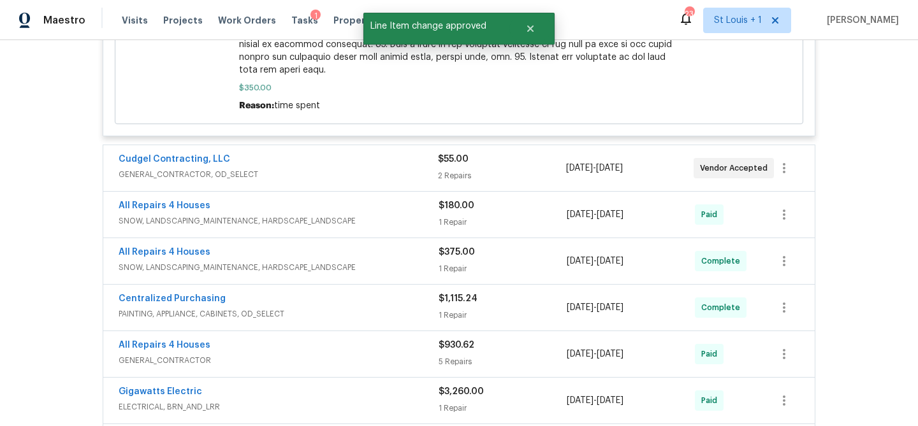
scroll to position [747, 0]
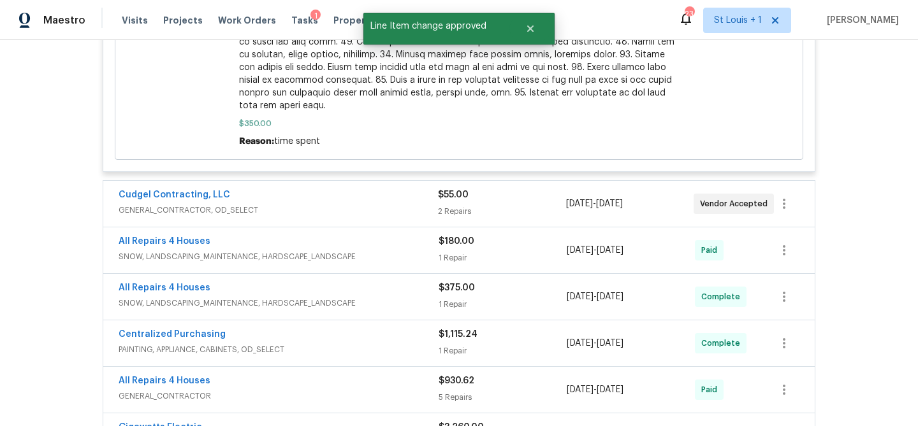
click at [623, 199] on span "10/3/2025" at bounding box center [609, 203] width 27 height 9
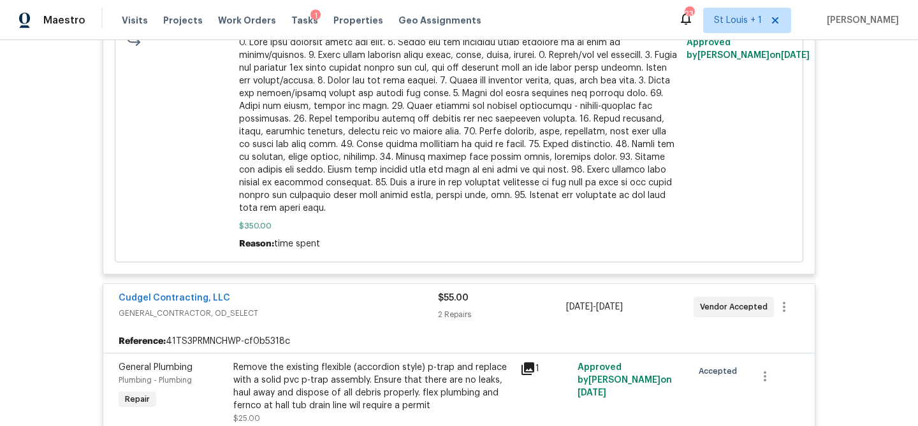
scroll to position [0, 0]
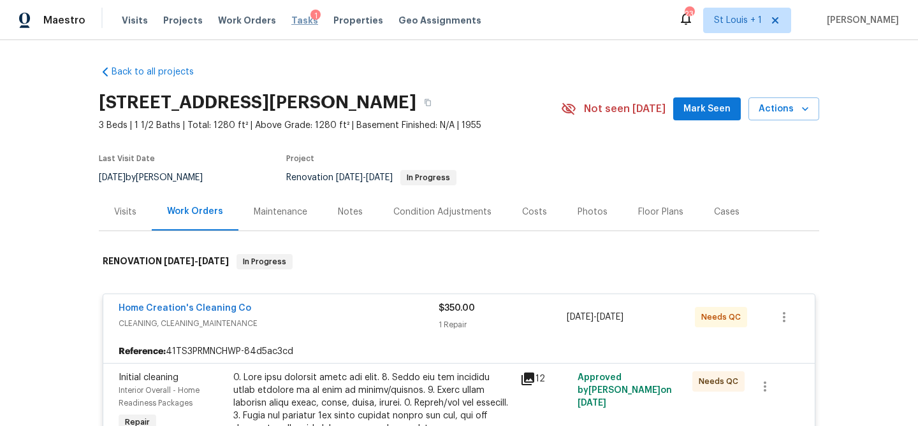
click at [295, 22] on span "Tasks" at bounding box center [304, 20] width 27 height 9
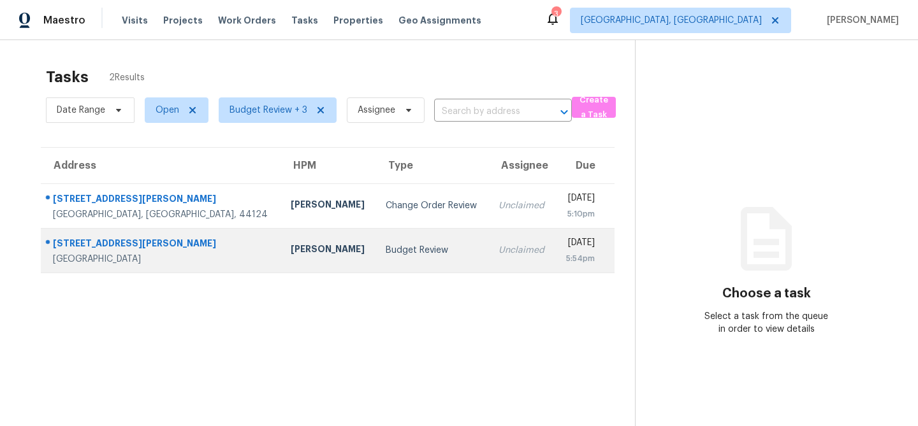
click at [386, 250] on div "Budget Review" at bounding box center [432, 250] width 92 height 13
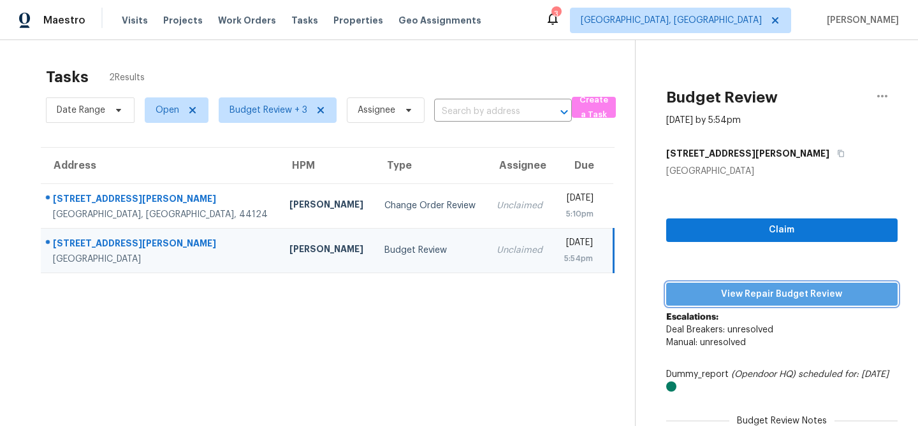
click at [758, 292] on span "View Repair Budget Review" at bounding box center [781, 295] width 211 height 16
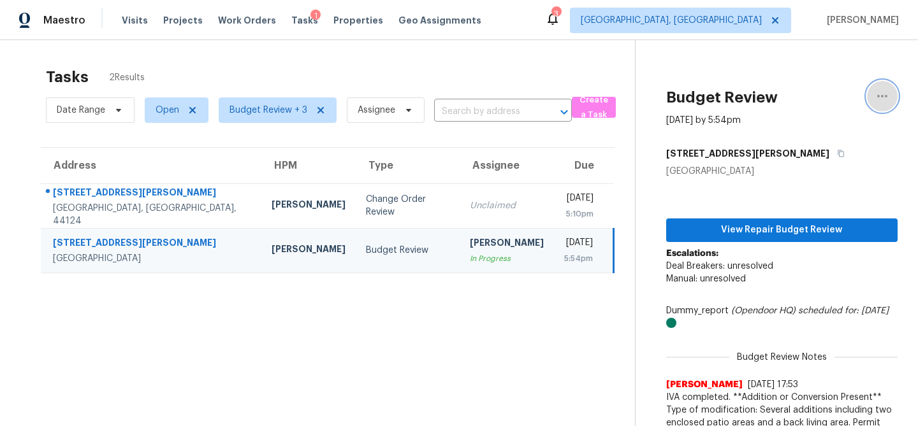
click at [884, 96] on icon "button" at bounding box center [882, 96] width 10 height 3
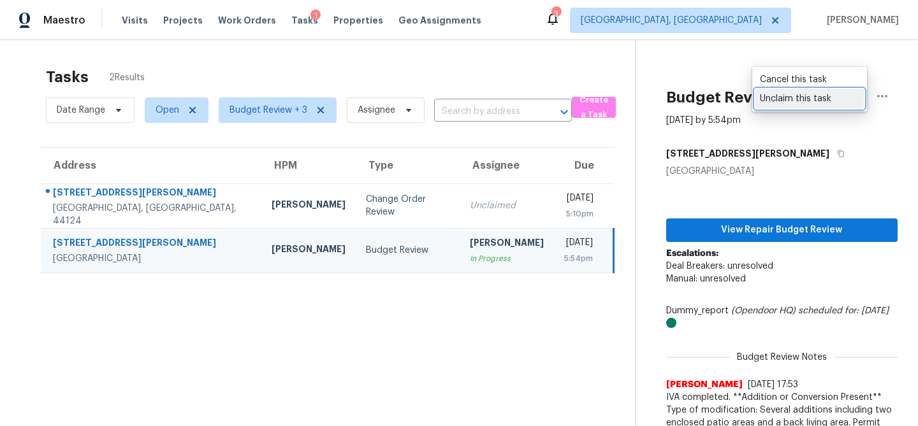
click at [801, 94] on div "Unclaim this task" at bounding box center [809, 98] width 99 height 13
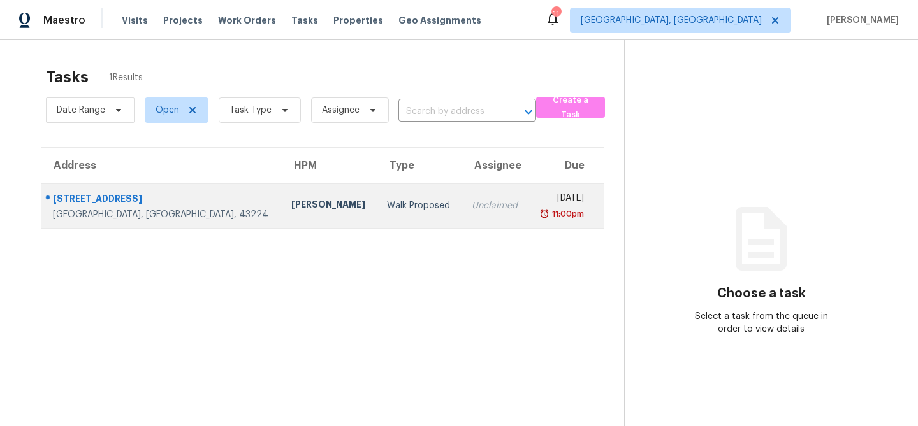
click at [377, 196] on td "Walk Proposed" at bounding box center [419, 206] width 85 height 45
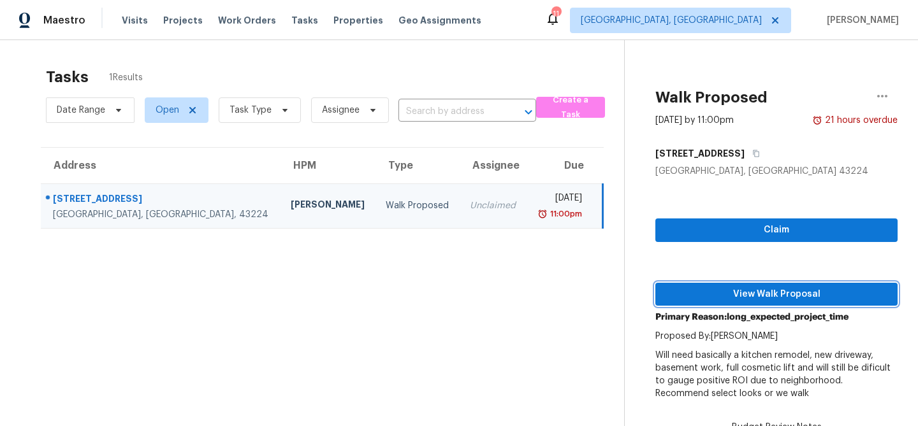
click at [775, 294] on span "View Walk Proposal" at bounding box center [776, 295] width 222 height 16
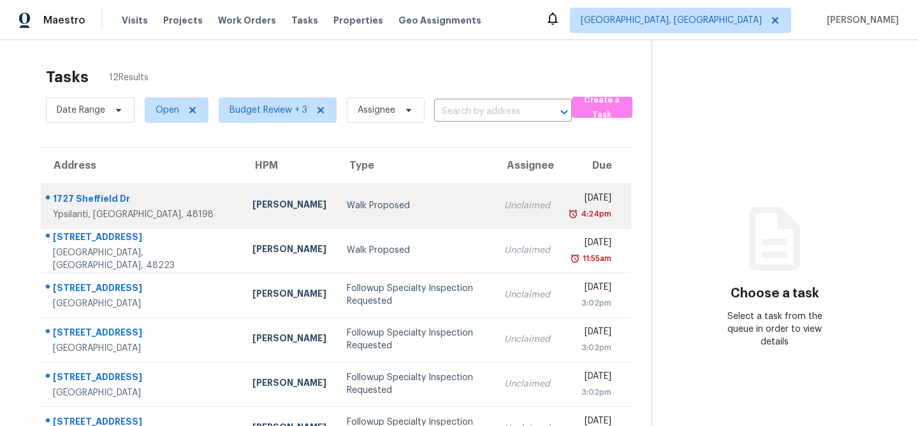
click at [336, 215] on td "Walk Proposed" at bounding box center [414, 206] width 157 height 45
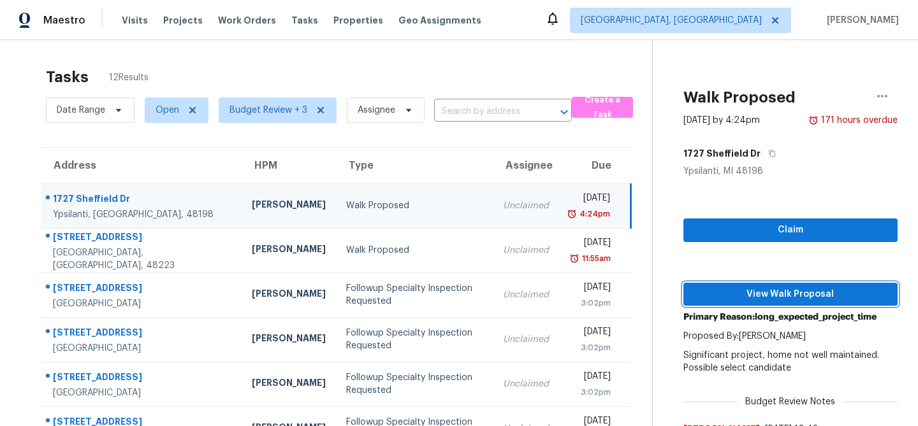
click at [738, 294] on span "View Walk Proposal" at bounding box center [790, 295] width 194 height 16
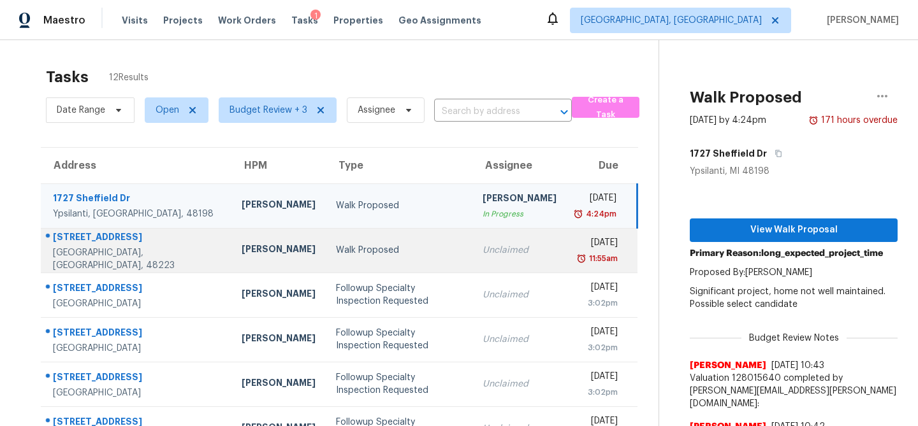
click at [326, 264] on td "Walk Proposed" at bounding box center [399, 250] width 147 height 45
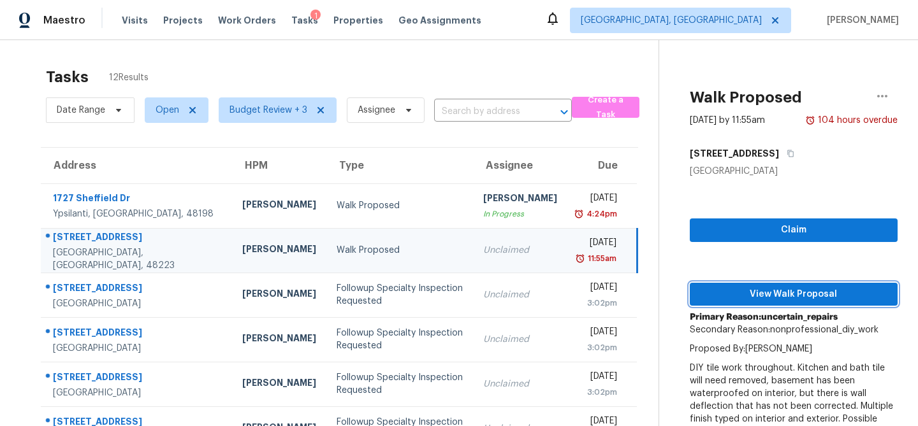
click at [743, 291] on span "View Walk Proposal" at bounding box center [793, 295] width 187 height 16
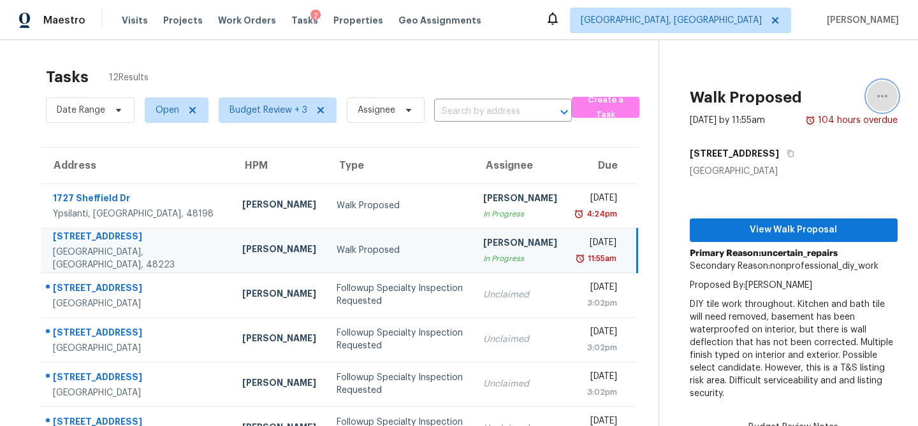
click at [882, 98] on icon "button" at bounding box center [881, 96] width 15 height 15
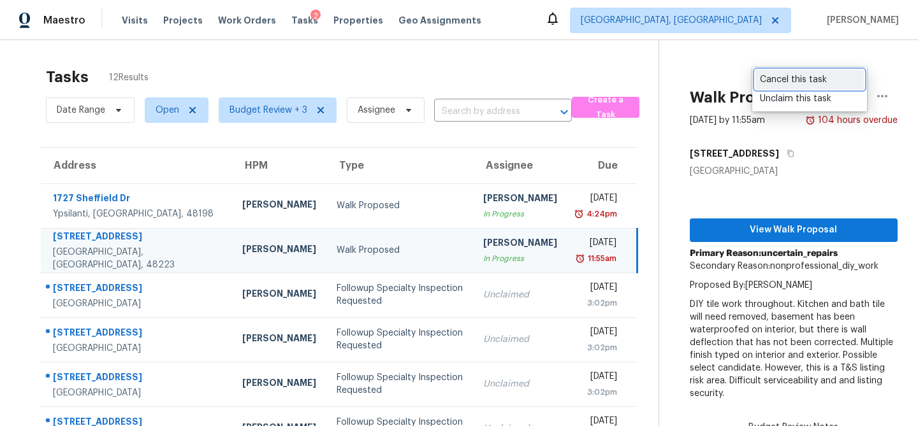
click at [811, 82] on div "Cancel this task" at bounding box center [809, 79] width 99 height 13
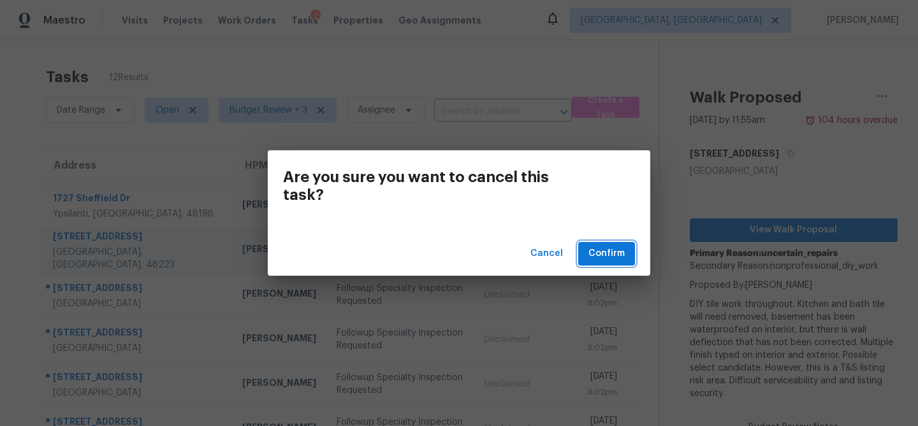
click at [603, 254] on span "Confirm" at bounding box center [606, 254] width 36 height 16
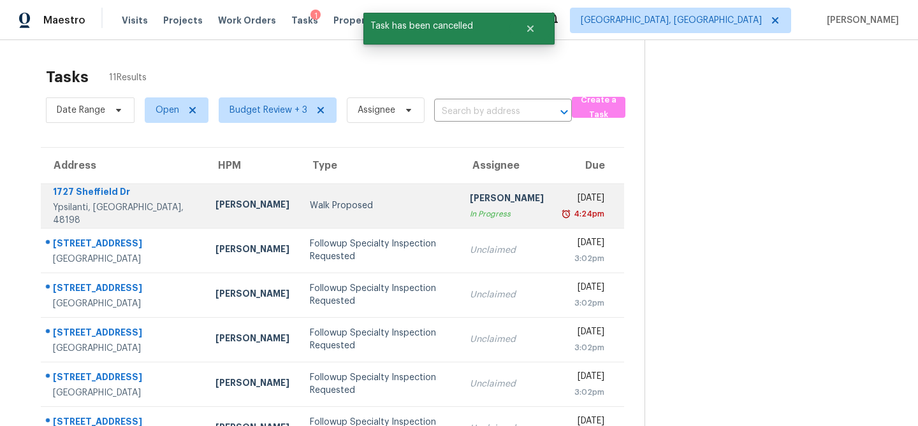
click at [398, 204] on div "Walk Proposed" at bounding box center [380, 205] width 140 height 13
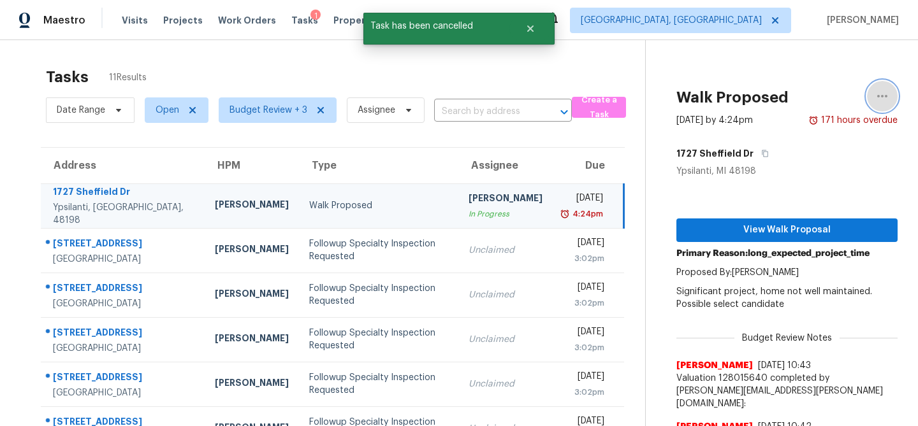
click at [877, 97] on icon "button" at bounding box center [881, 96] width 15 height 15
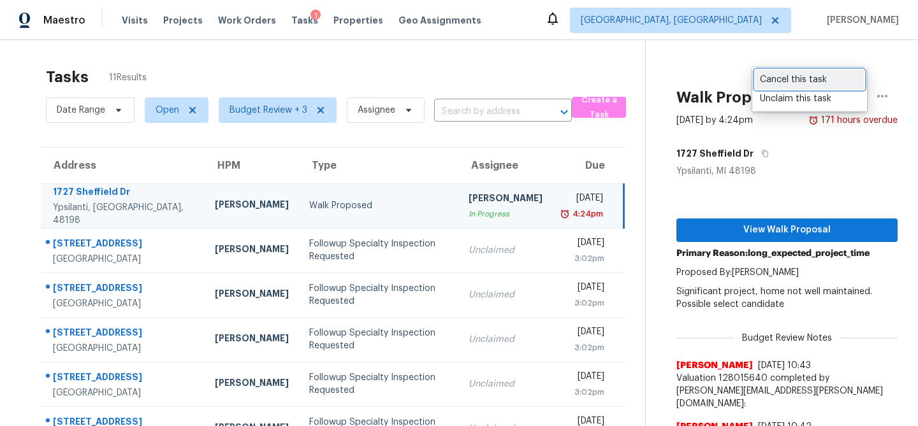
click at [812, 80] on div "Cancel this task" at bounding box center [809, 79] width 99 height 13
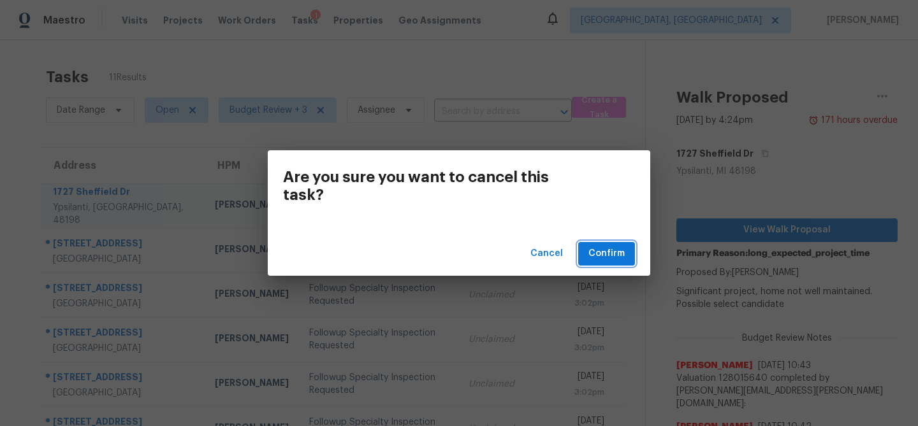
click at [610, 255] on span "Confirm" at bounding box center [606, 254] width 36 height 16
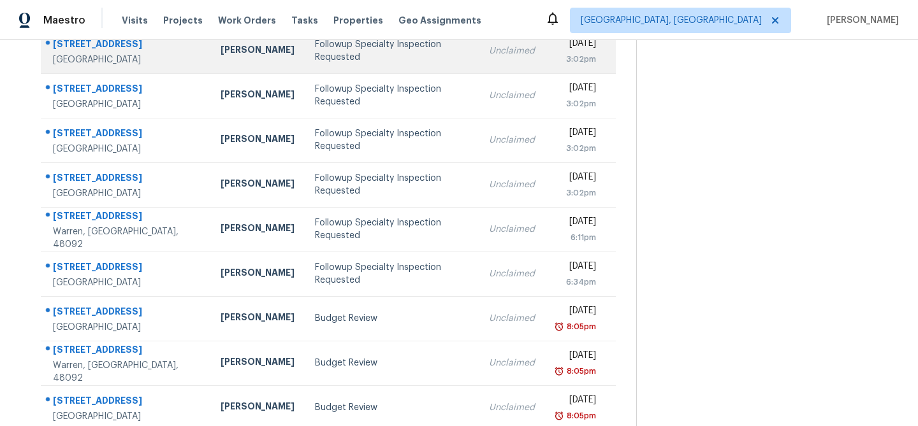
scroll to position [213, 0]
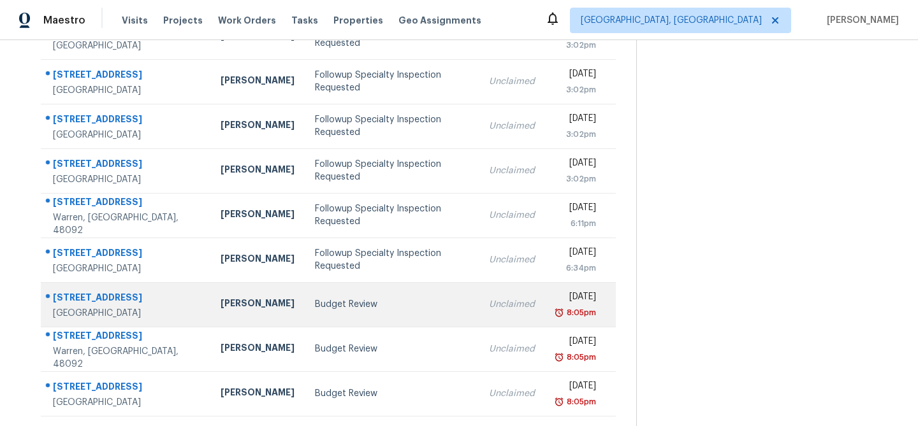
click at [351, 311] on td "Budget Review" at bounding box center [392, 304] width 174 height 45
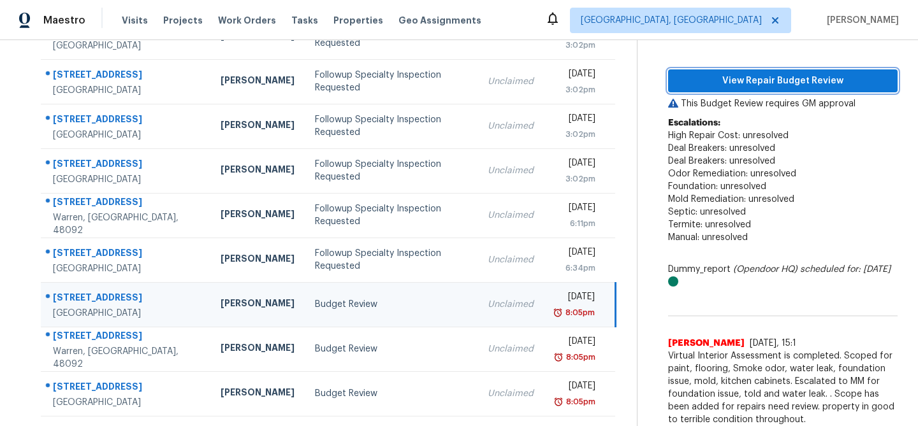
click at [776, 89] on button "View Repair Budget Review" at bounding box center [782, 81] width 229 height 24
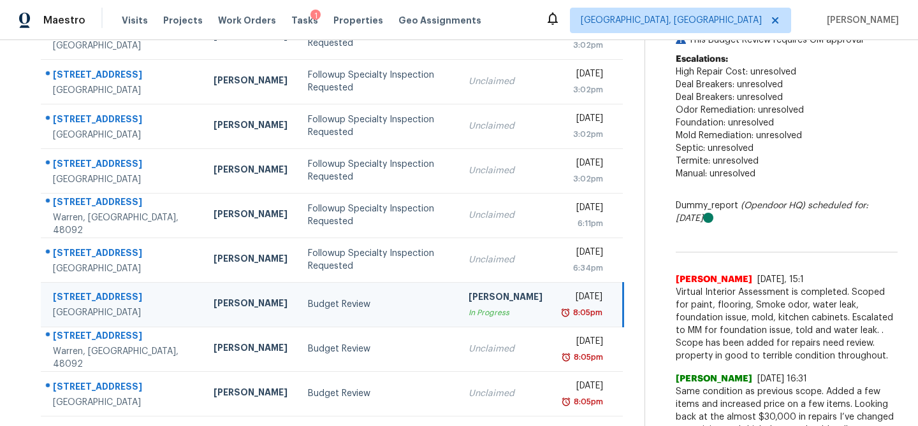
click at [370, 301] on div "Budget Review" at bounding box center [378, 304] width 140 height 13
click at [361, 309] on div "Budget Review" at bounding box center [378, 304] width 140 height 13
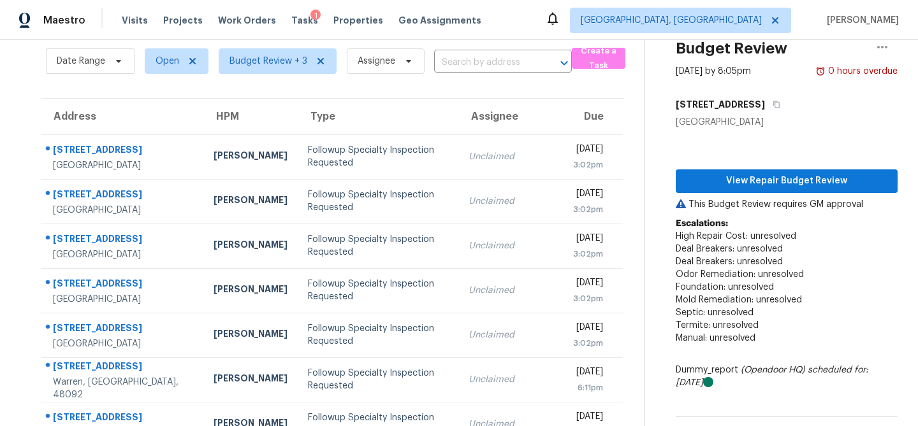
scroll to position [0, 0]
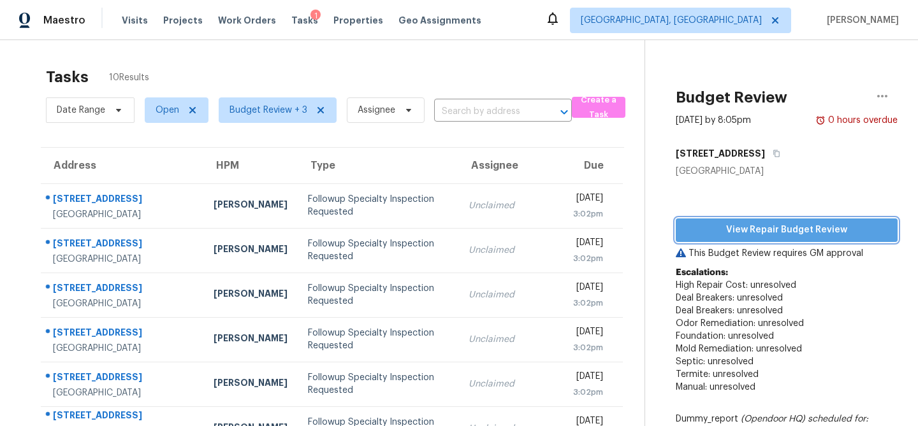
click at [813, 240] on button "View Repair Budget Review" at bounding box center [786, 231] width 222 height 24
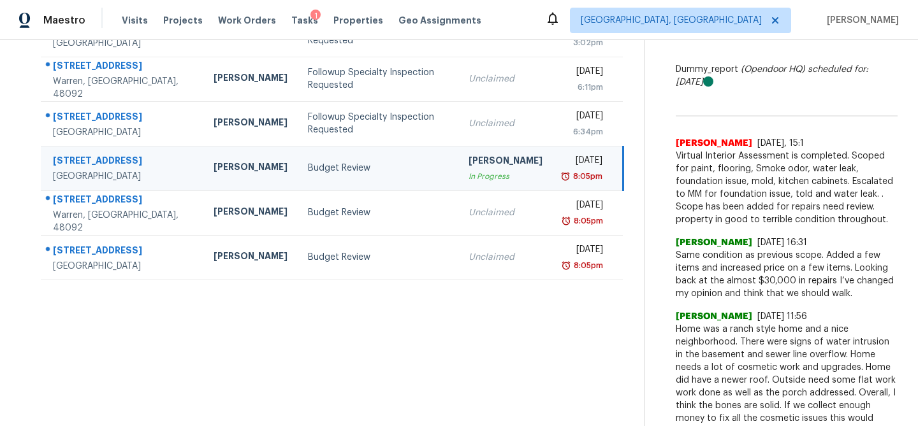
scroll to position [355, 0]
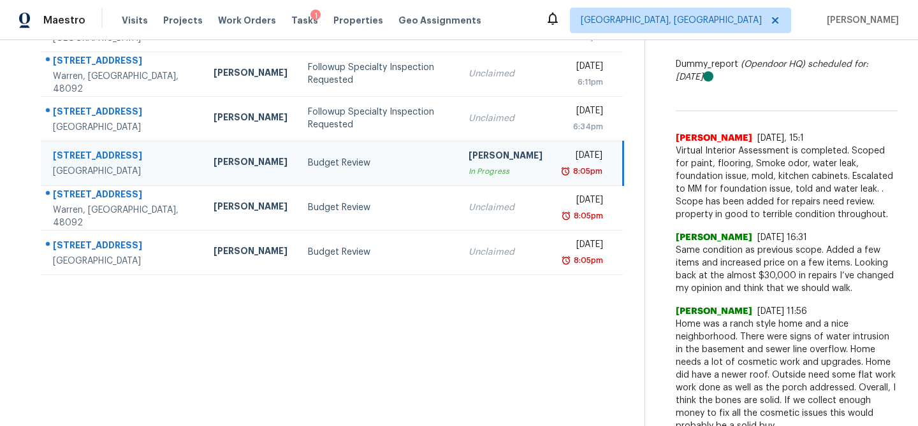
click at [372, 164] on div "Budget Review" at bounding box center [378, 163] width 140 height 13
click at [356, 171] on td "Budget Review" at bounding box center [378, 163] width 161 height 45
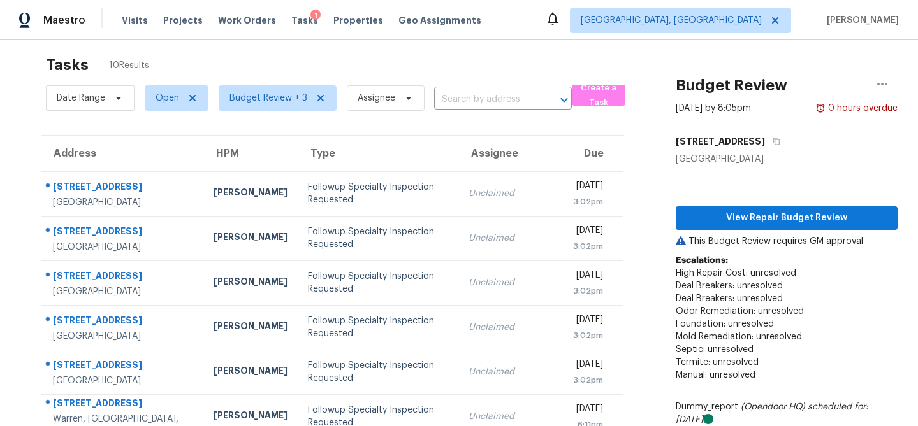
scroll to position [0, 0]
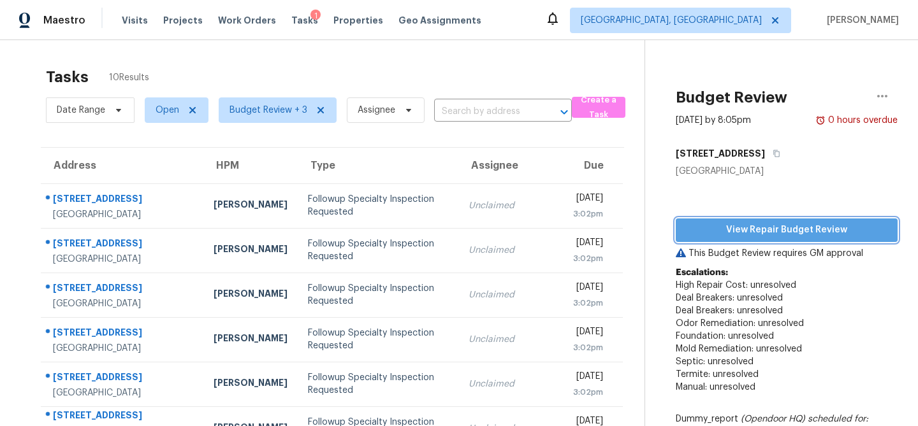
click at [789, 238] on span "View Repair Budget Review" at bounding box center [786, 230] width 201 height 16
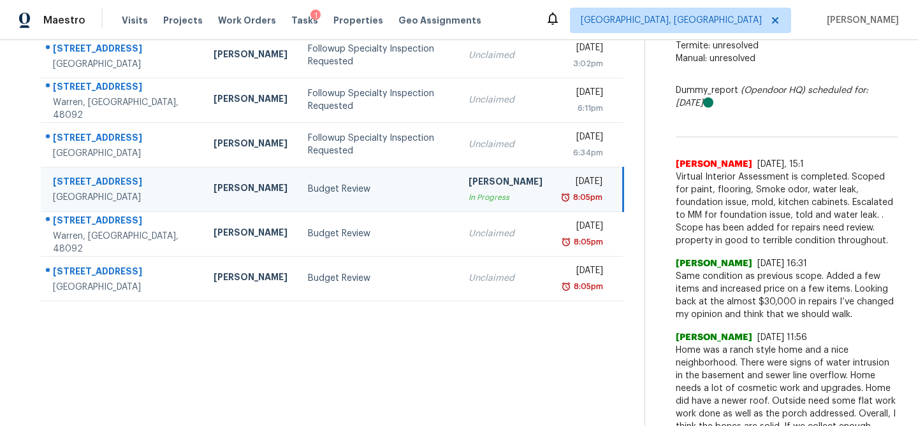
scroll to position [355, 0]
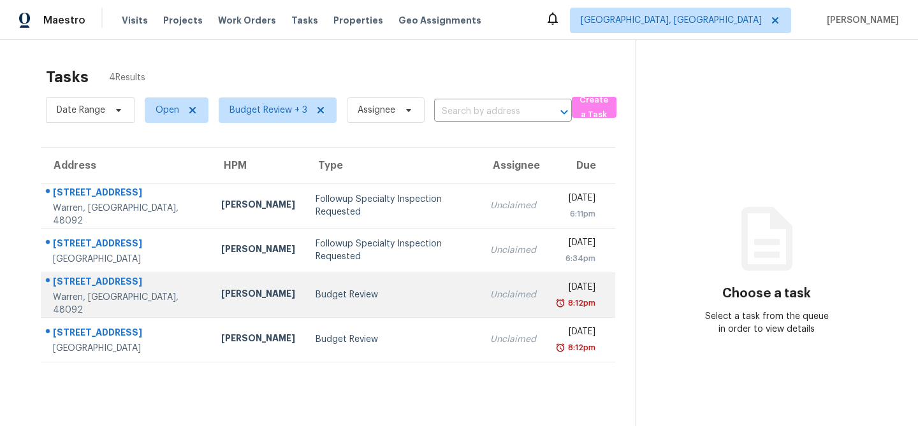
click at [336, 294] on div "Budget Review" at bounding box center [392, 295] width 154 height 13
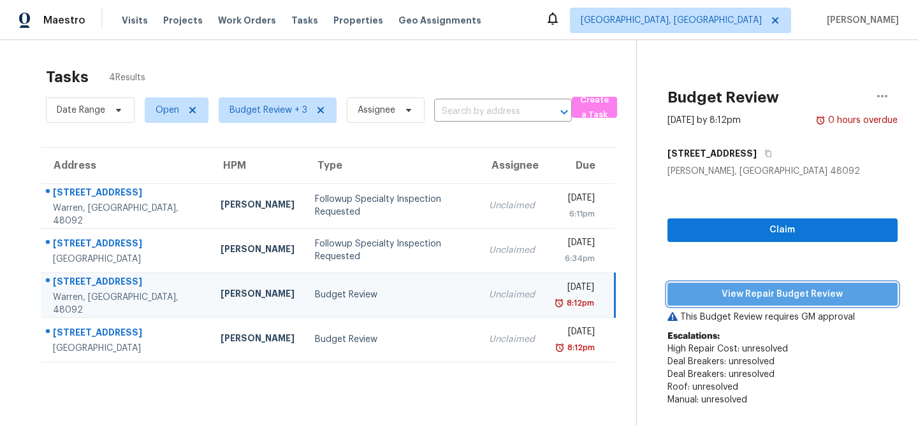
click at [690, 289] on span "View Repair Budget Review" at bounding box center [782, 295] width 210 height 16
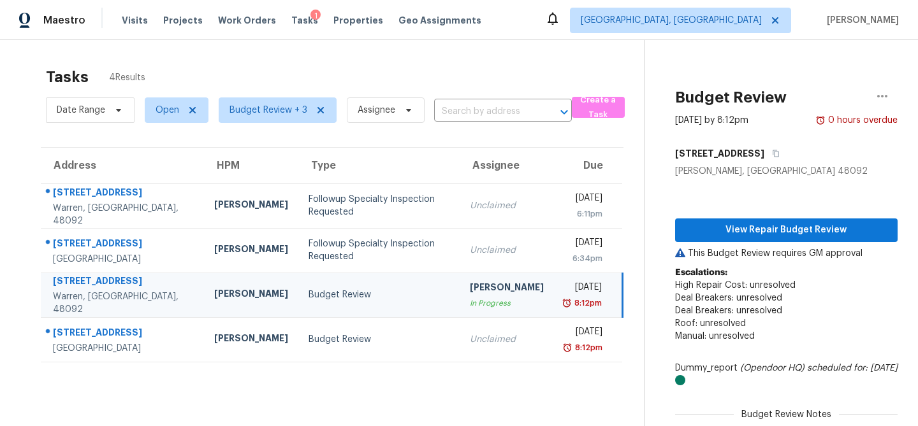
click at [363, 305] on td "Budget Review" at bounding box center [378, 295] width 161 height 45
click at [879, 105] on button "button" at bounding box center [882, 96] width 31 height 31
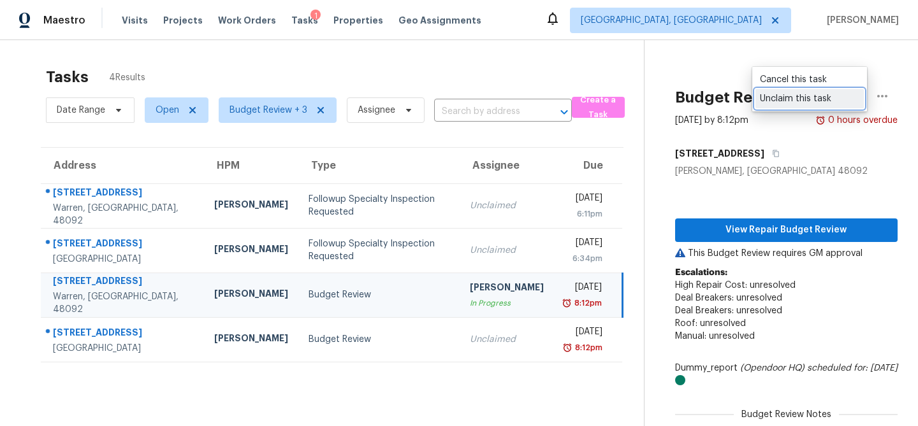
click at [799, 94] on div "Unclaim this task" at bounding box center [809, 98] width 99 height 13
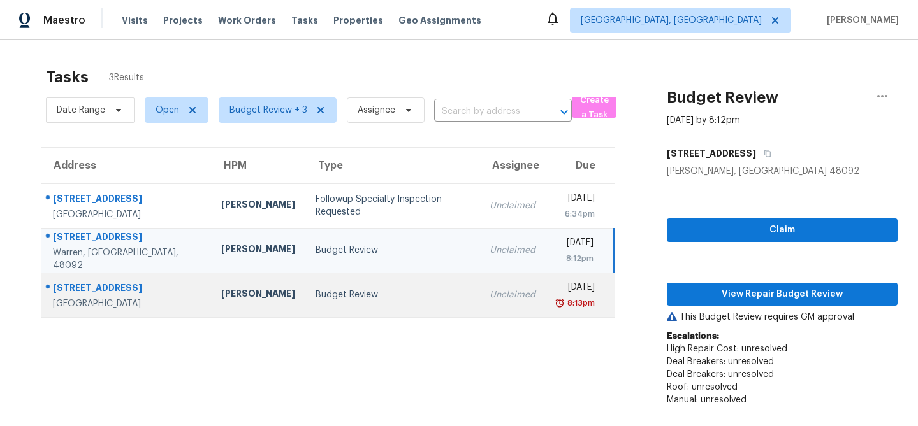
click at [373, 296] on div "Budget Review" at bounding box center [392, 295] width 154 height 13
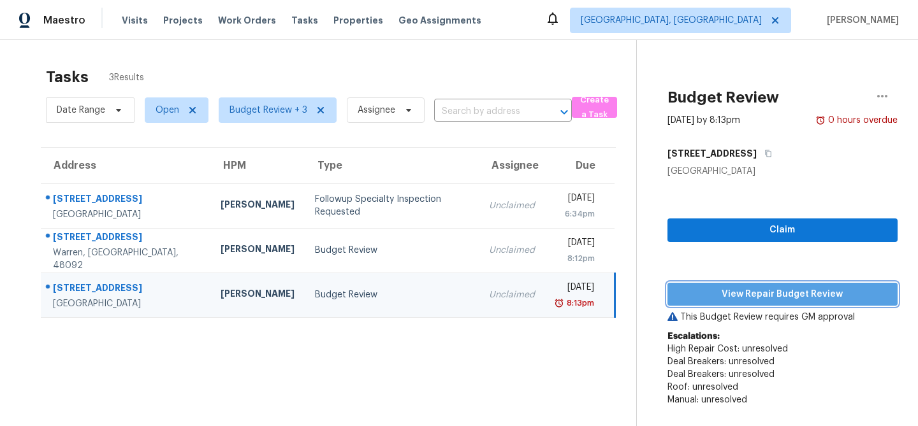
click at [718, 303] on button "View Repair Budget Review" at bounding box center [782, 295] width 230 height 24
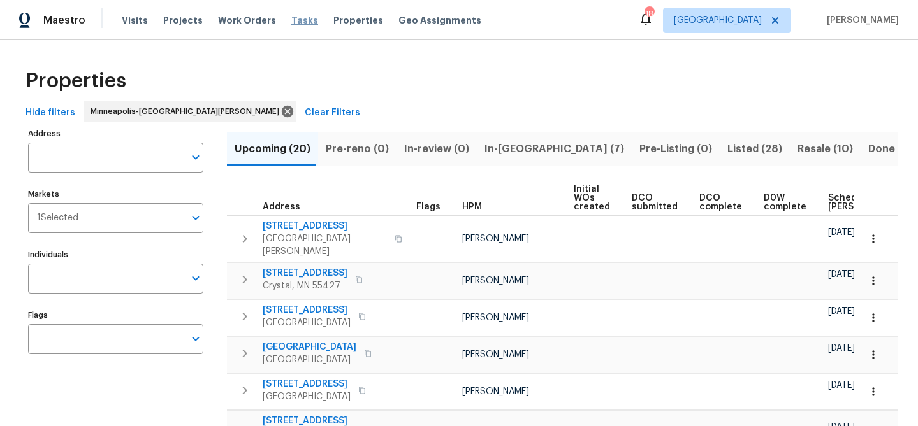
click at [294, 18] on span "Tasks" at bounding box center [304, 20] width 27 height 9
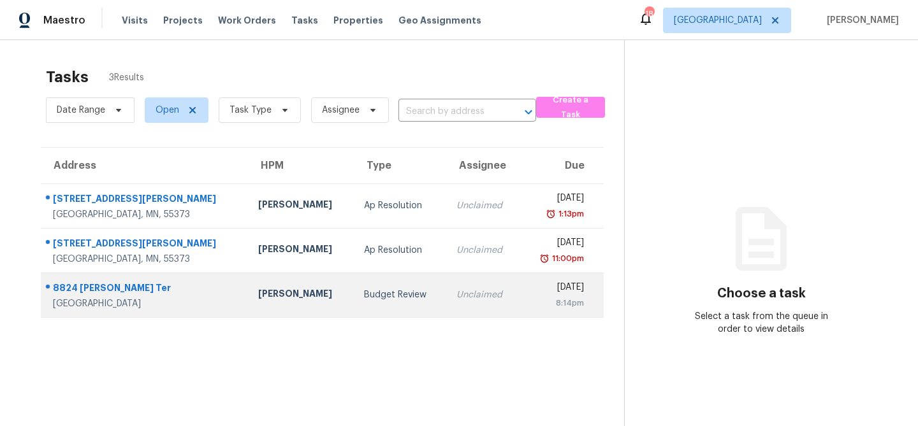
click at [354, 289] on td "Budget Review" at bounding box center [400, 295] width 92 height 45
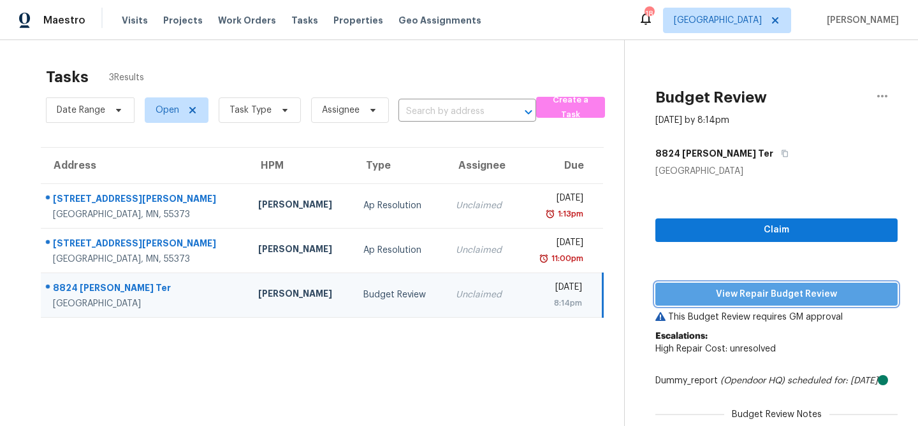
click at [738, 297] on span "View Repair Budget Review" at bounding box center [776, 295] width 222 height 16
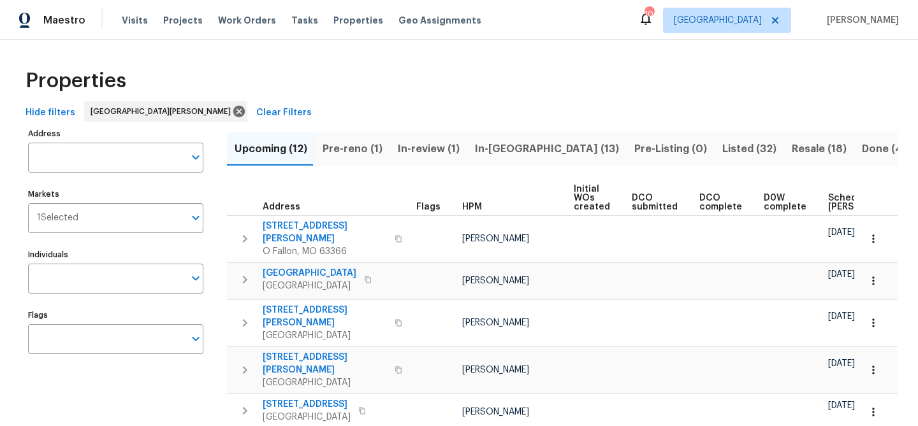
click at [294, 27] on div "Visits Projects Work Orders Tasks Properties Geo Assignments" at bounding box center [309, 20] width 375 height 25
click at [292, 18] on span "Tasks" at bounding box center [304, 20] width 27 height 9
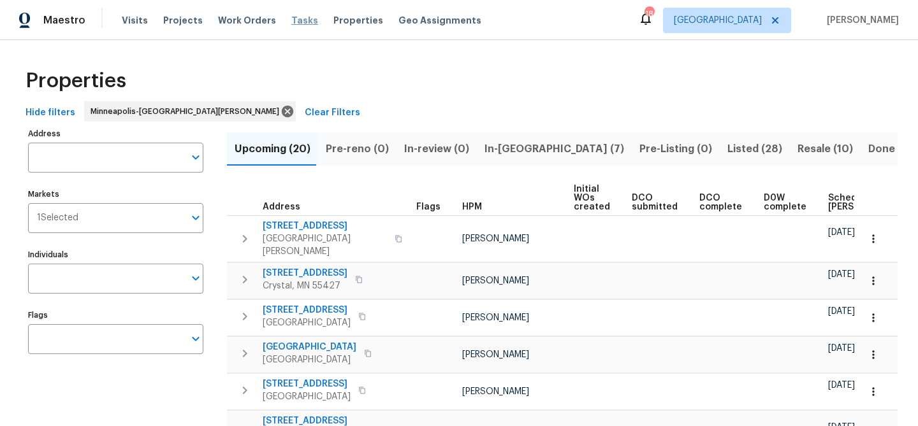
click at [293, 18] on span "Tasks" at bounding box center [304, 20] width 27 height 9
